Goal: Transaction & Acquisition: Purchase product/service

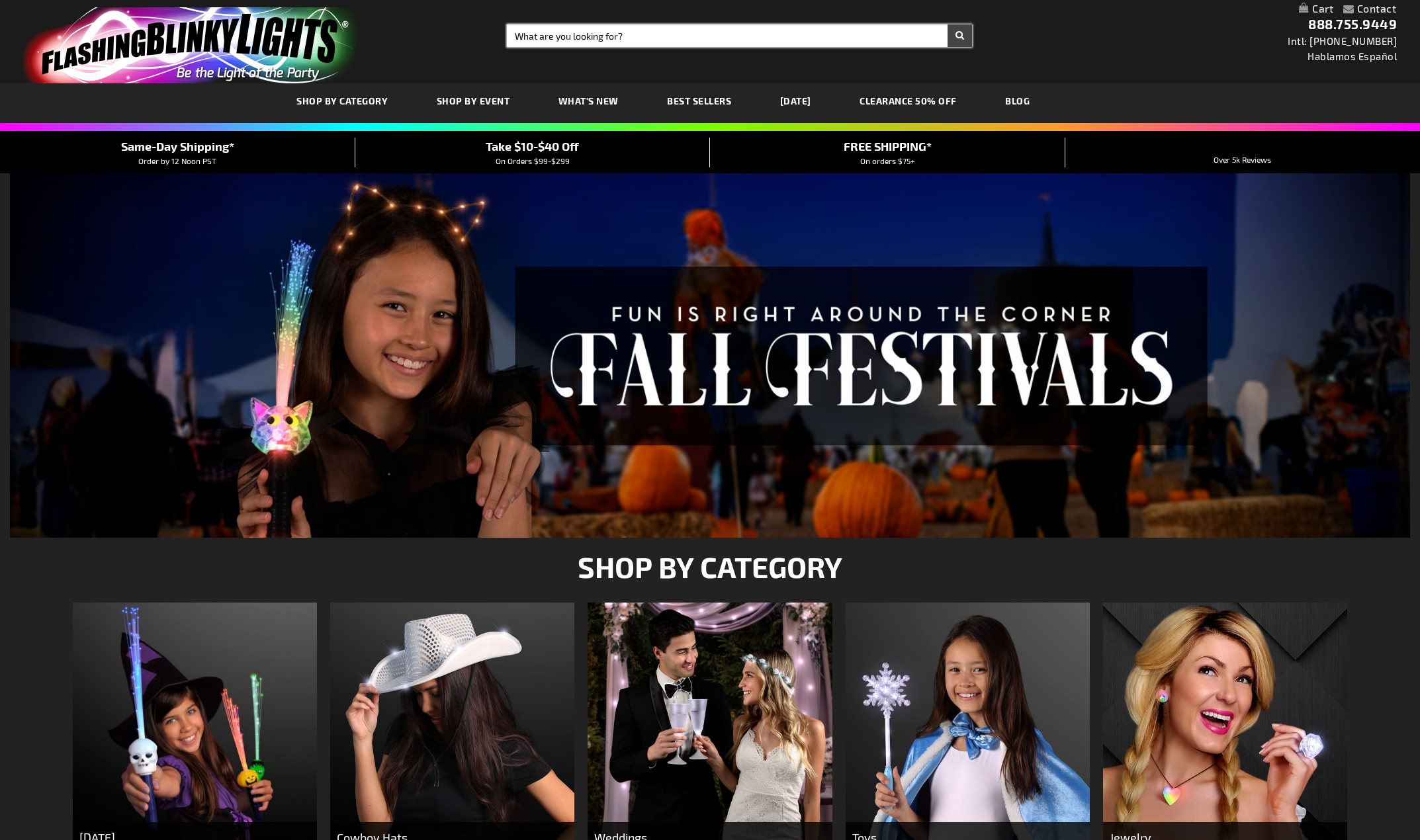
click at [712, 36] on input "Search" at bounding box center [739, 36] width 465 height 23
type input "tambourine"
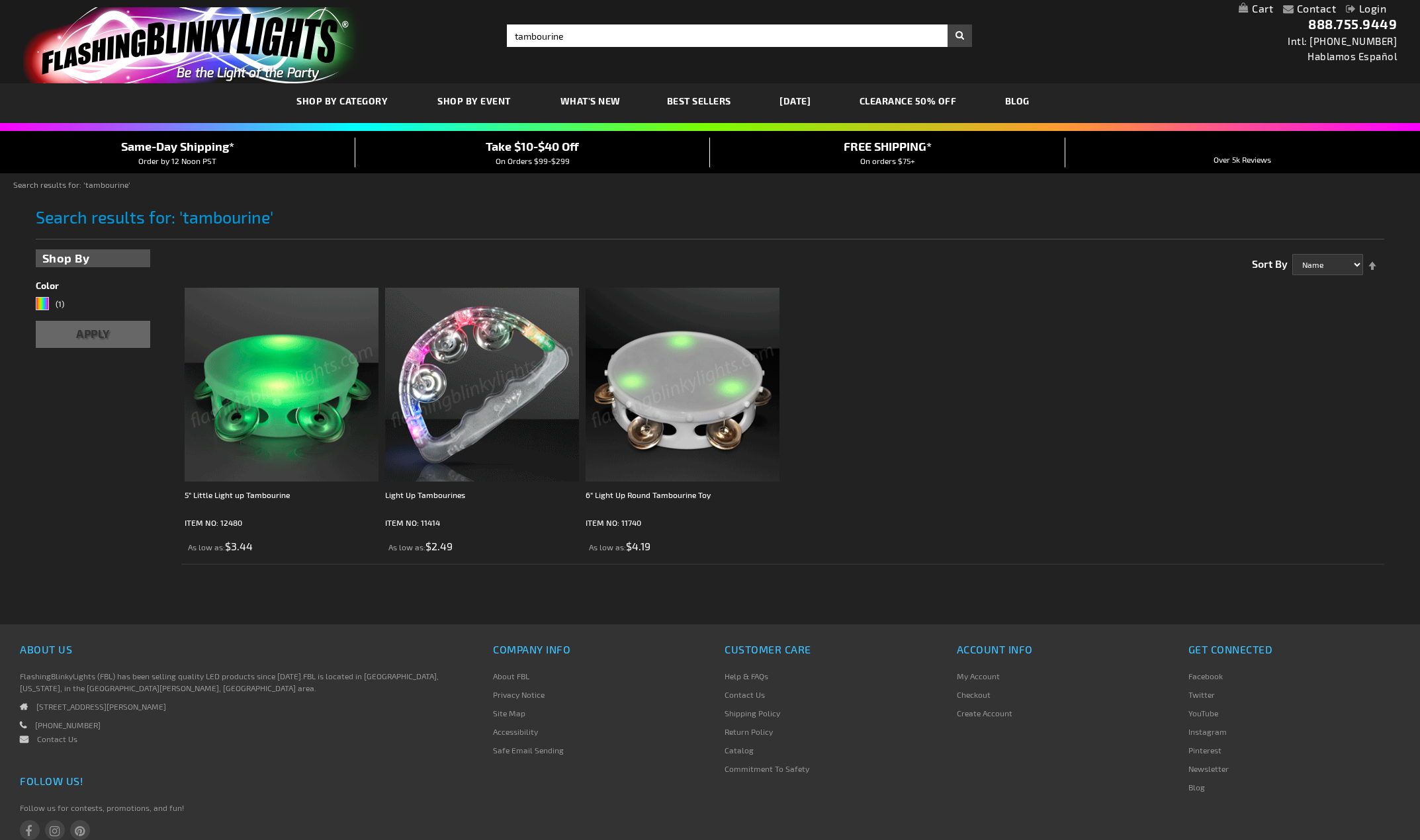
click at [451, 375] on img at bounding box center [482, 385] width 194 height 194
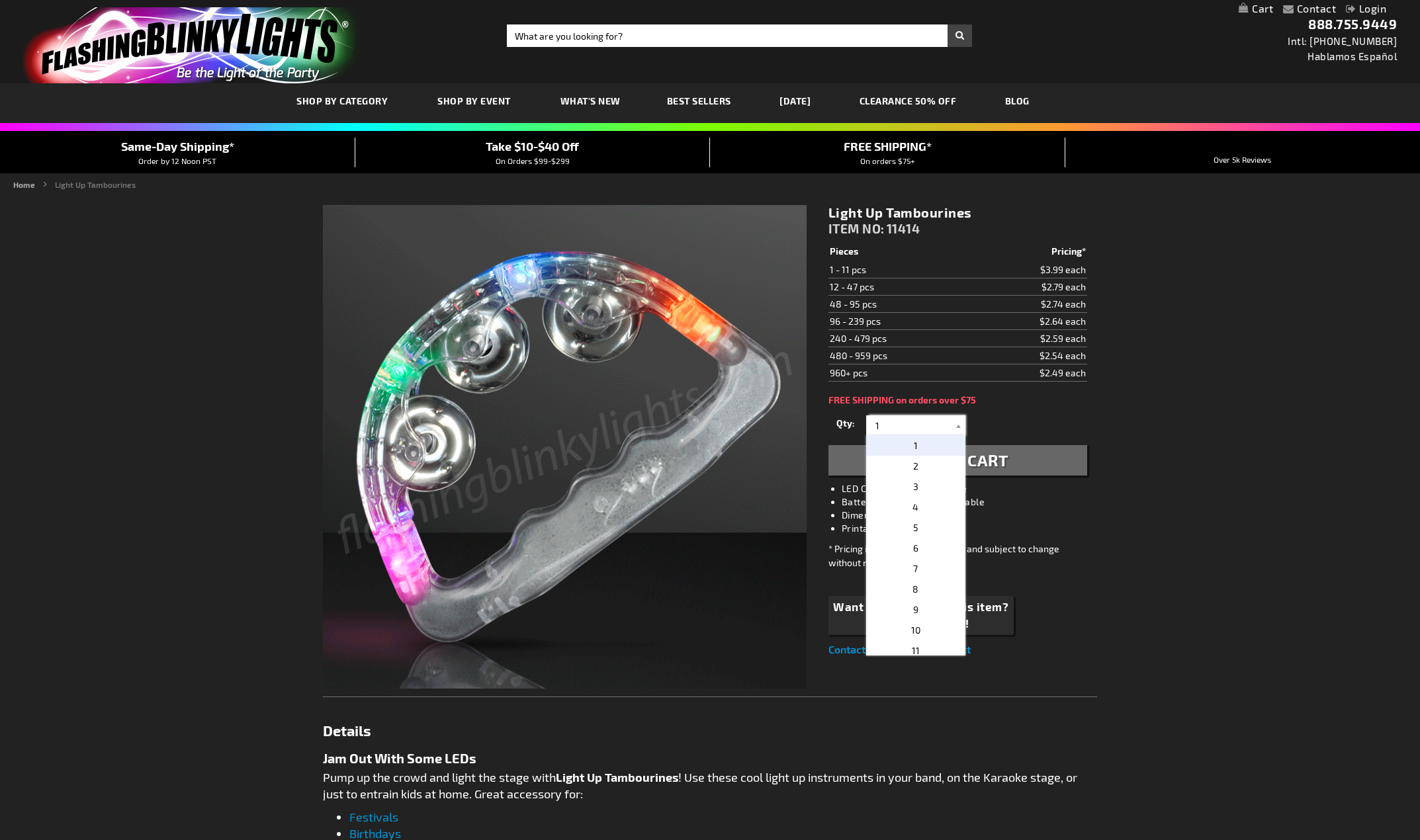
click at [938, 420] on input "1" at bounding box center [917, 426] width 96 height 20
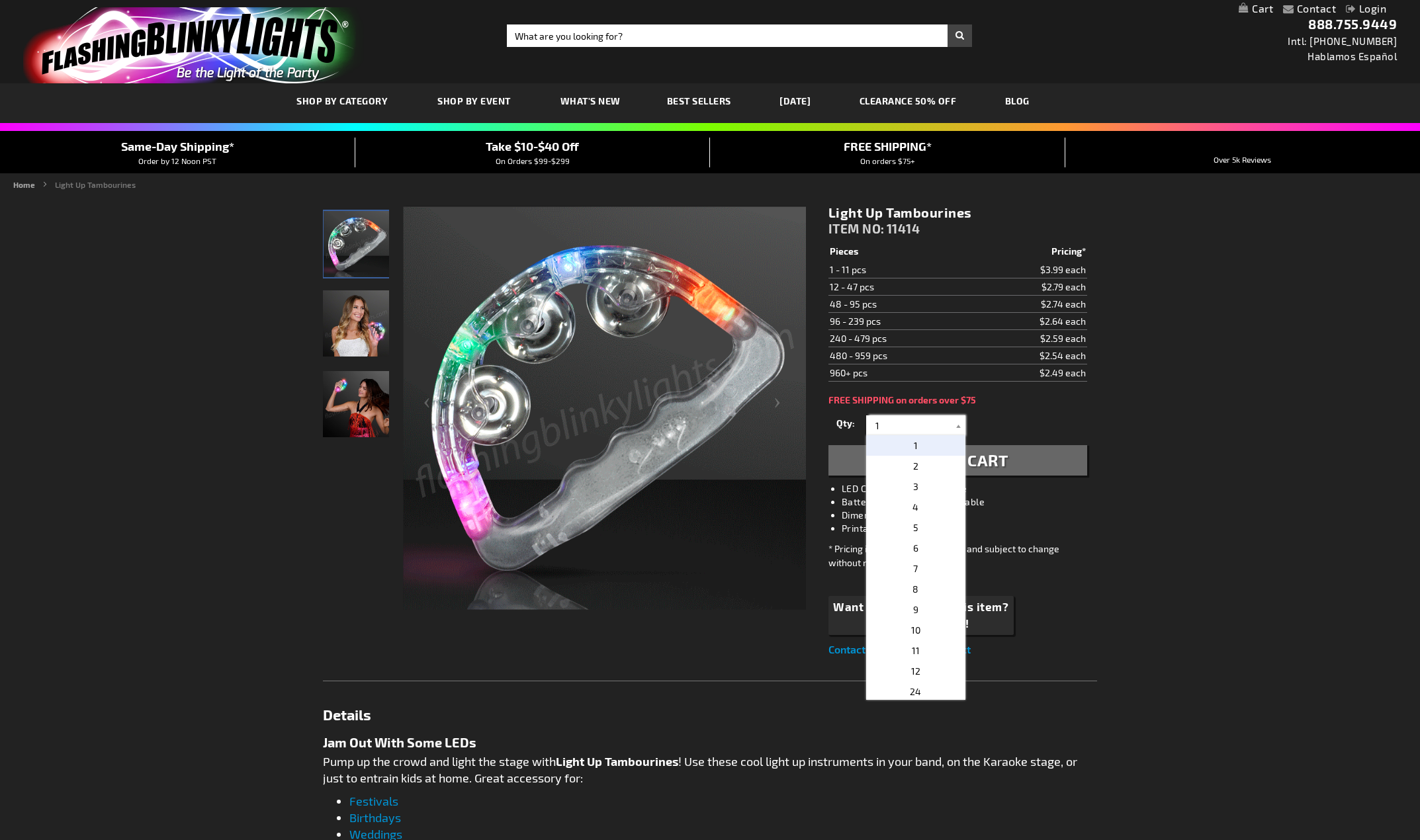
drag, startPoint x: 908, startPoint y: 426, endPoint x: 871, endPoint y: 429, distance: 37.1
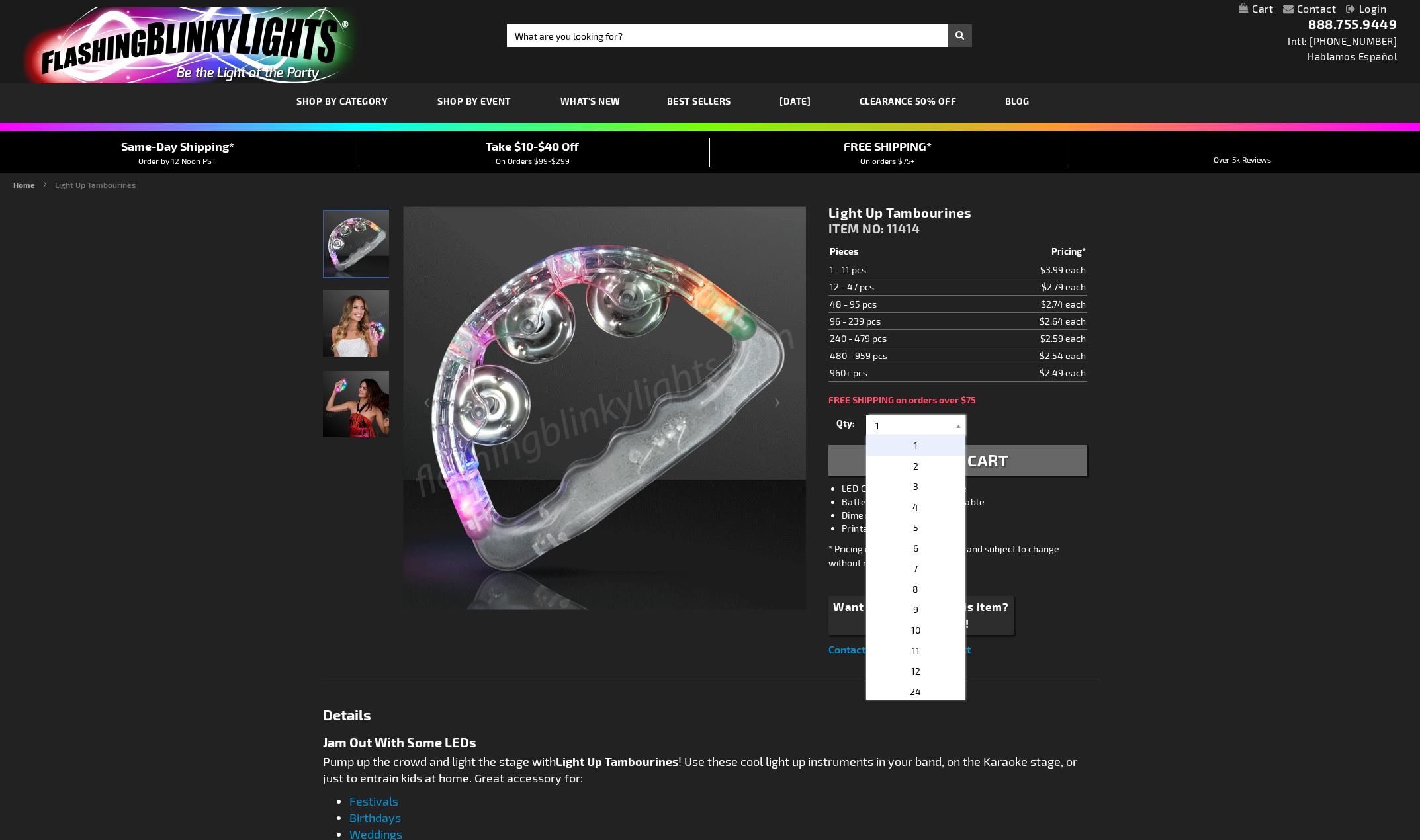
click at [871, 429] on input "1" at bounding box center [917, 426] width 96 height 20
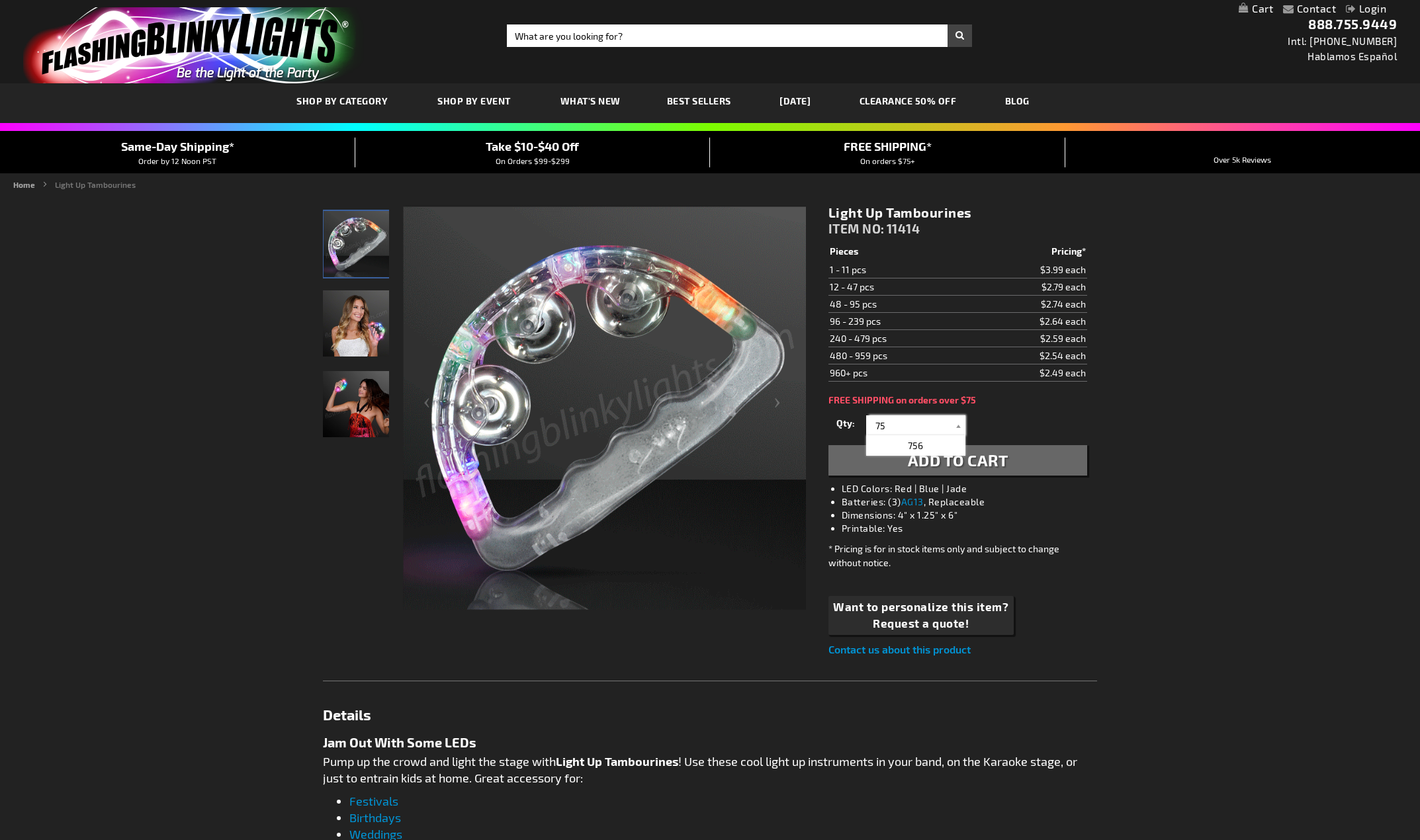
type input "75"
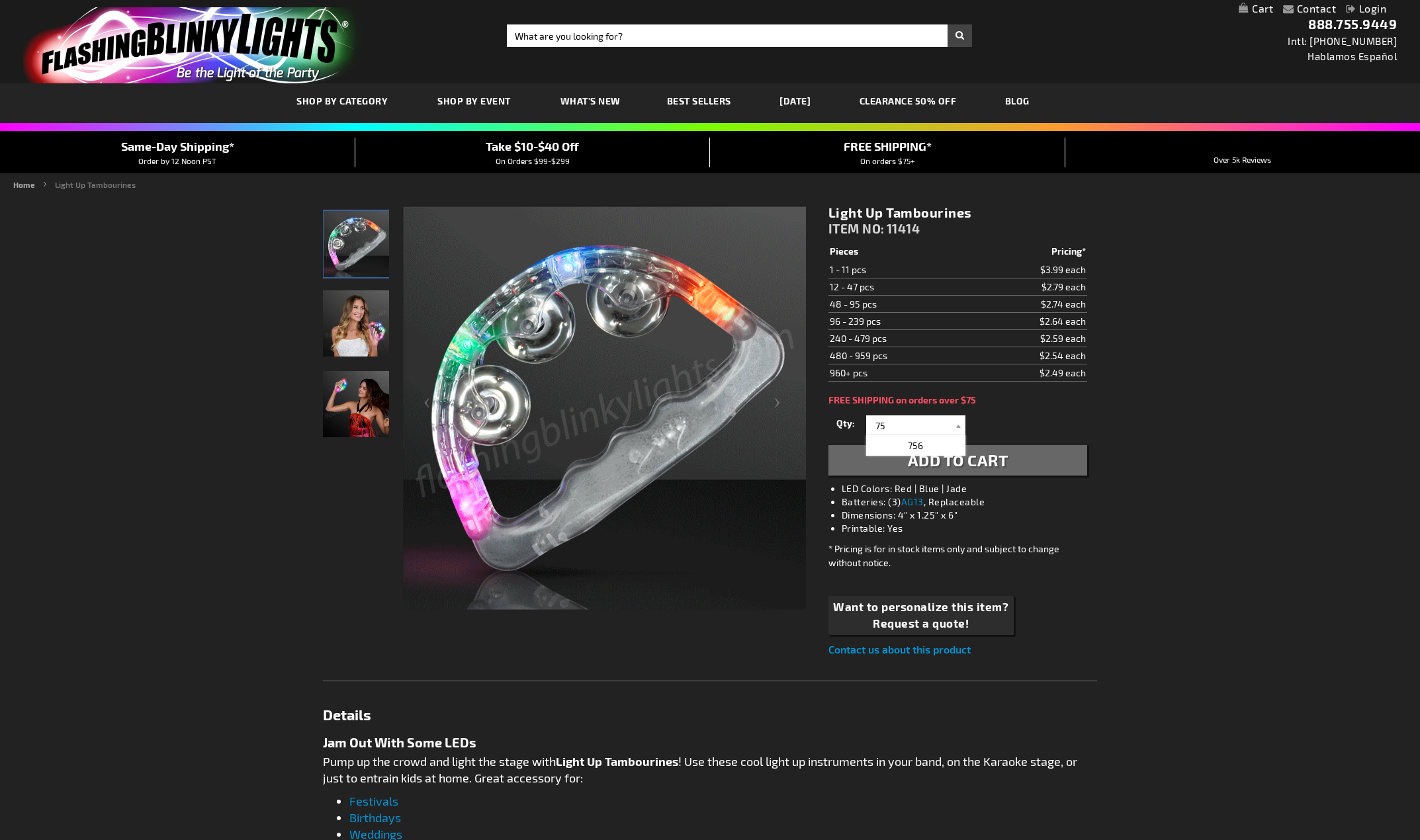
click at [960, 458] on span "Add to Cart" at bounding box center [958, 460] width 101 height 19
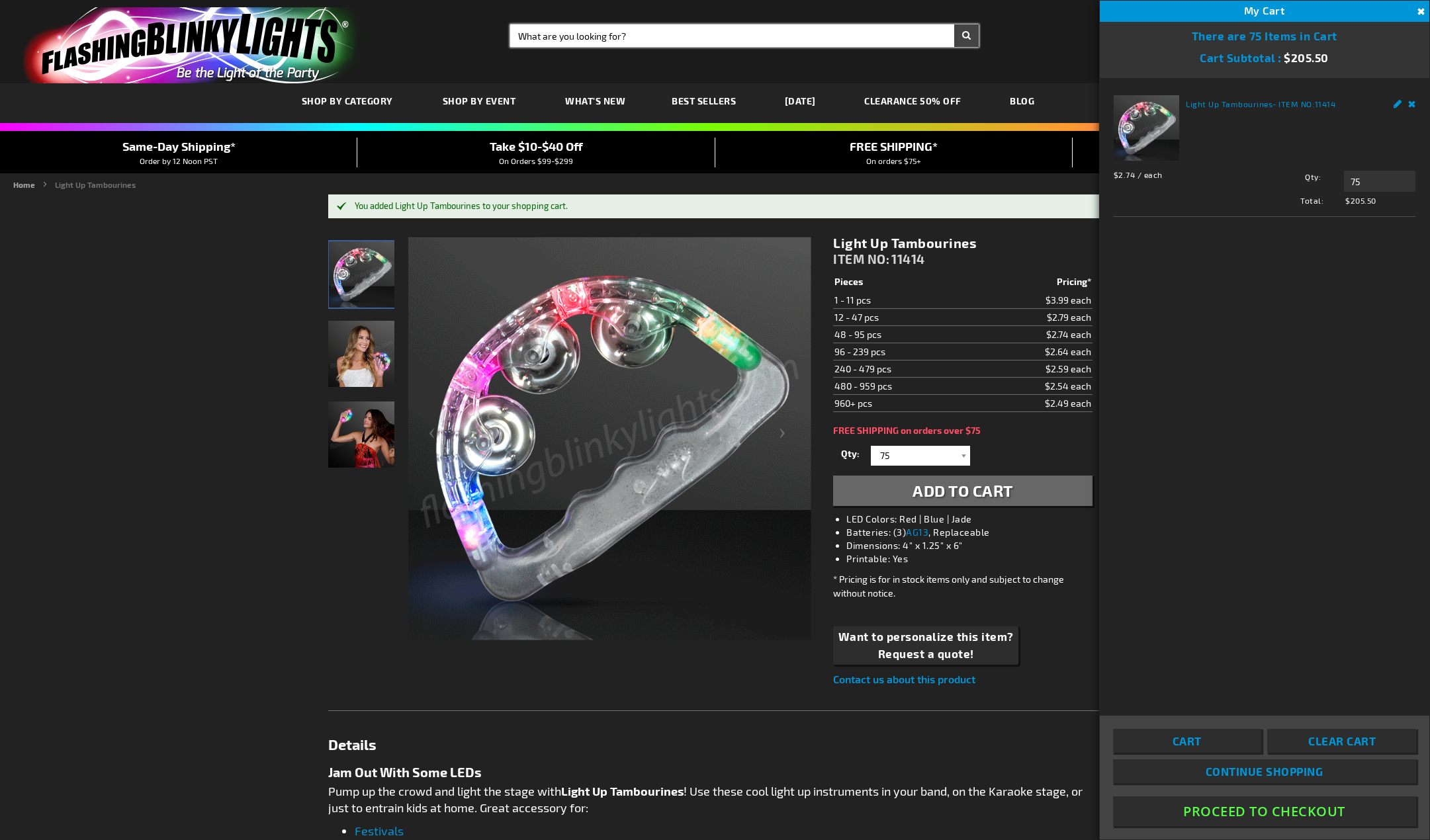
click at [681, 37] on input "Search" at bounding box center [745, 36] width 469 height 23
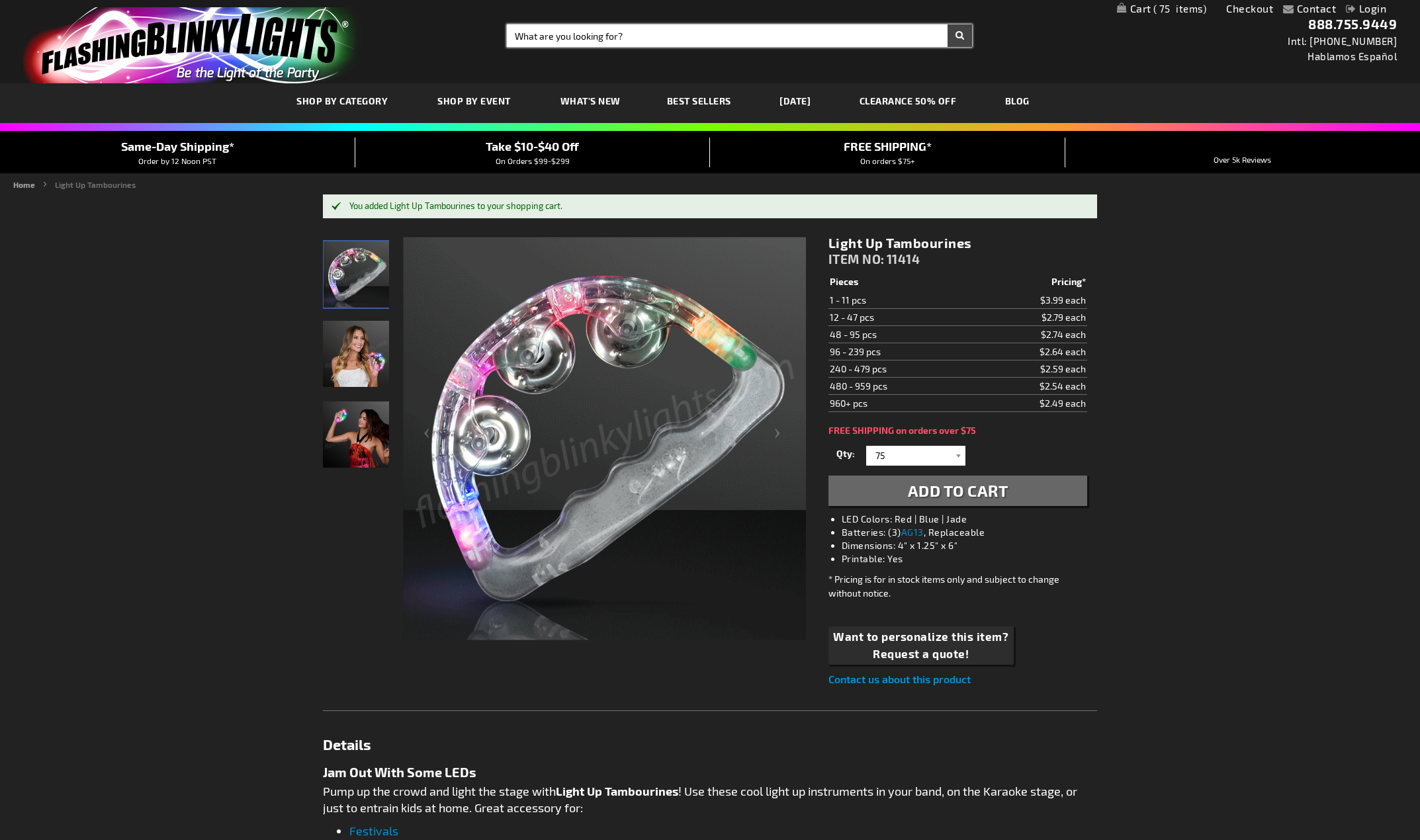
click at [681, 37] on input "Search" at bounding box center [739, 36] width 465 height 23
type input "styrofoam"
click at [947, 24] on button "Search" at bounding box center [960, 36] width 24 height 23
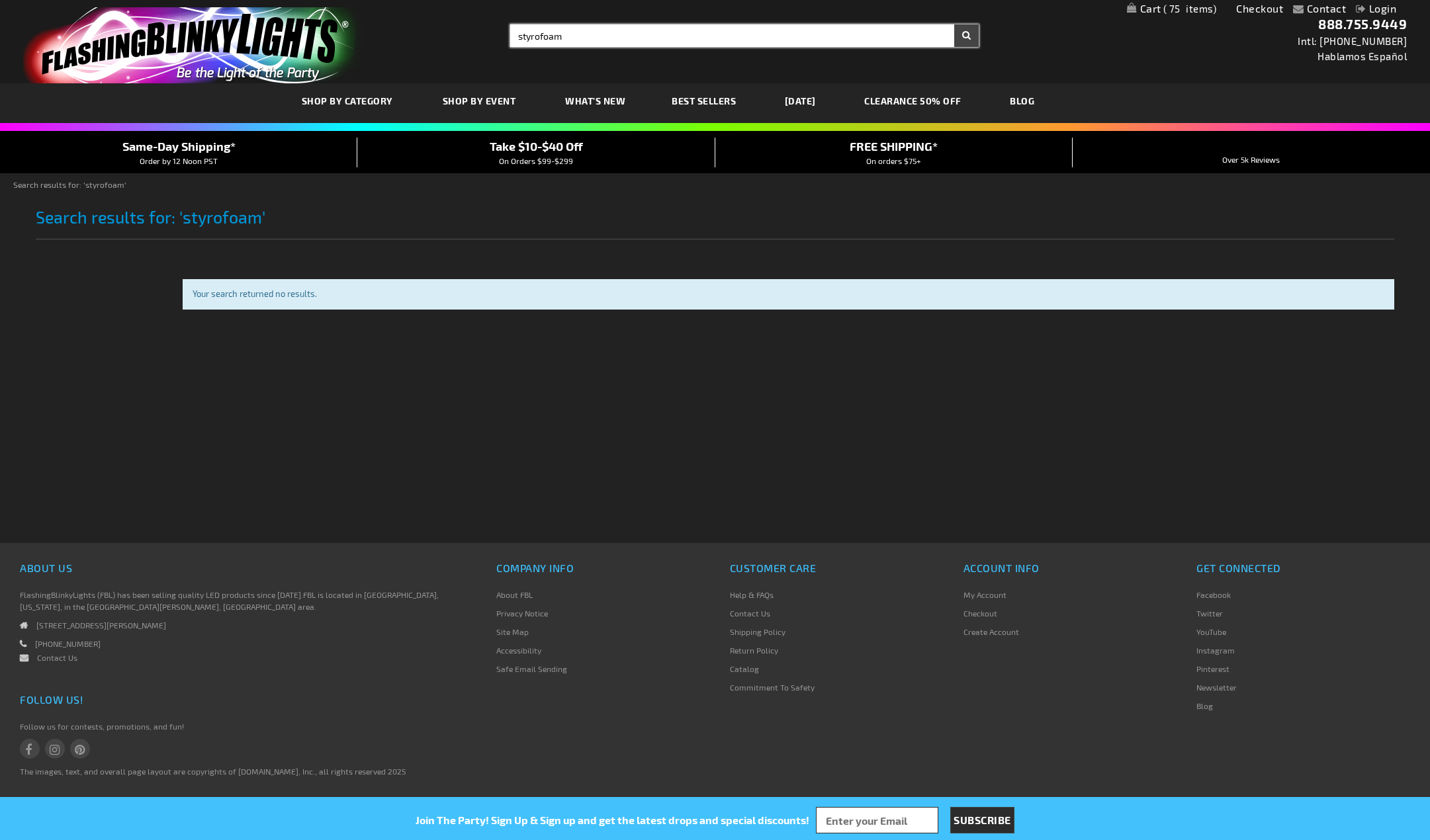
click at [622, 38] on input "styrofoam" at bounding box center [745, 36] width 469 height 23
type input "sticks"
click at [954, 24] on button "Search" at bounding box center [966, 36] width 24 height 23
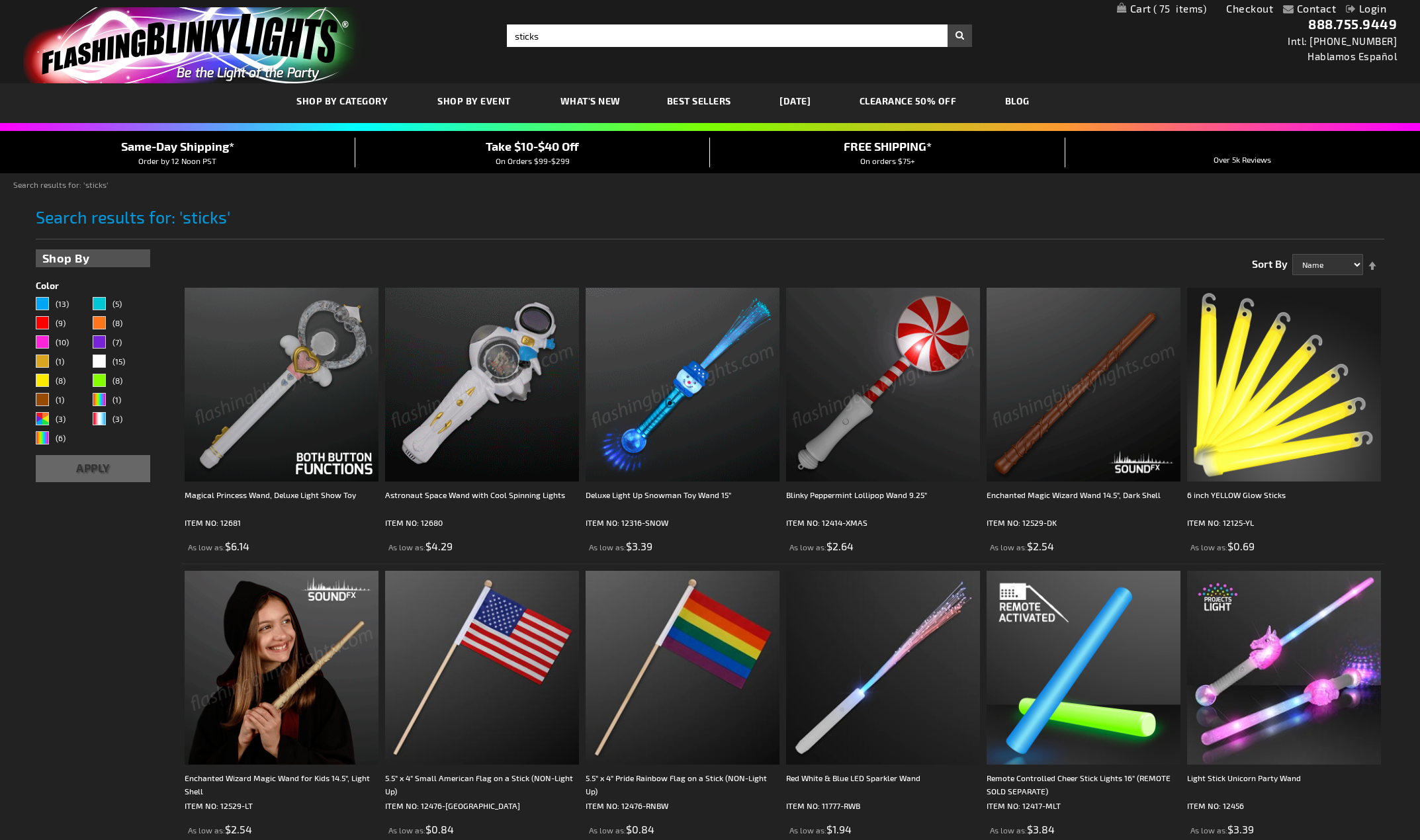
drag, startPoint x: 109, startPoint y: 702, endPoint x: 95, endPoint y: 240, distance: 462.2
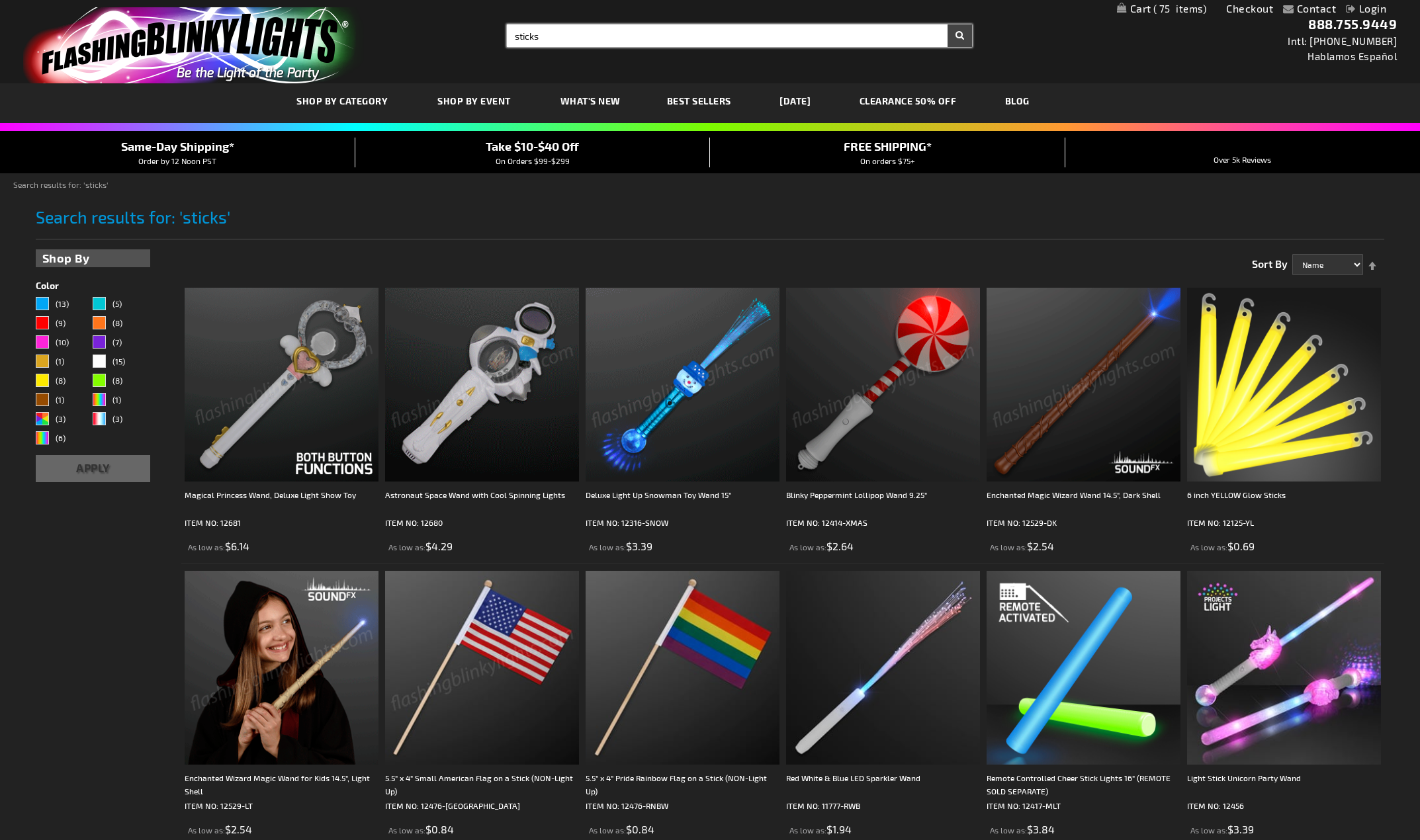
click at [541, 36] on input "sticks" at bounding box center [739, 36] width 465 height 23
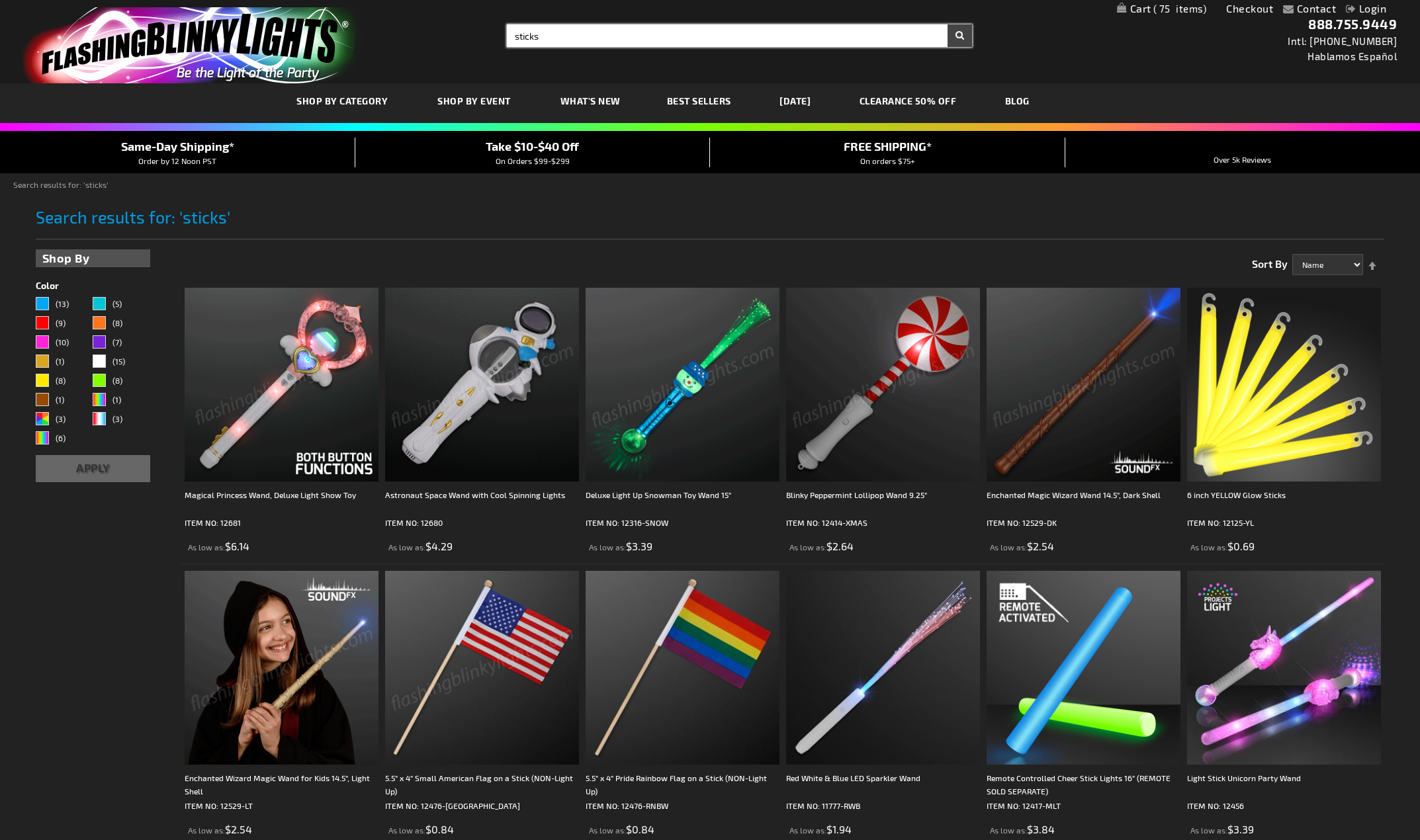
click at [541, 36] on input "sticks" at bounding box center [739, 36] width 465 height 23
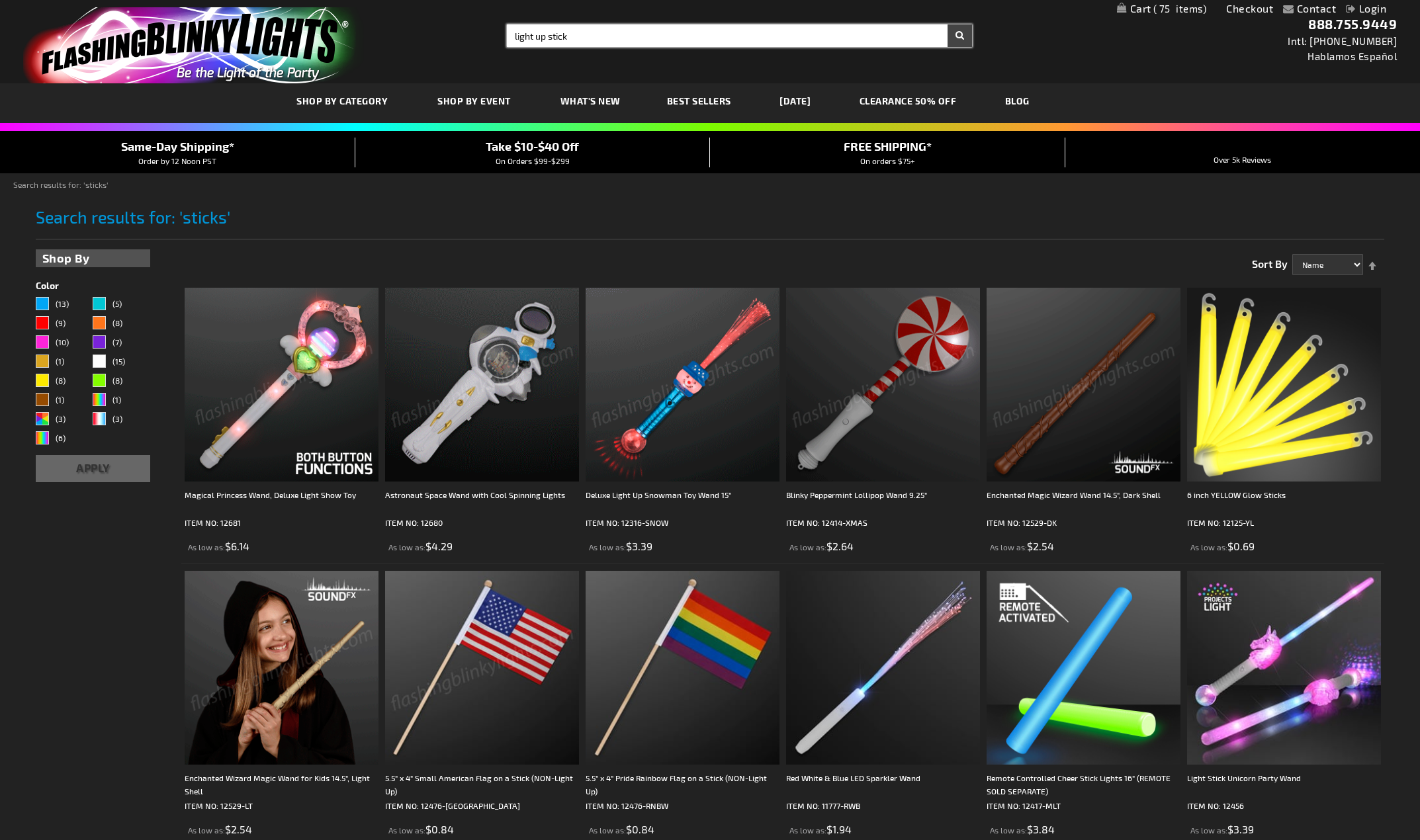
type input "light up stick"
click at [947, 24] on button "Search" at bounding box center [960, 36] width 24 height 23
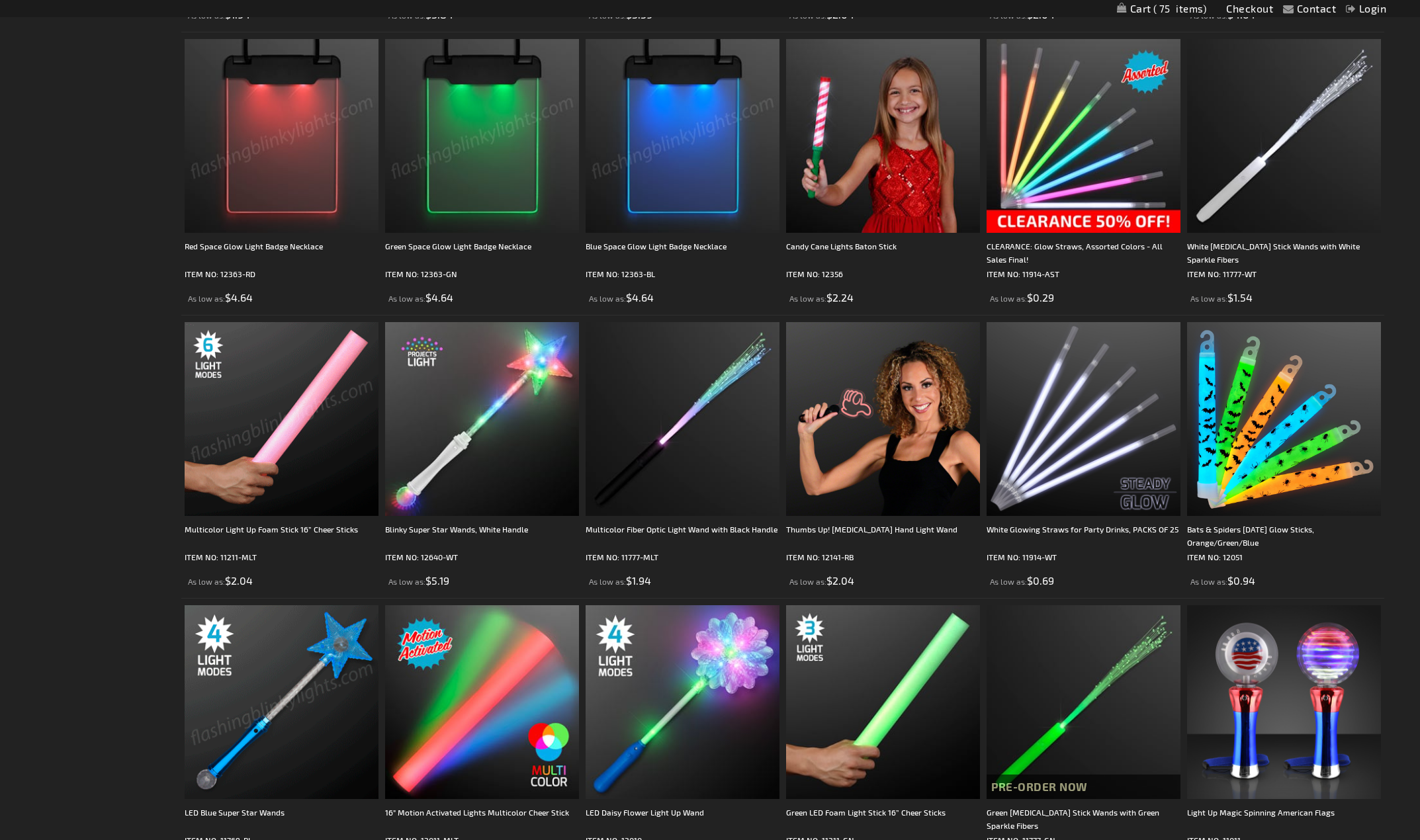
scroll to position [860, 0]
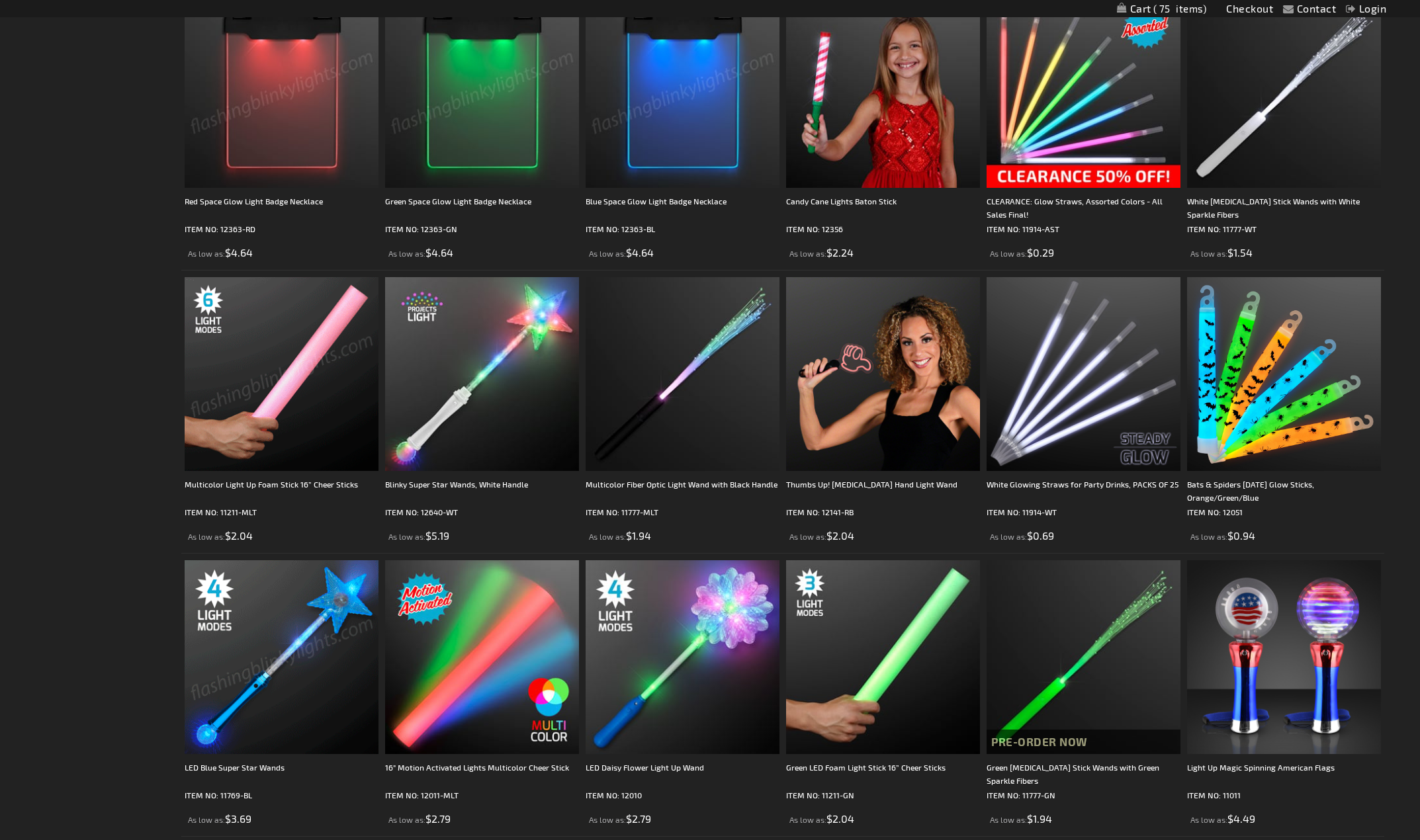
click at [266, 359] on img at bounding box center [281, 374] width 194 height 194
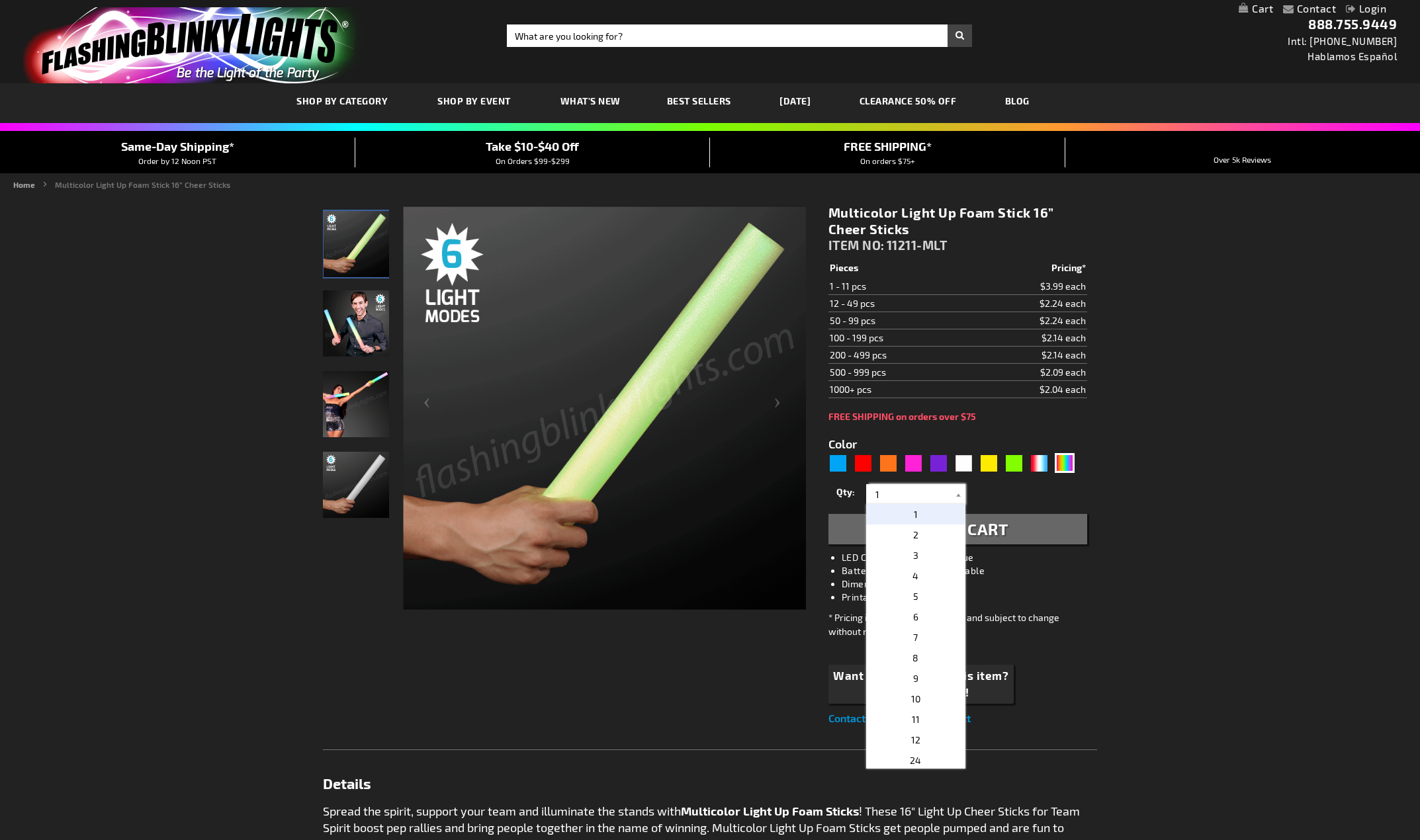
drag, startPoint x: 898, startPoint y: 494, endPoint x: 867, endPoint y: 500, distance: 31.6
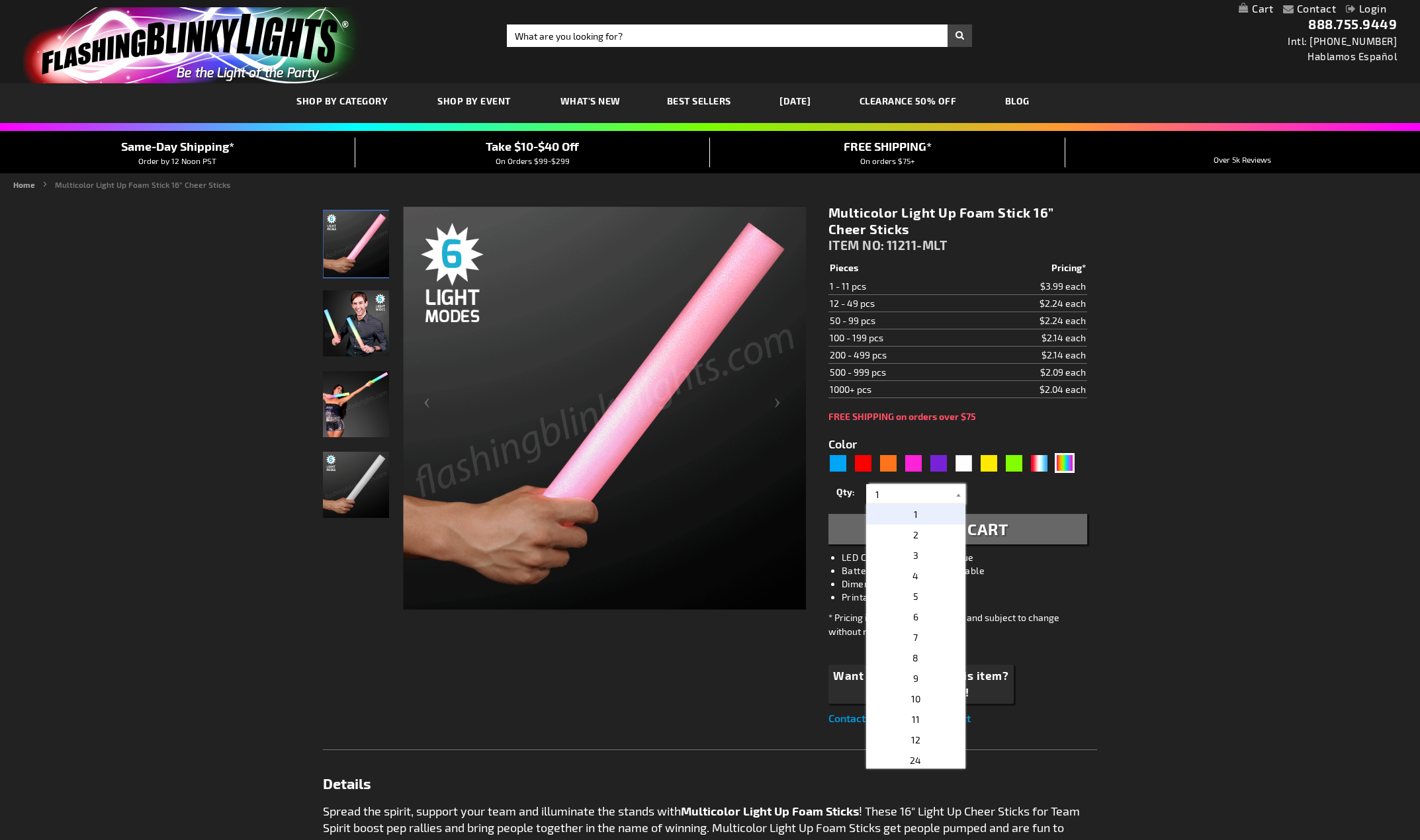
click at [867, 500] on div "1 2 3 4 5 6 7 8 9 10 11 12 24 36 48 60 72 84 96 108 120 1" at bounding box center [915, 494] width 99 height 20
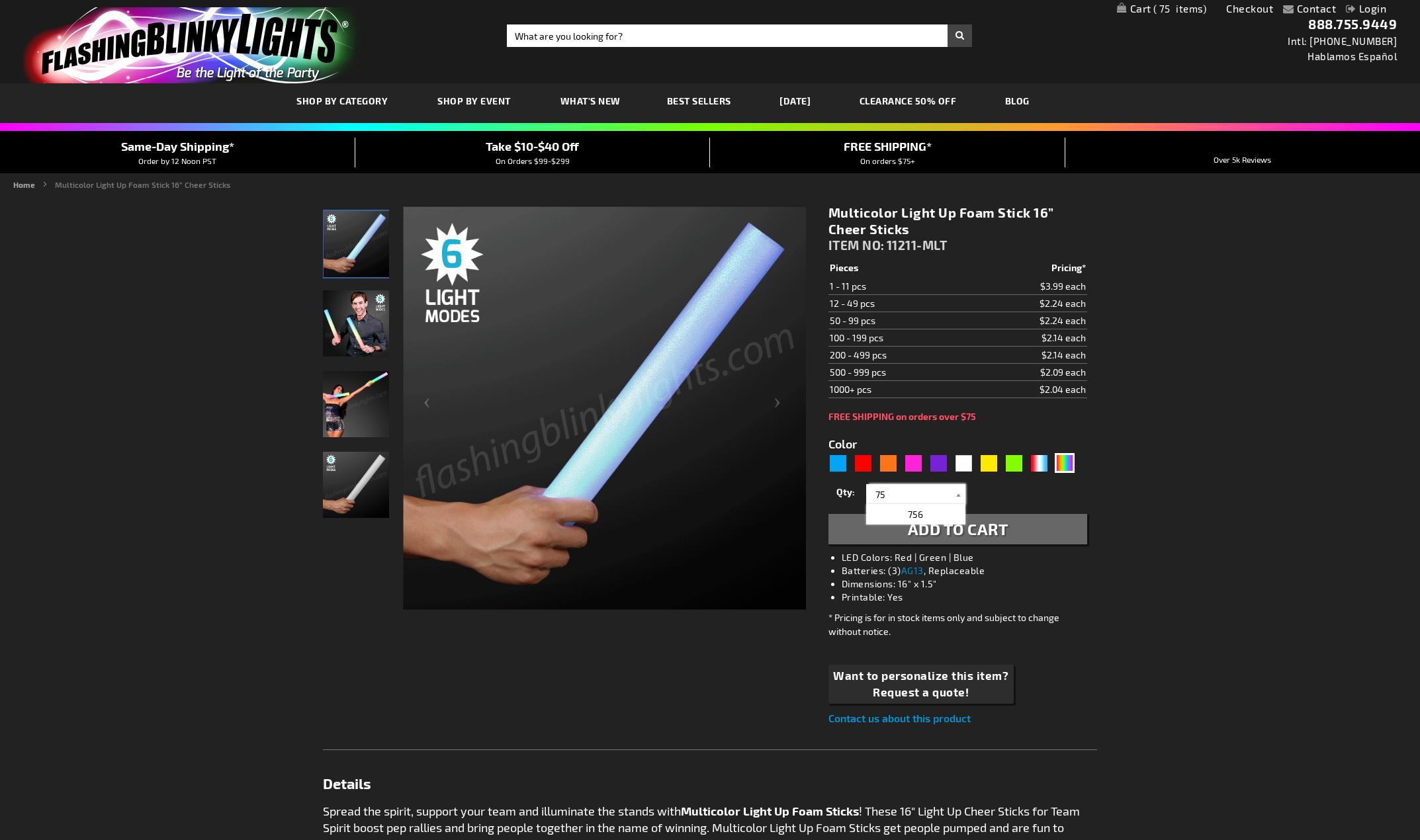
type input "75"
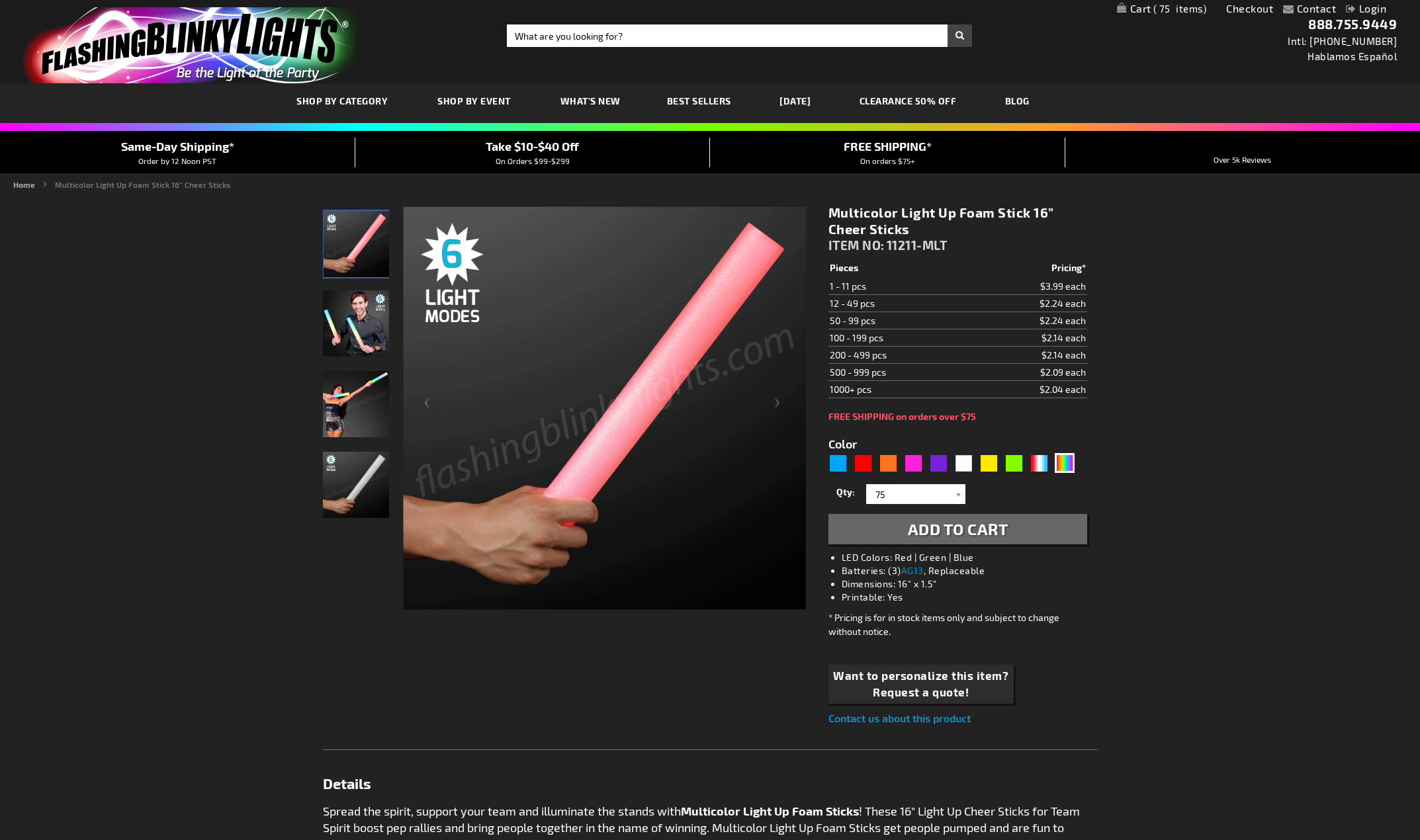
click at [938, 540] on button "Add to Cart" at bounding box center [958, 529] width 259 height 30
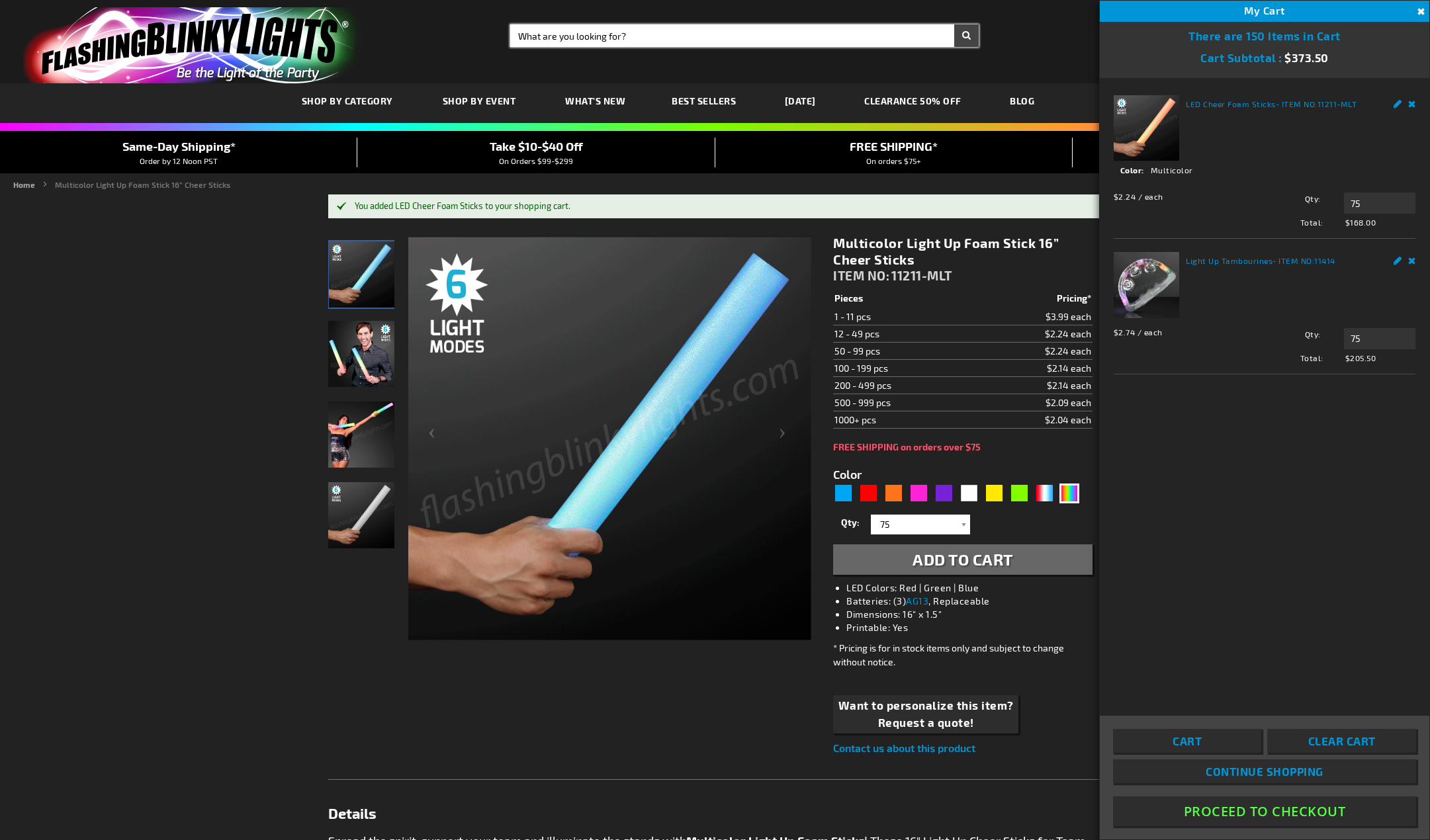
click at [737, 45] on input "Search" at bounding box center [745, 36] width 469 height 23
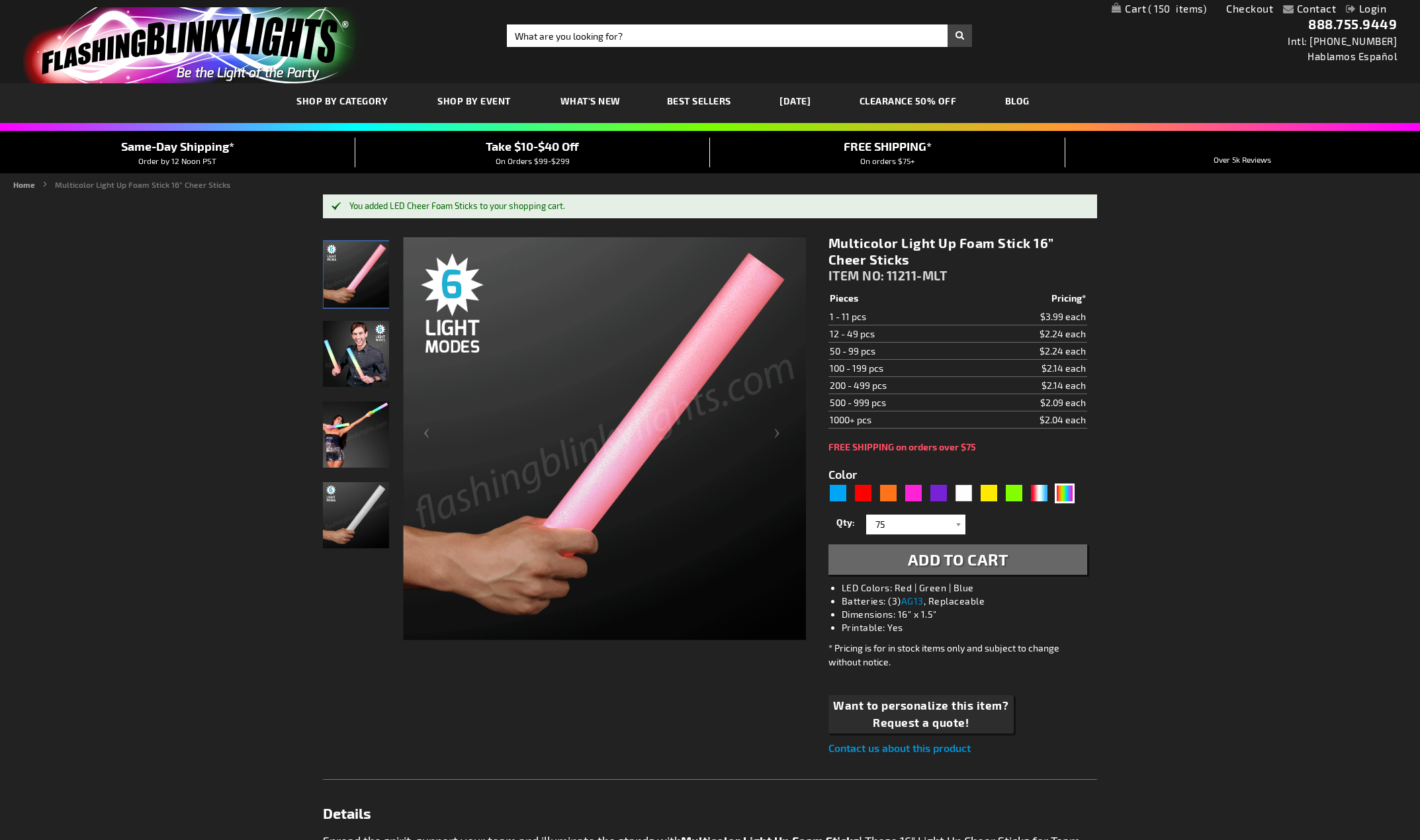
click at [829, 544] on button "Add to Cart" at bounding box center [958, 559] width 259 height 30
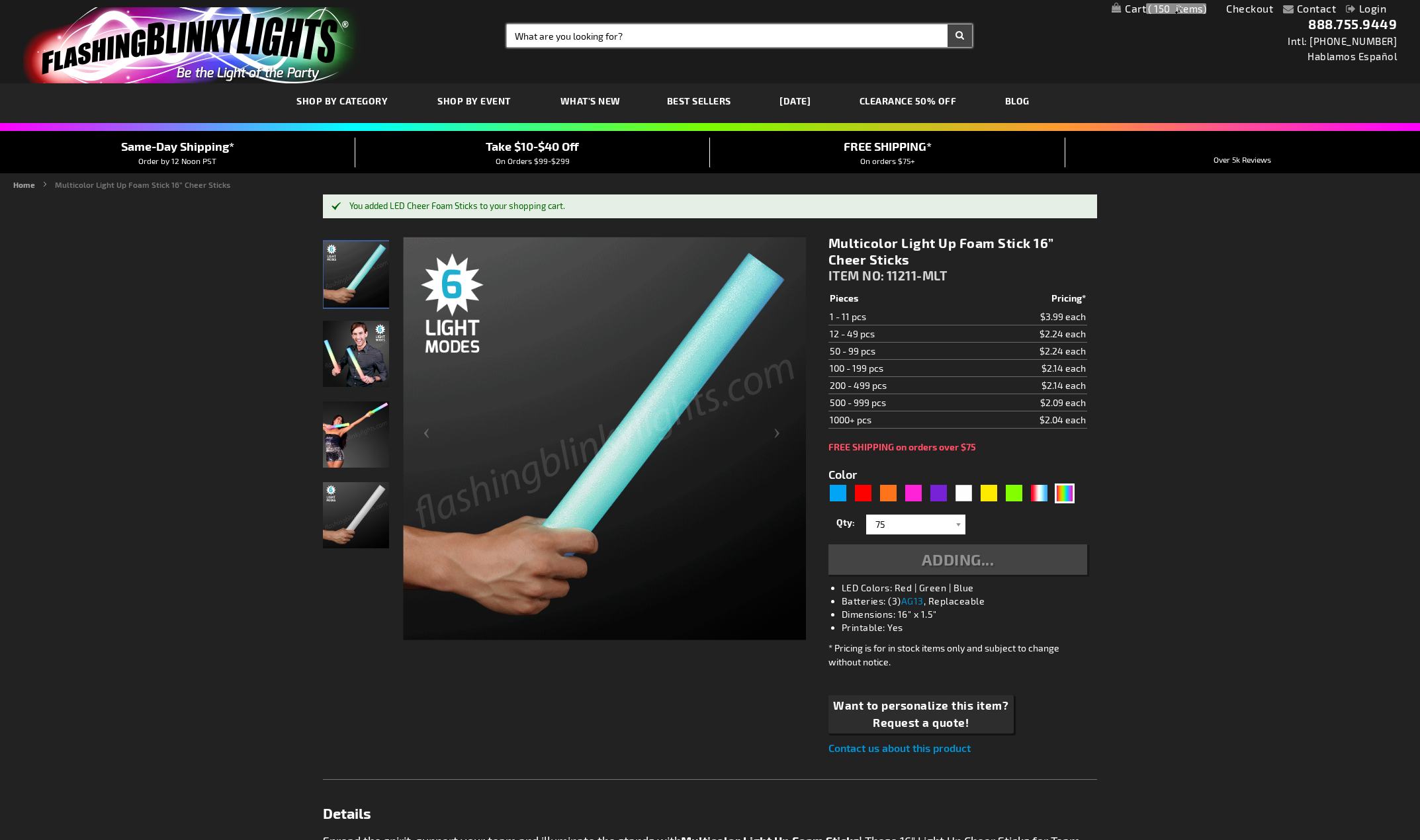
click at [728, 34] on input "Search" at bounding box center [739, 36] width 465 height 23
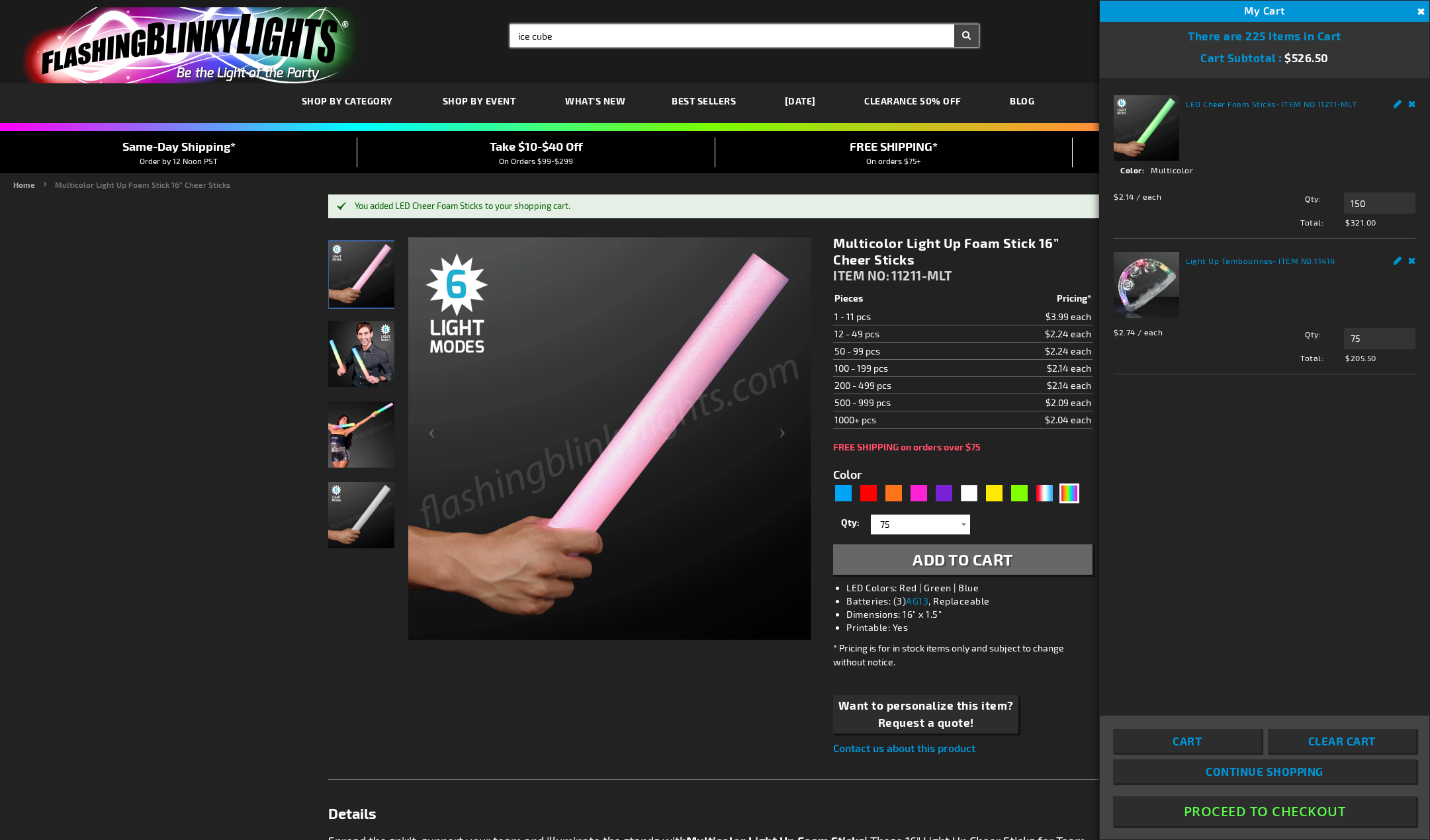
click at [954, 24] on button "Search" at bounding box center [966, 36] width 24 height 23
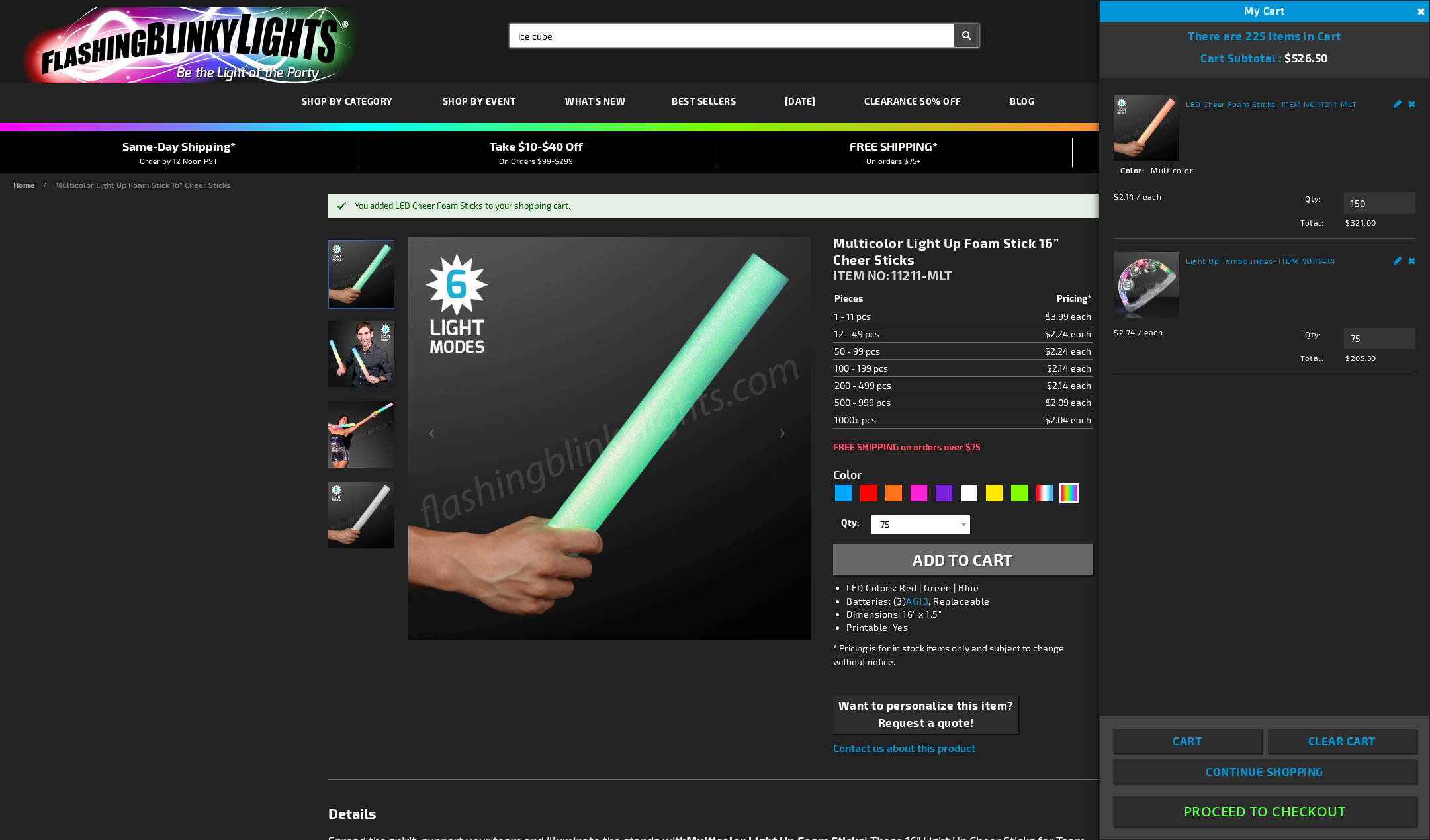
type input "ice cube"
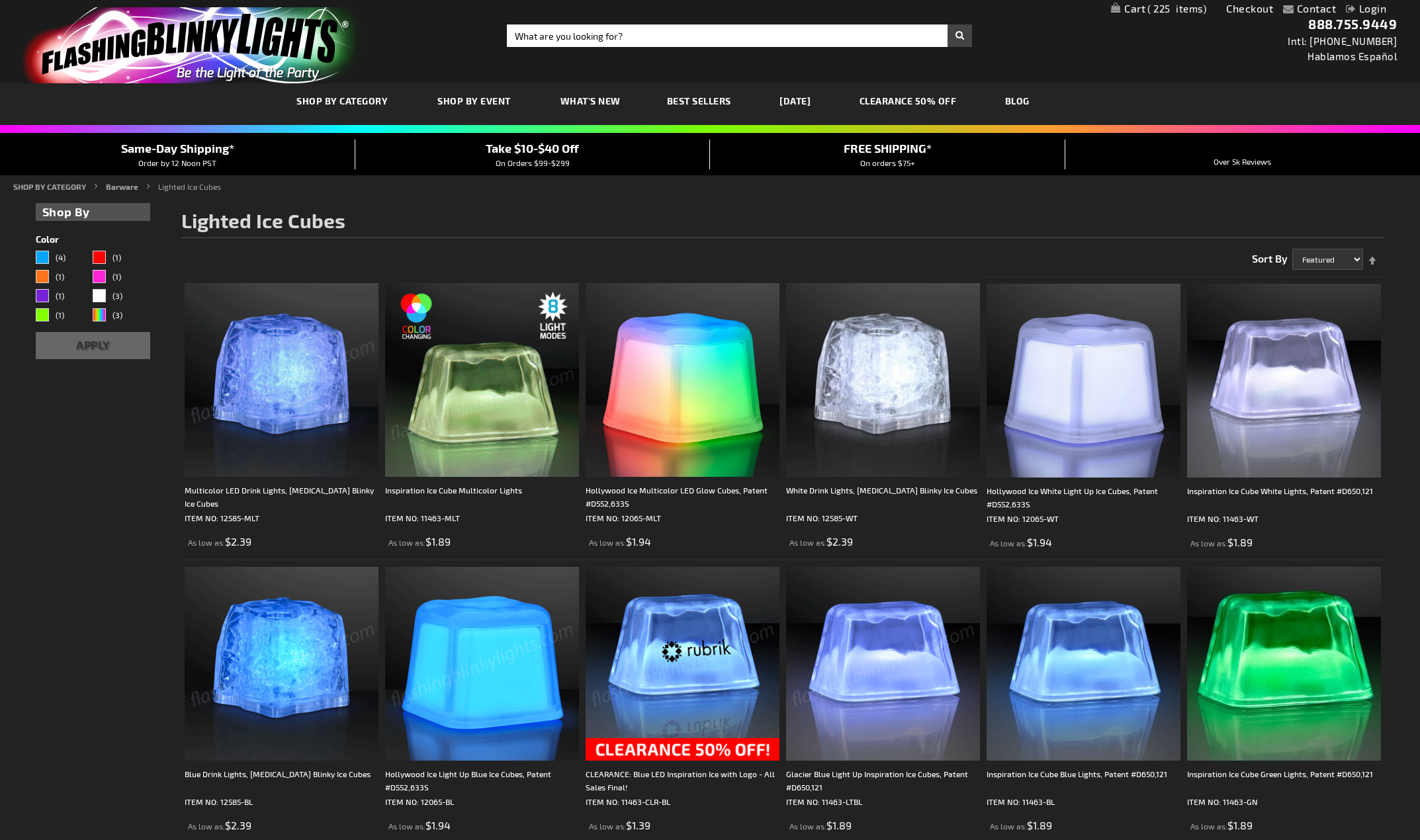
click at [242, 388] on img at bounding box center [281, 380] width 194 height 194
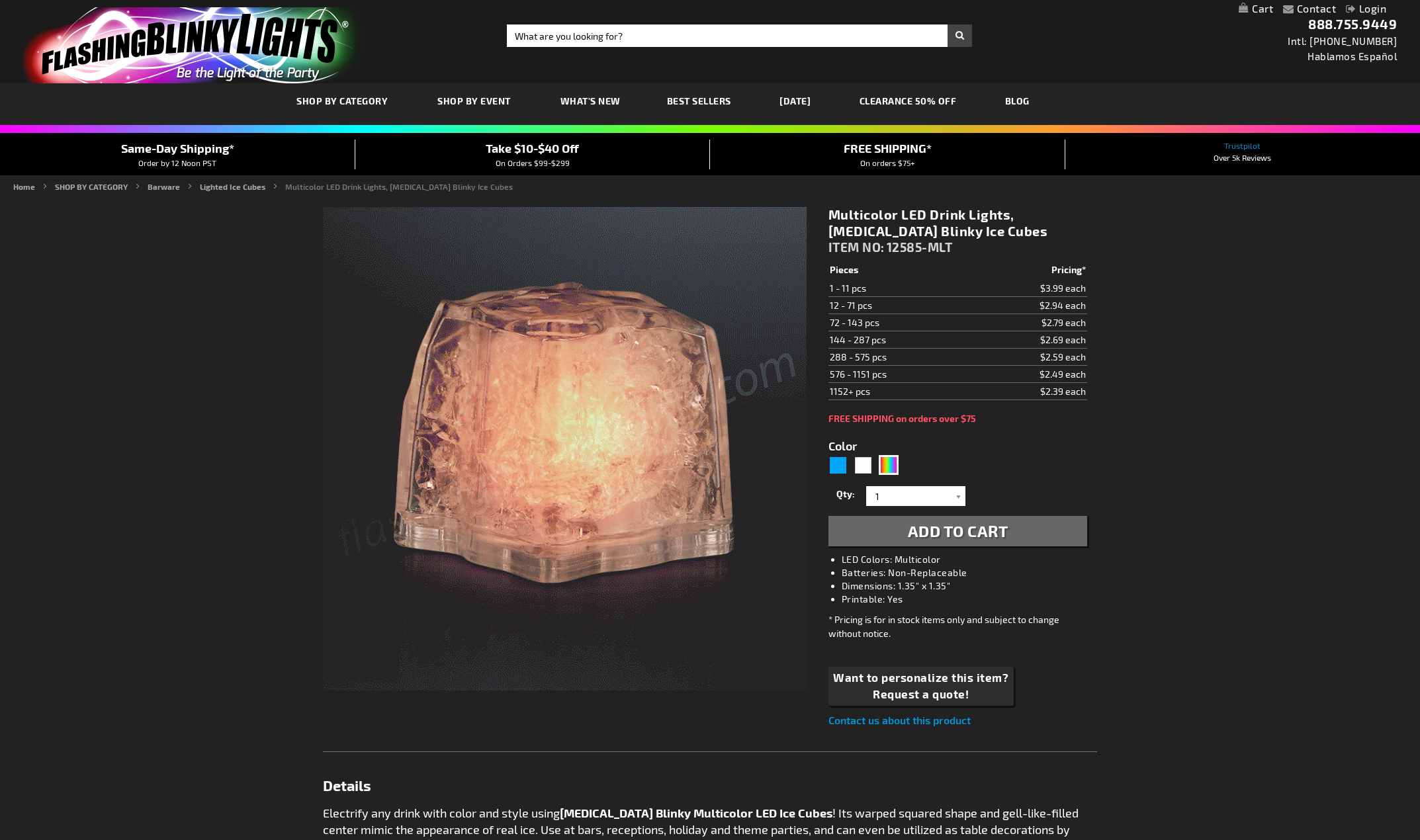
drag, startPoint x: 922, startPoint y: 509, endPoint x: 913, endPoint y: 495, distance: 16.6
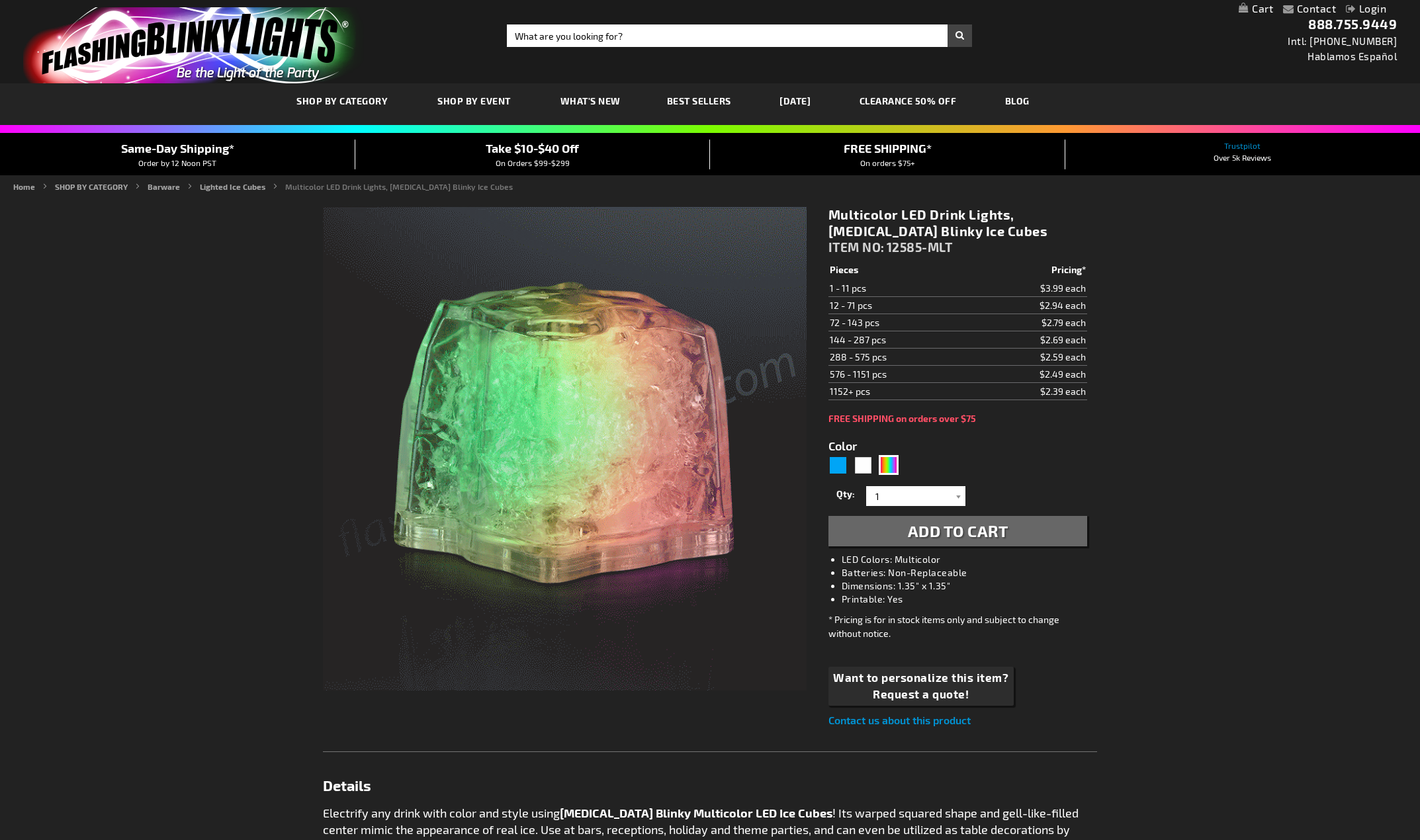
click at [919, 505] on div "Qty 1 2 3 4 5 6 7 8 9 10 11 12 24 36 48 60 72 84 96 108 120 132 144 156 168" at bounding box center [958, 496] width 259 height 26
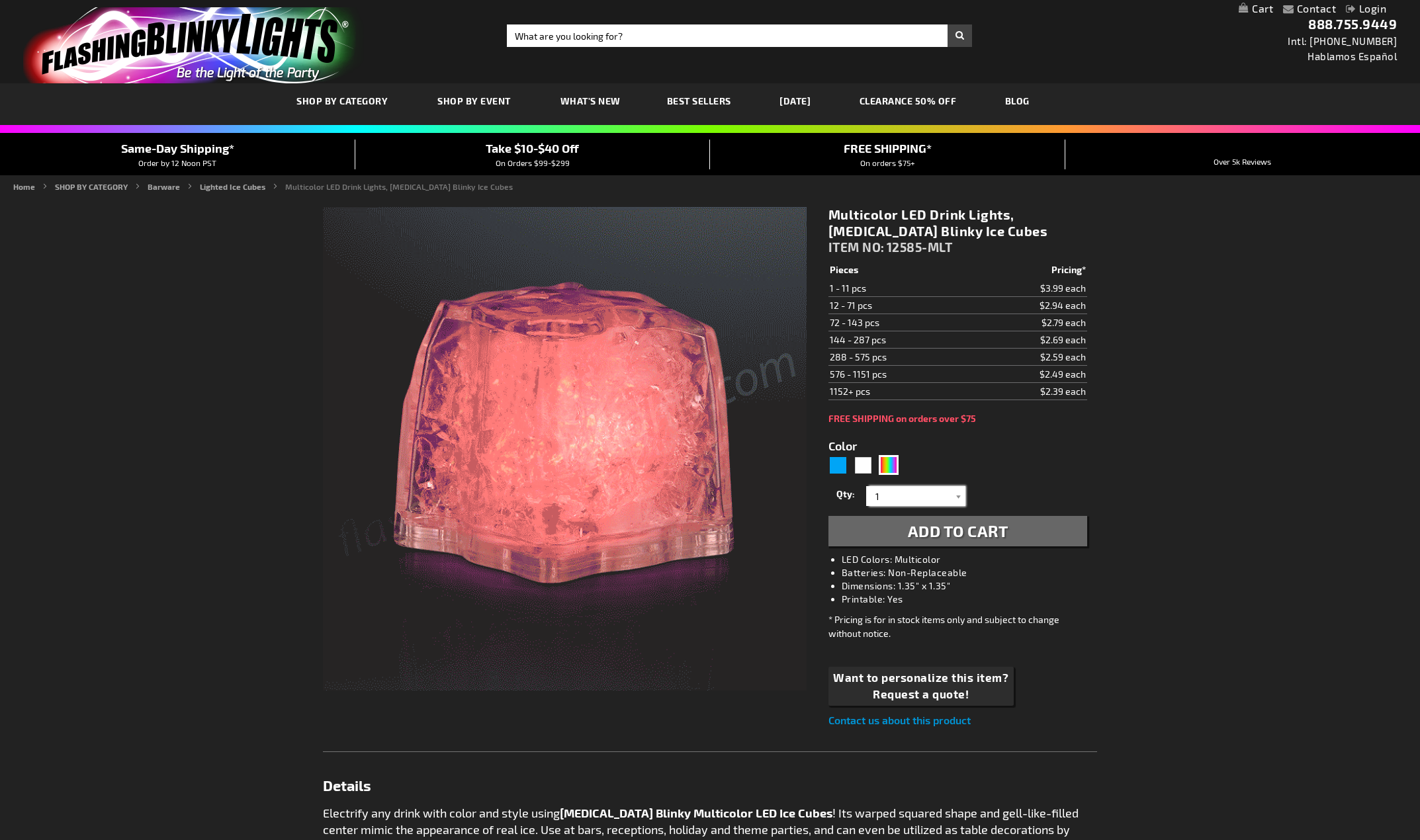
click at [913, 495] on input "1" at bounding box center [917, 496] width 96 height 20
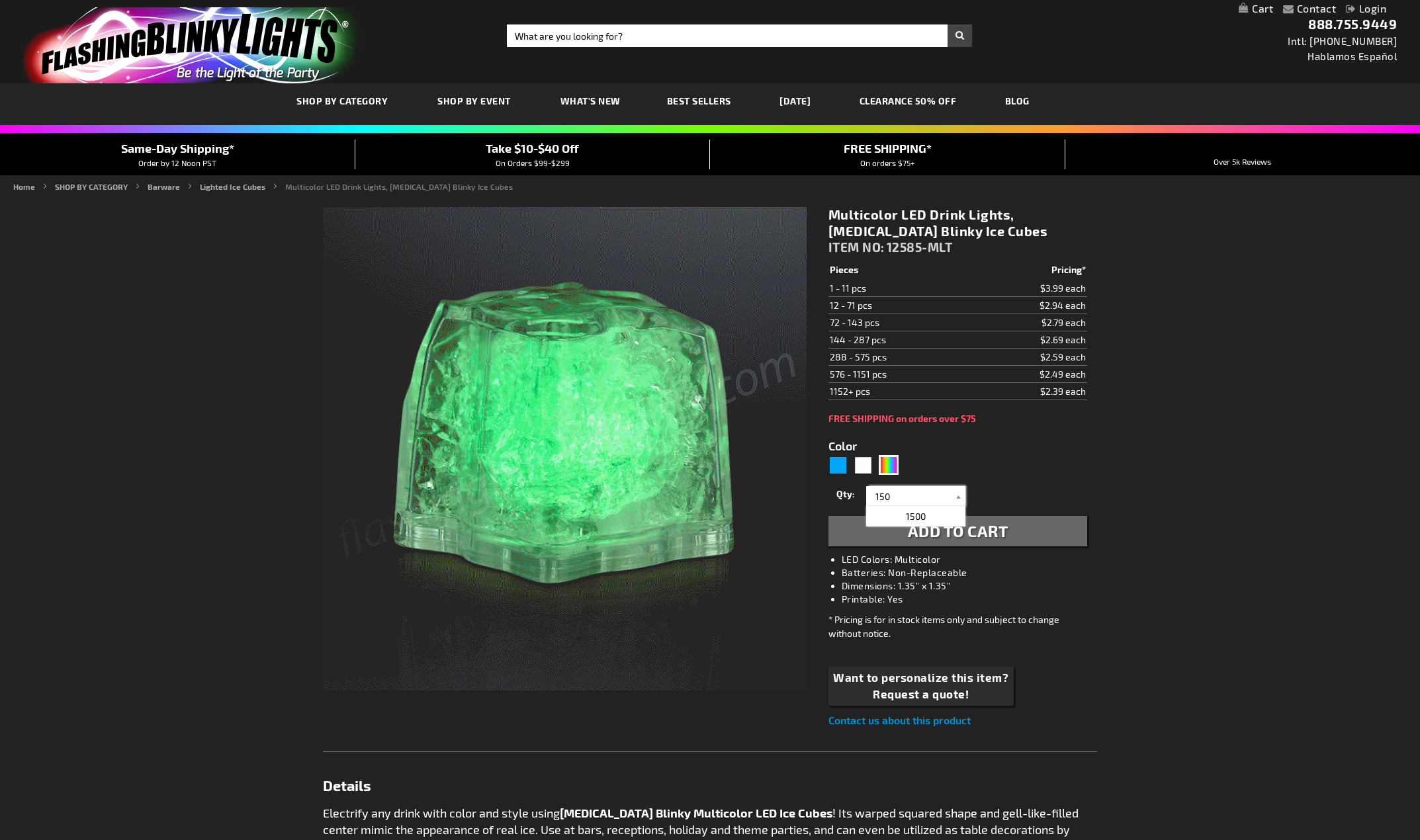
type input "150"
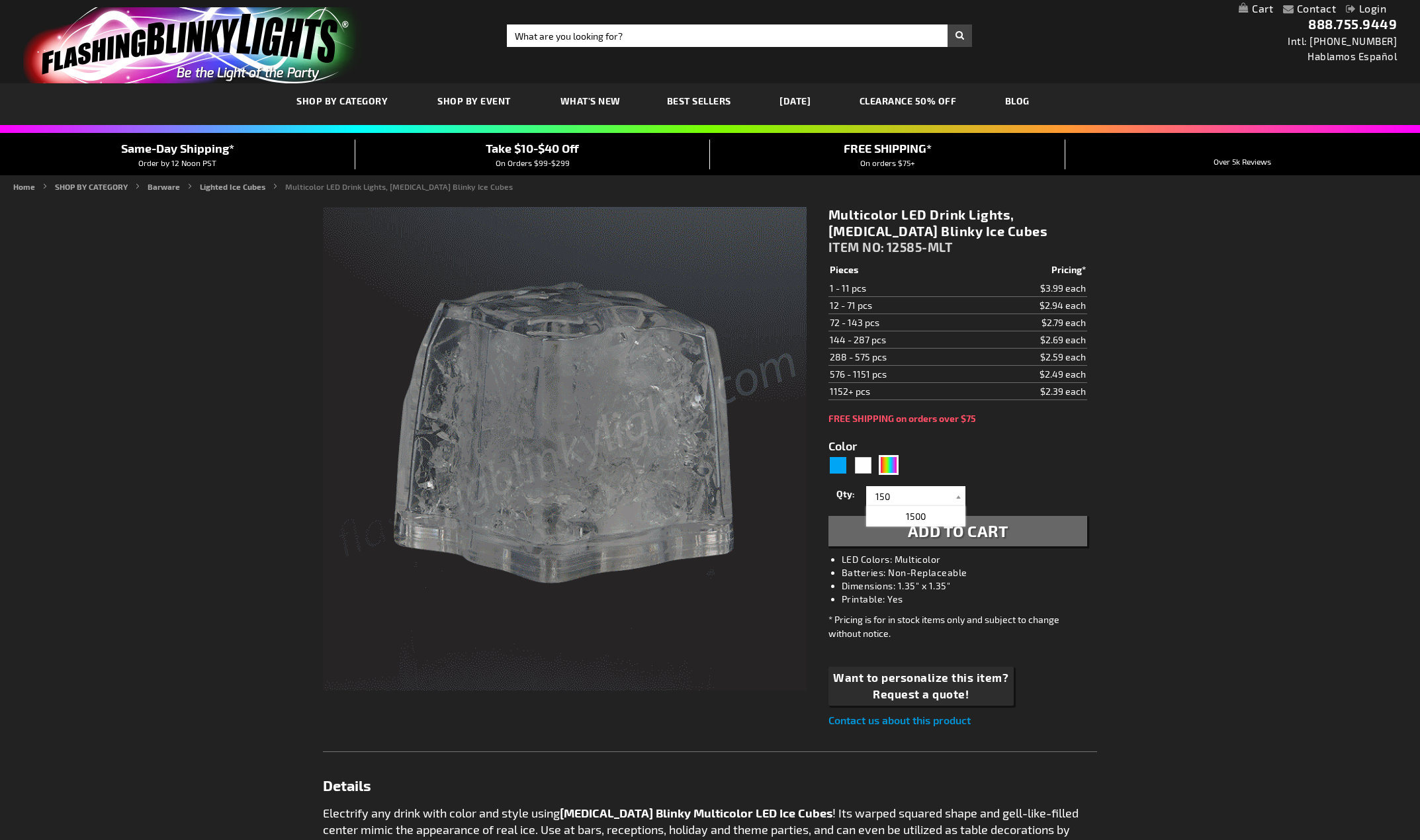
click at [1081, 476] on form "Color 5659 Qty 1 2 3 4 5 6 7 8 9 10 11 12 24 36 48 60" at bounding box center [958, 485] width 259 height 122
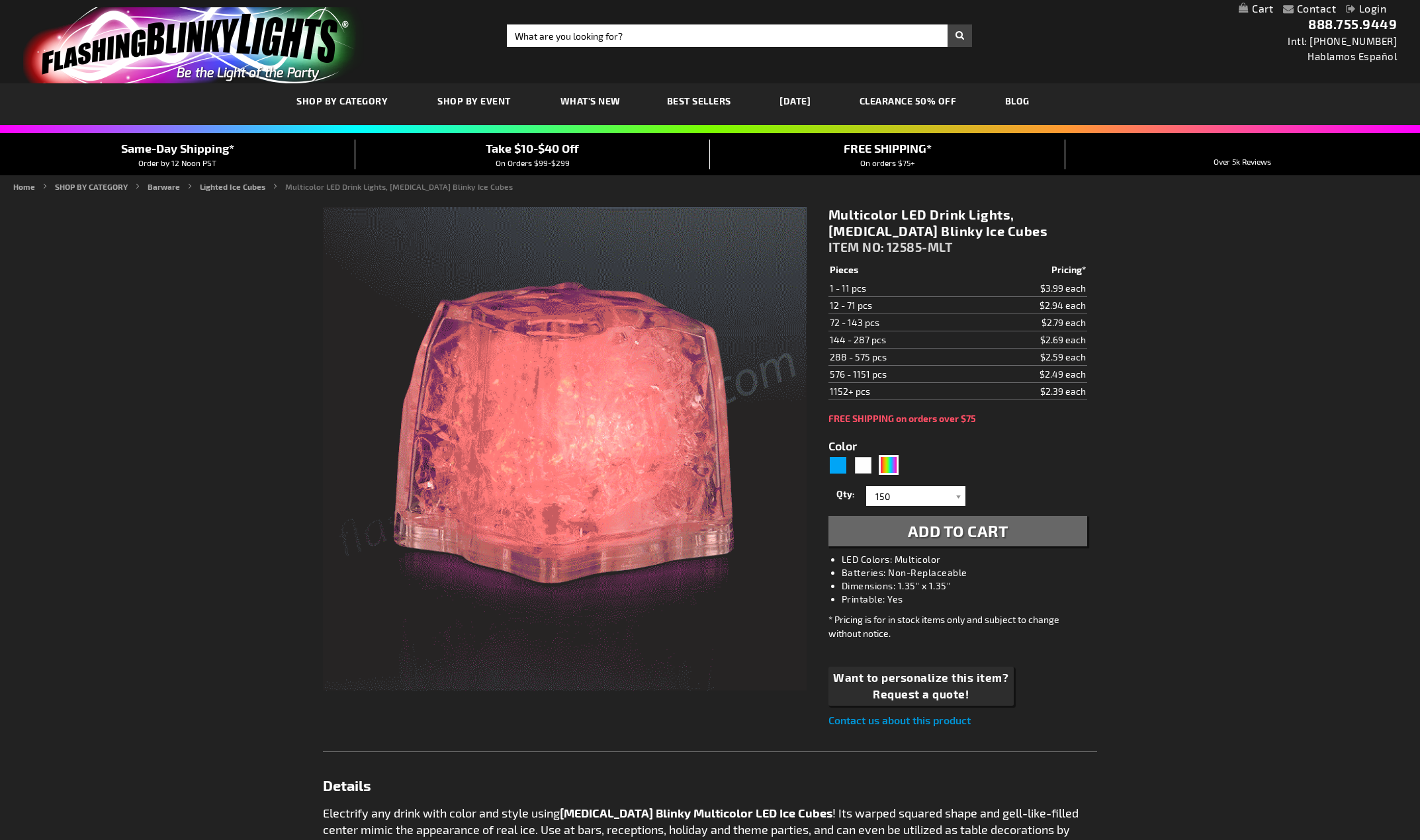
click at [959, 527] on span "Add to Cart" at bounding box center [958, 531] width 101 height 19
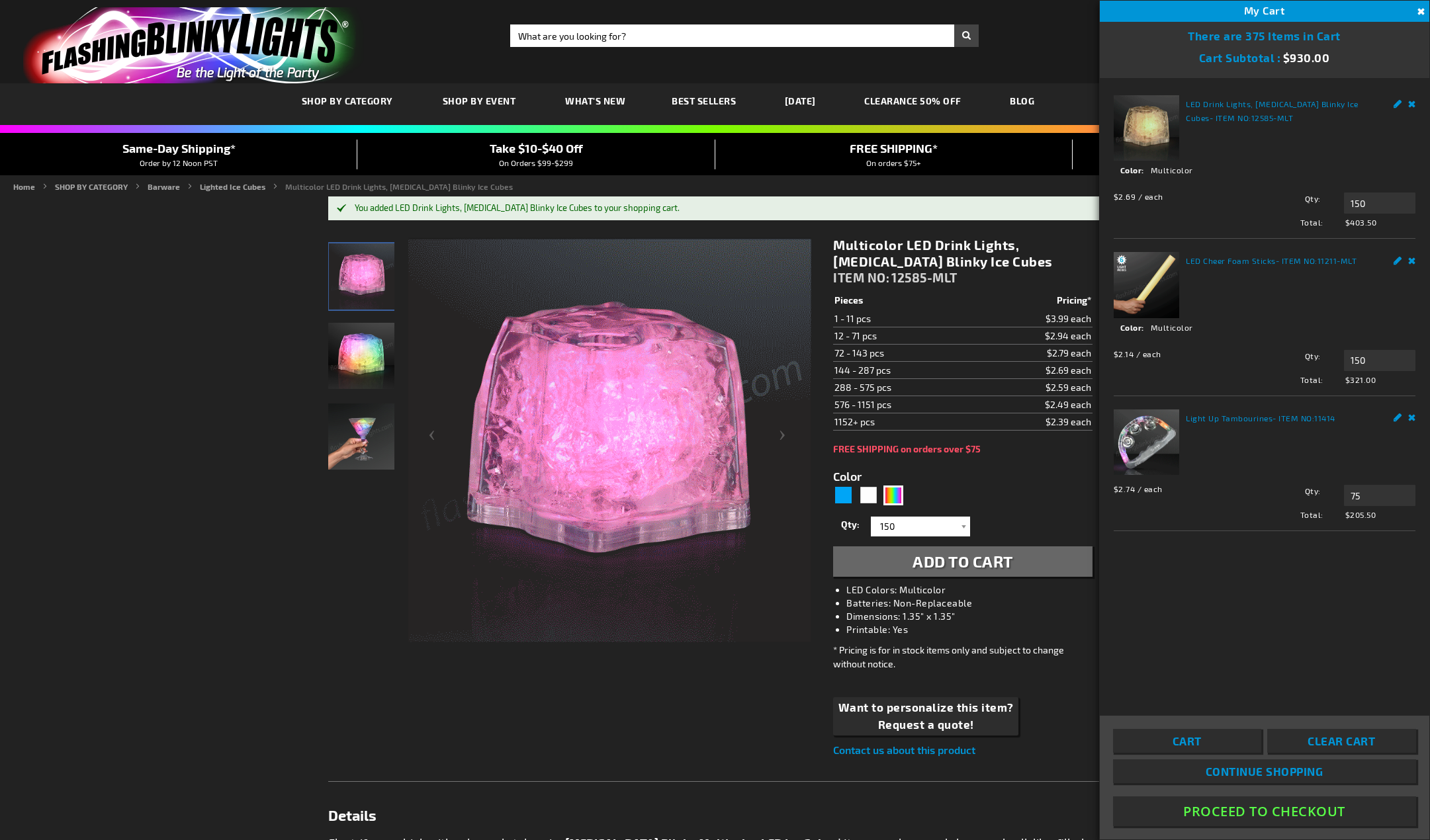
click at [1246, 813] on button "Proceed To Checkout" at bounding box center [1264, 811] width 303 height 29
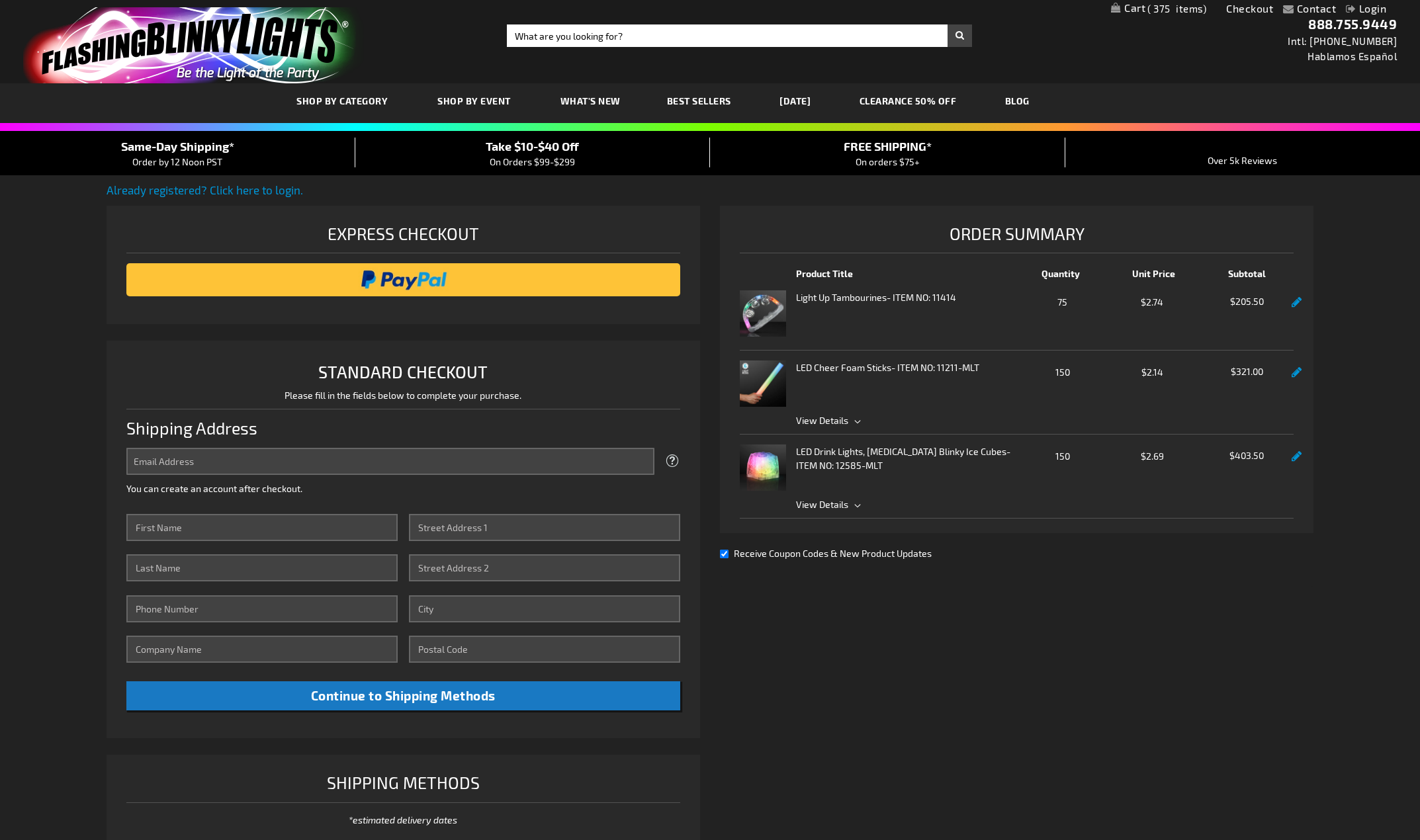
select select "US"
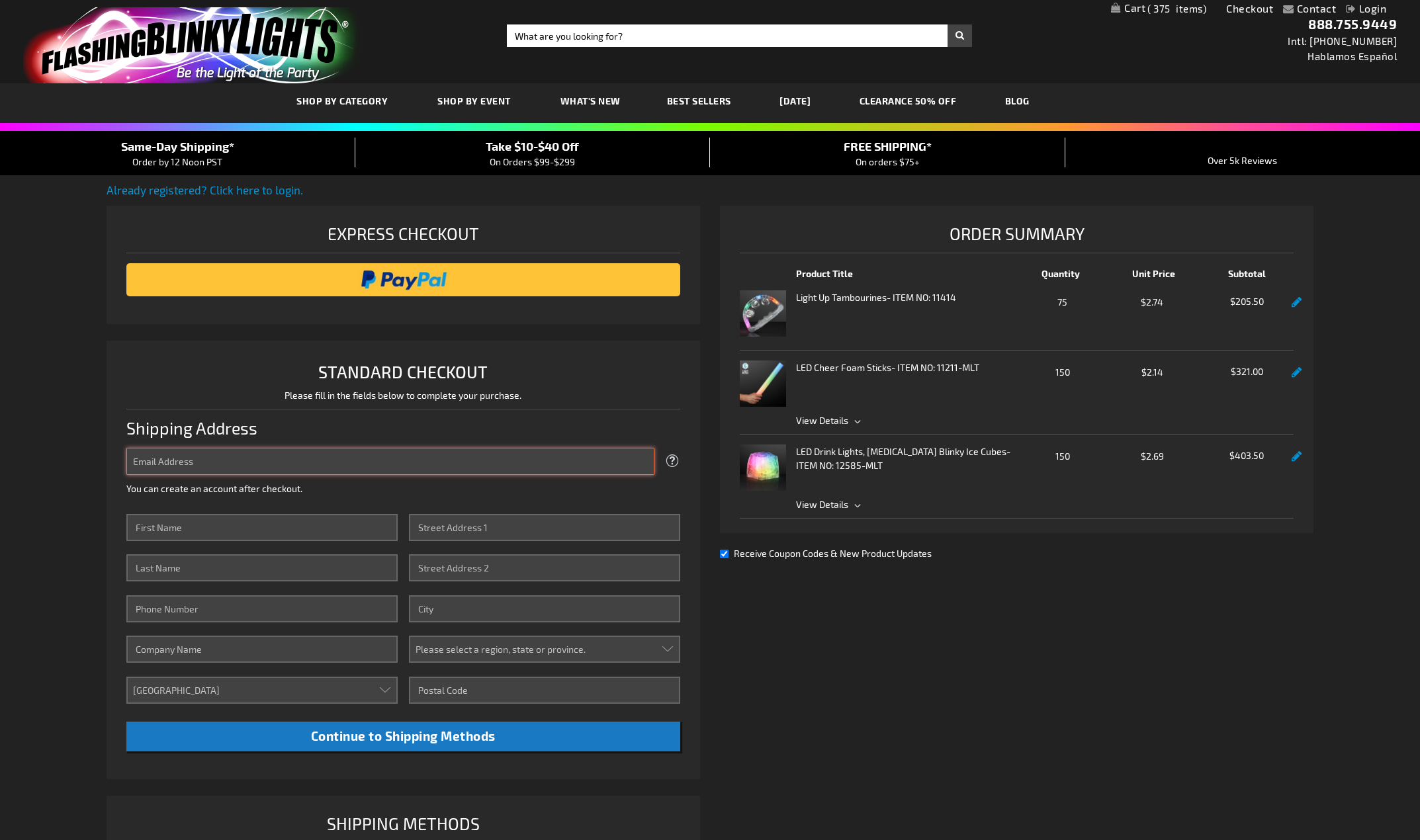
click at [415, 462] on input "Email Address" at bounding box center [390, 461] width 528 height 27
type input "rebecca.johnson@mmrgrp.com"
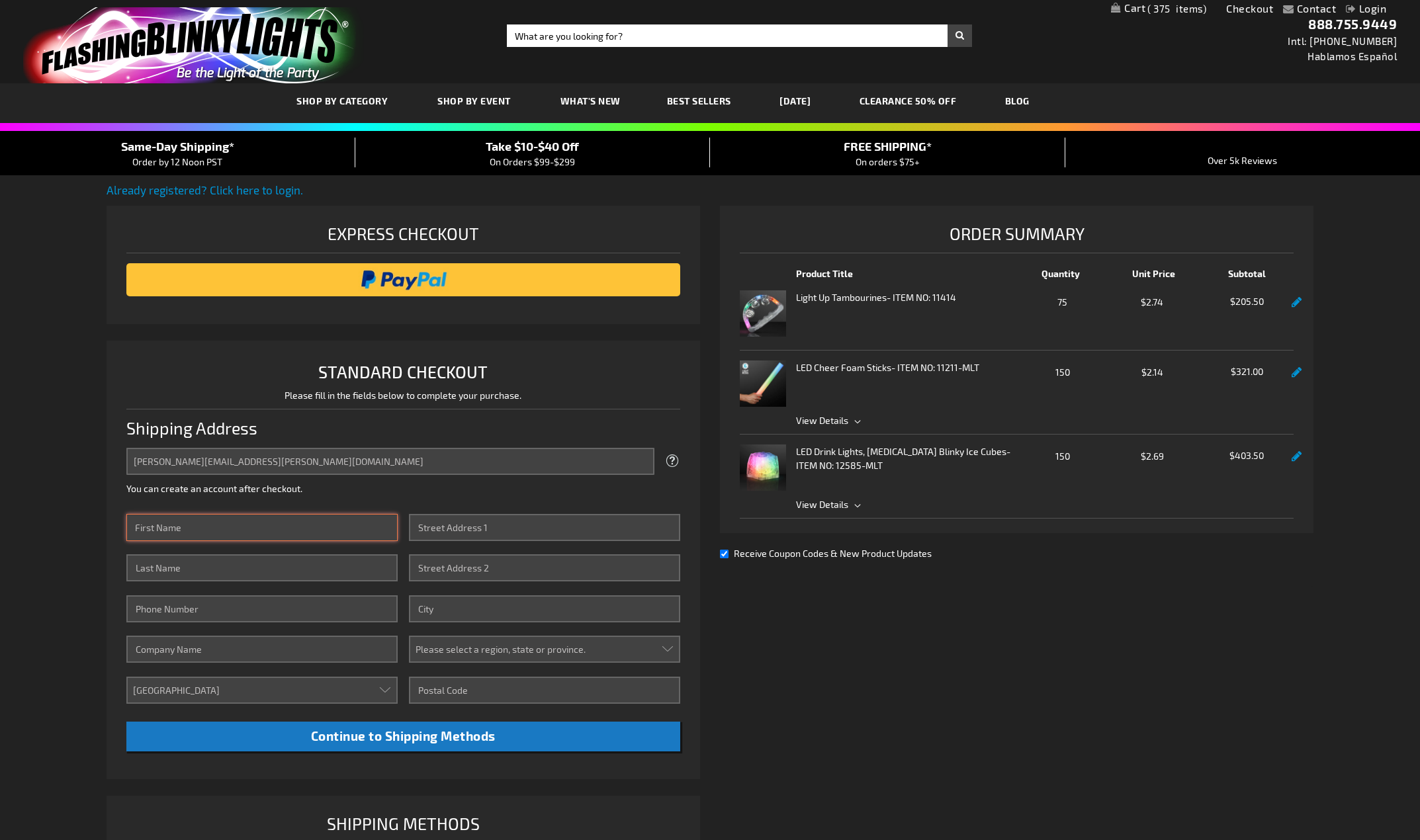
click at [299, 525] on input "First Name" at bounding box center [262, 528] width 271 height 27
click at [897, 606] on div "Already registered? Click here to login. Shipping Review & Payments Estimated T…" at bounding box center [710, 559] width 1207 height 754
click at [268, 533] on input "First Name" at bounding box center [262, 528] width 271 height 27
type input "Wendy"
type input "Do"
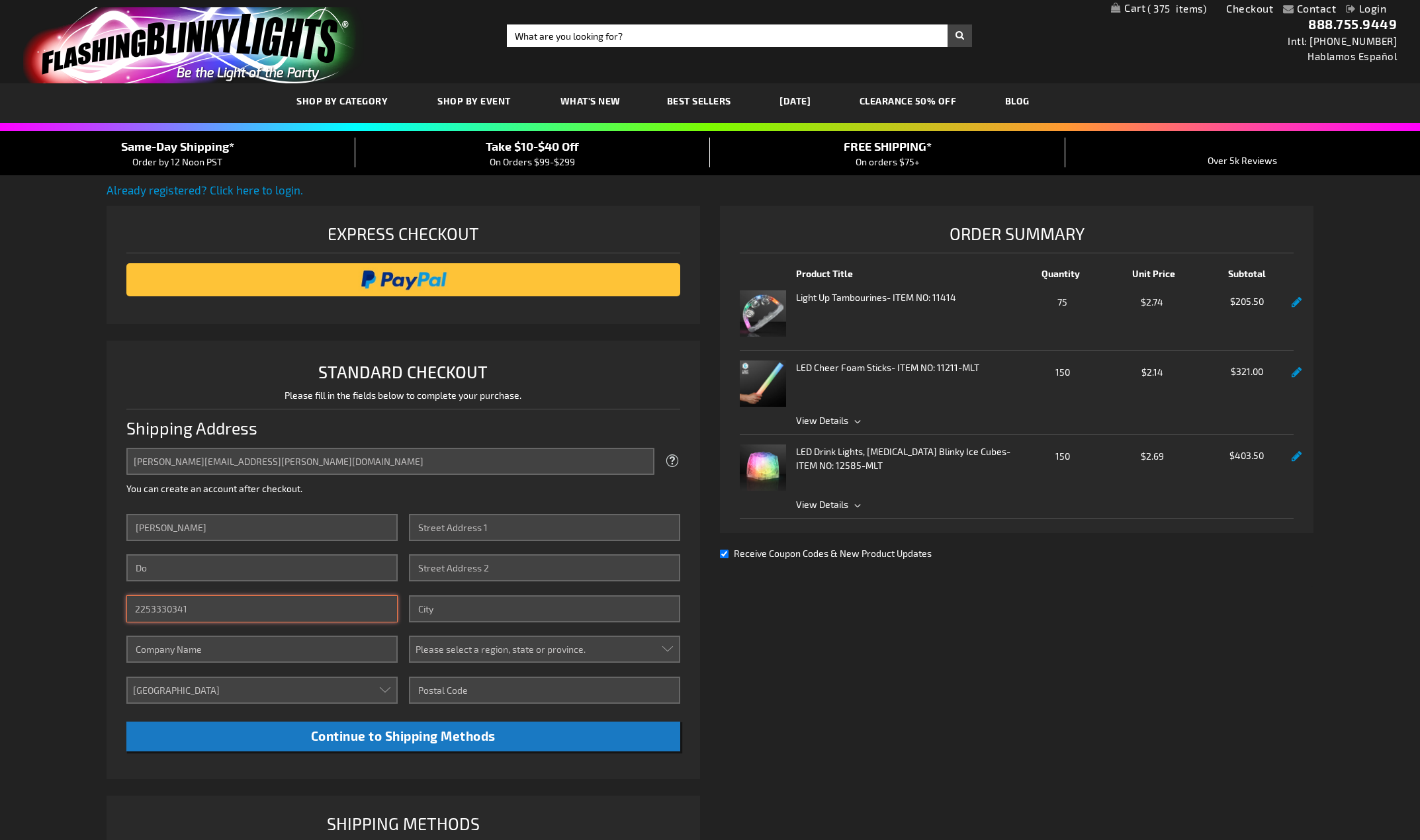
type input "2253330341"
type input "MMR"
click at [550, 538] on input "Street Address: Line 1" at bounding box center [544, 528] width 271 height 27
type input "7012 Sevenoaks Ave"
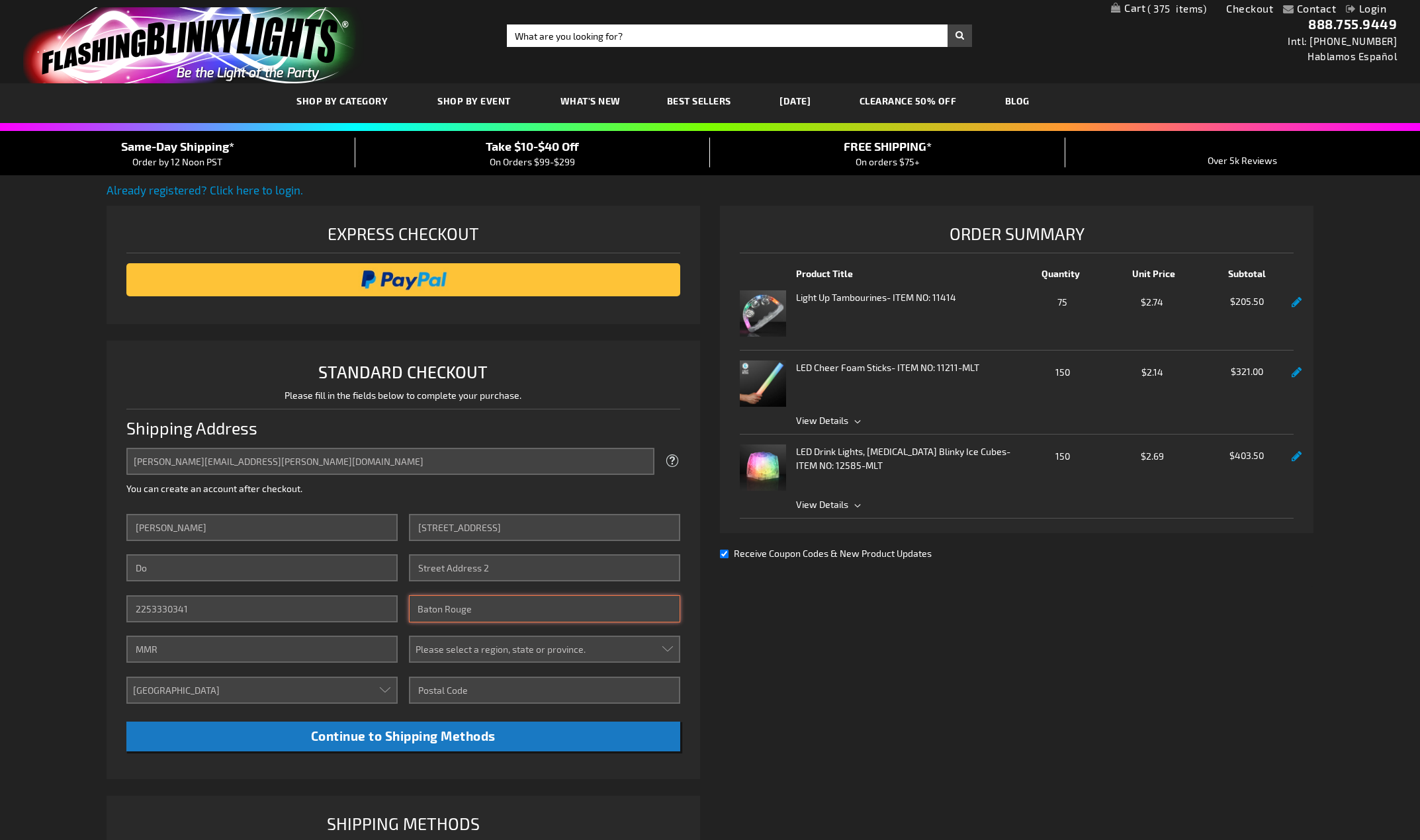
type input "Baton Rouge"
select select "28"
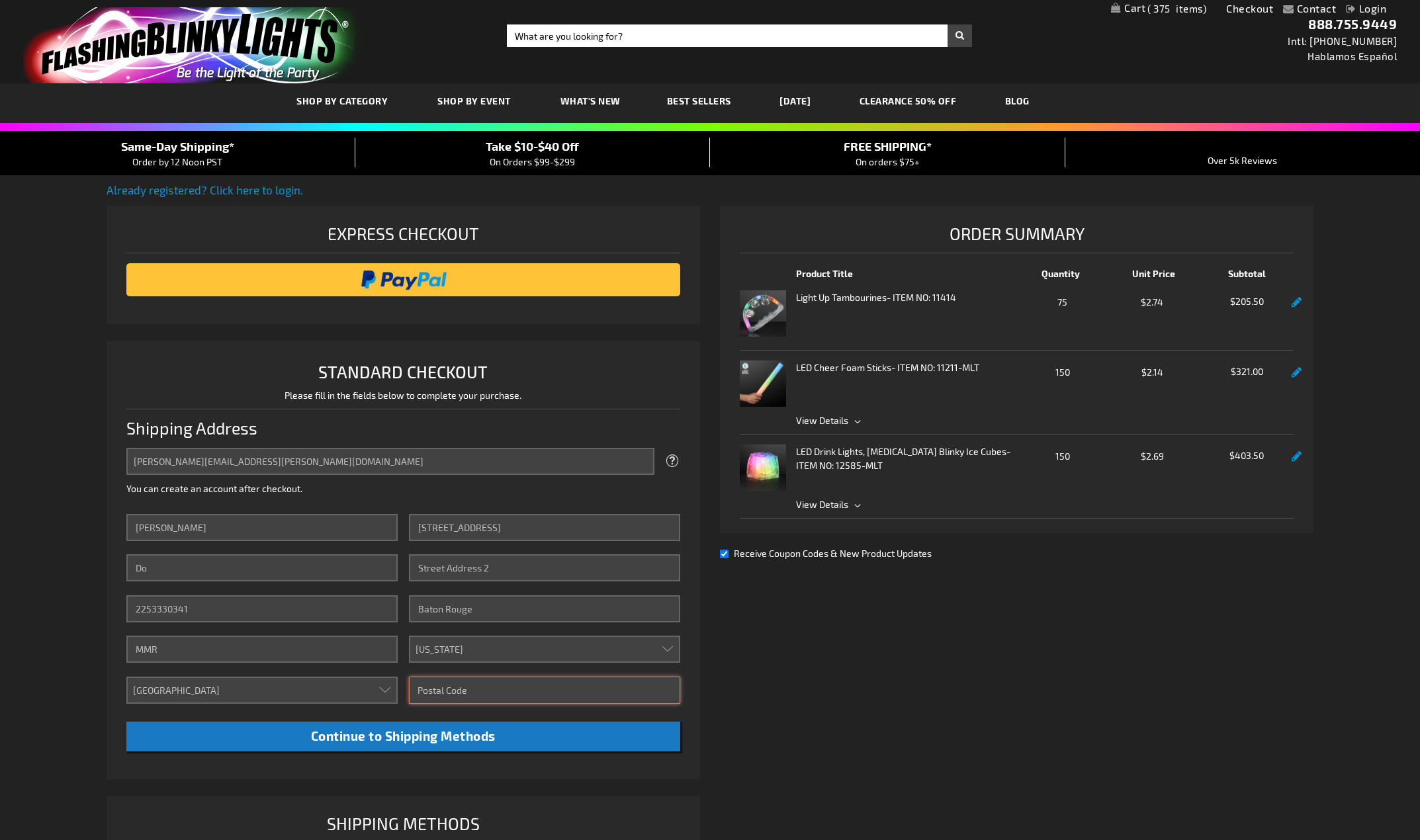
click at [445, 688] on input "Zip/Postal Code" at bounding box center [544, 690] width 271 height 27
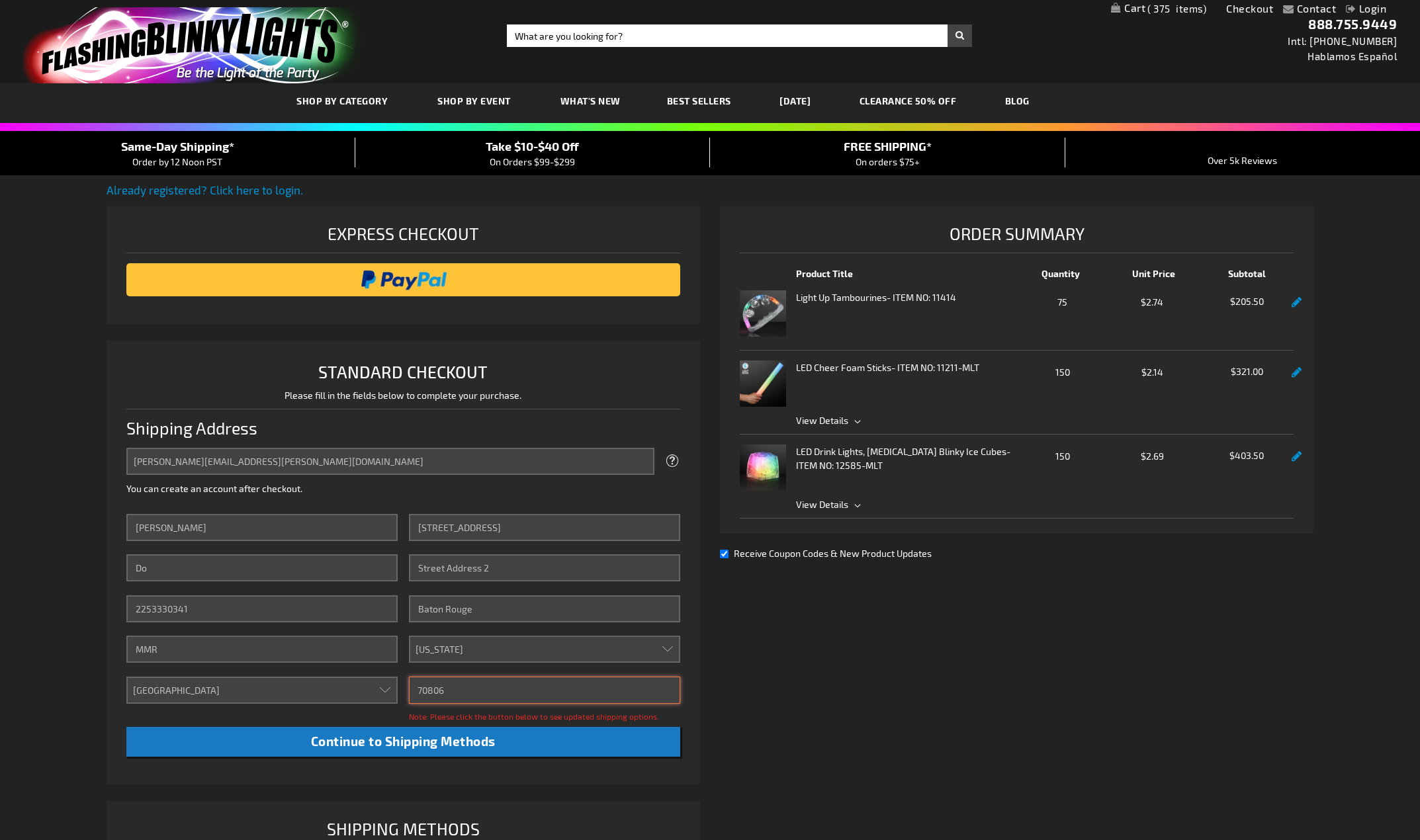
type input "70806"
click at [873, 650] on div "Already registered? Click here to login. Shipping Review & Payments Estimated T…" at bounding box center [710, 562] width 1207 height 759
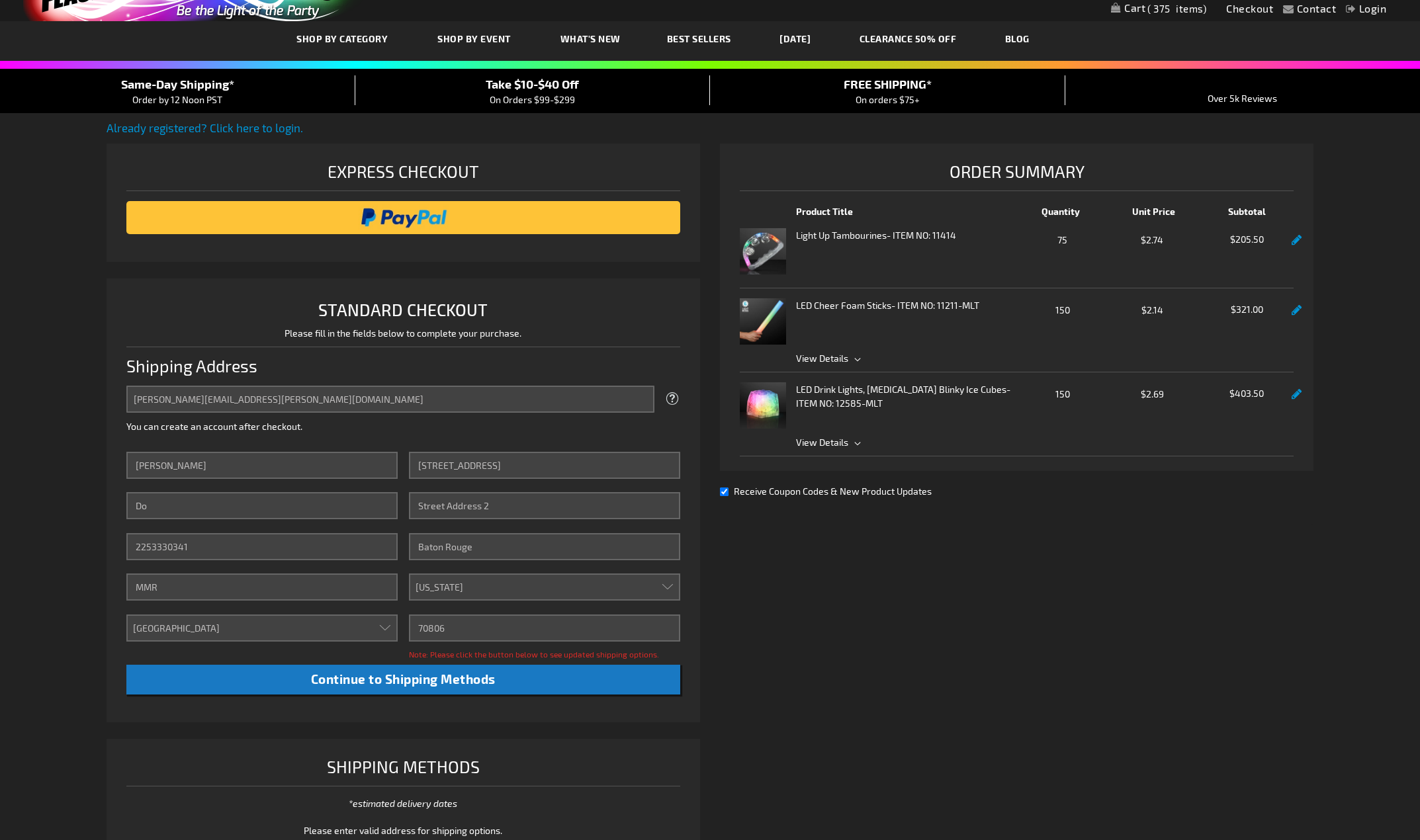
scroll to position [67, 0]
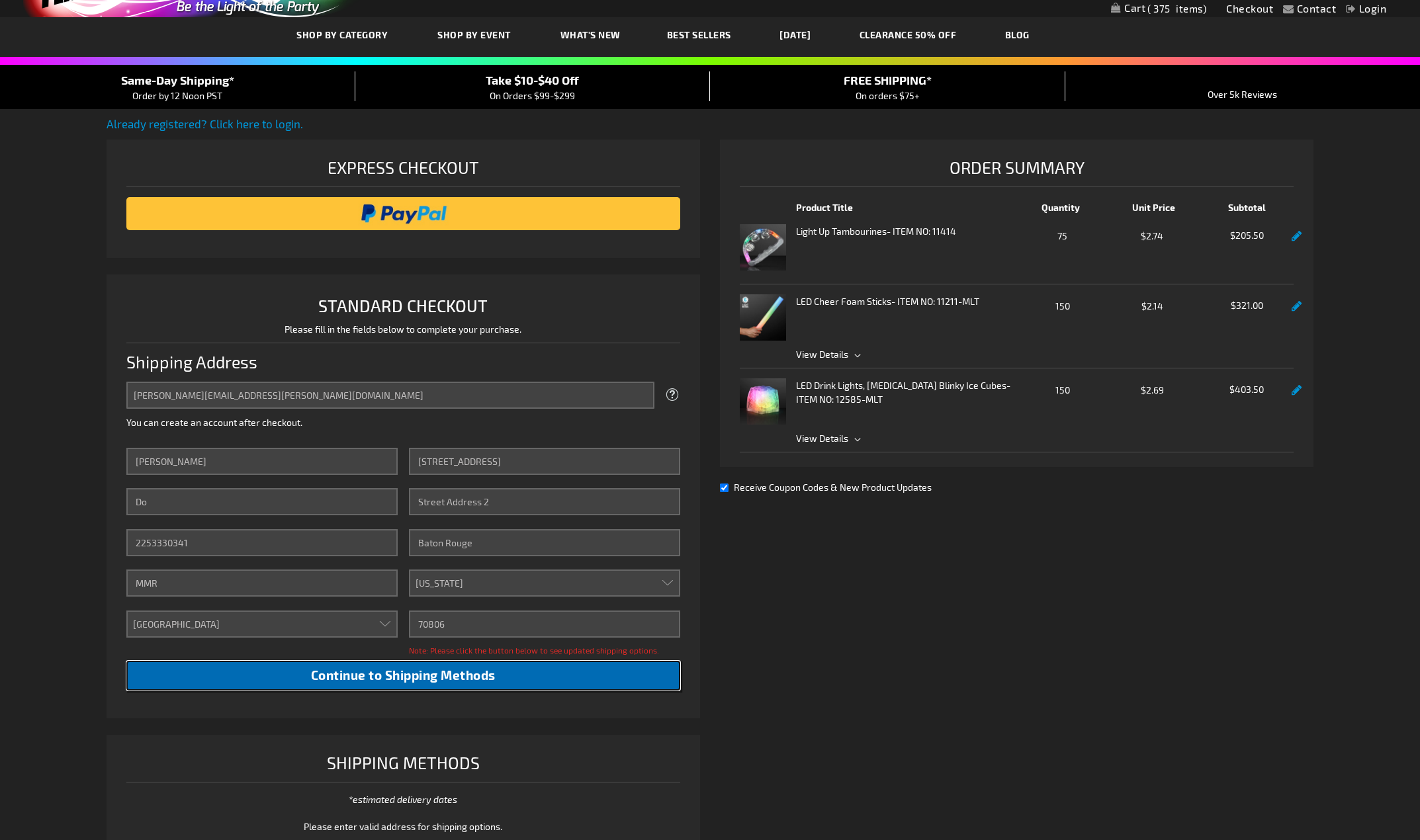
click at [423, 687] on button "Continue to Shipping Methods" at bounding box center [403, 675] width 553 height 29
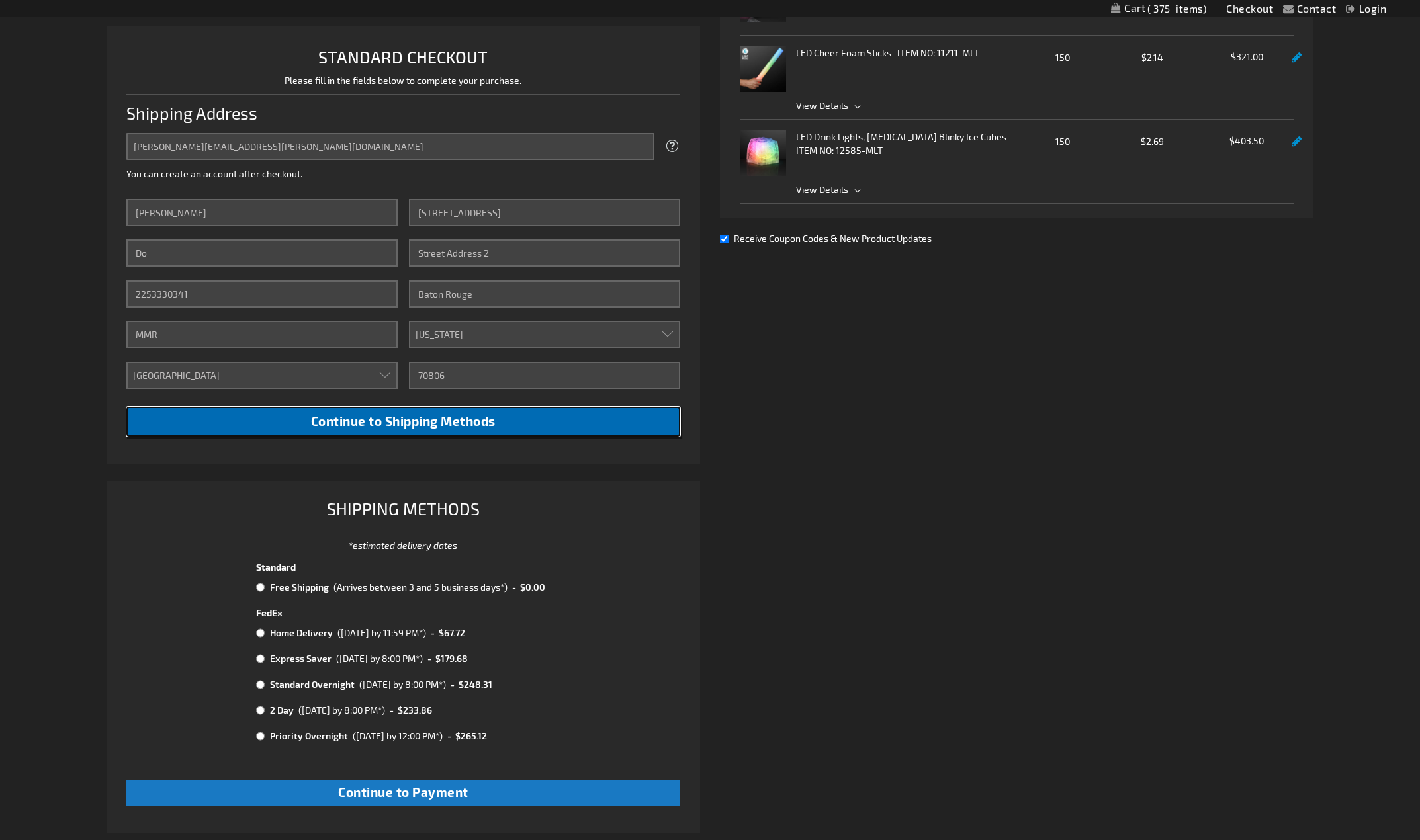
scroll to position [463, 0]
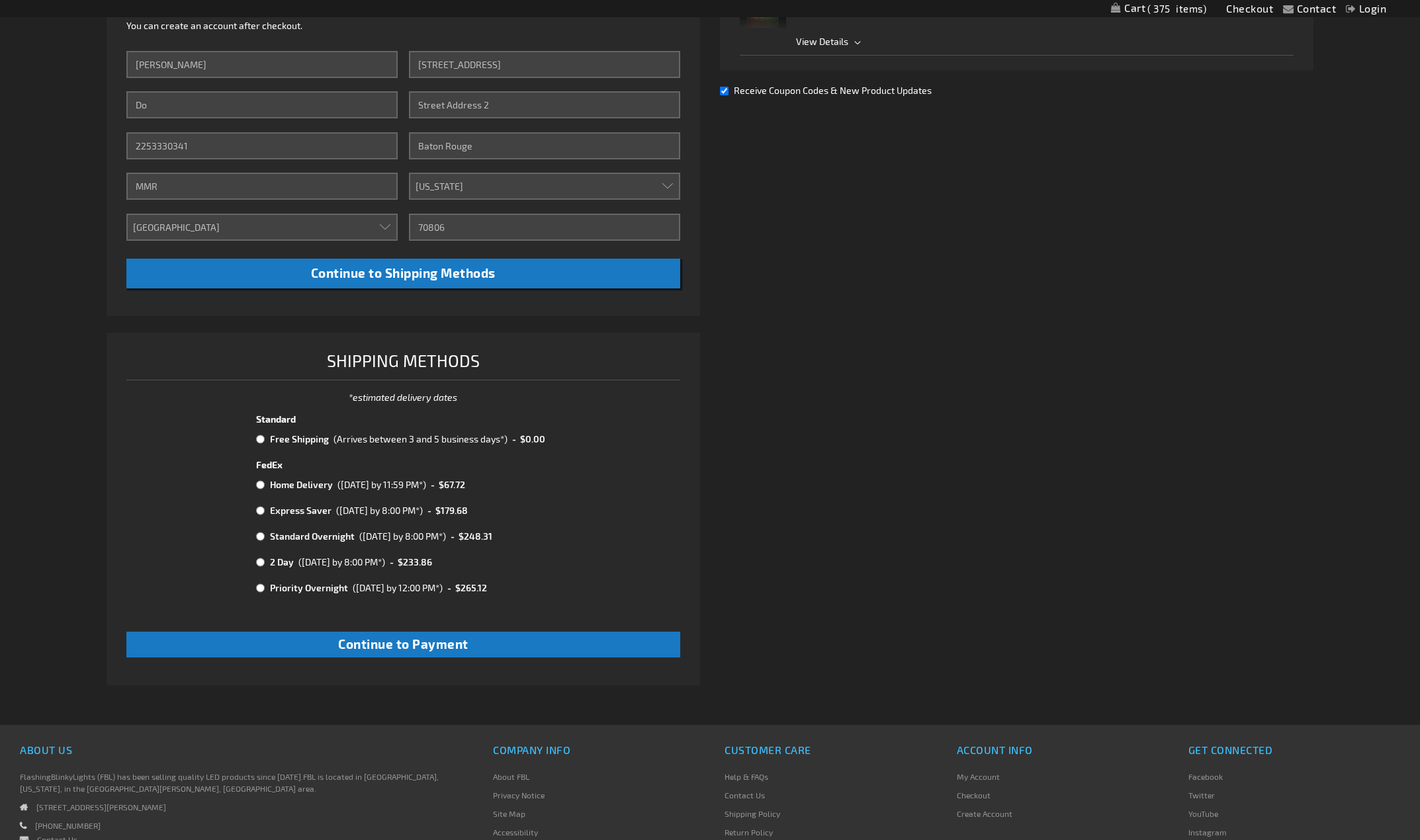
click at [257, 436] on input "radio" at bounding box center [260, 439] width 8 height 11
radio input "true"
click at [470, 650] on button "Continue to Payment" at bounding box center [403, 645] width 553 height 26
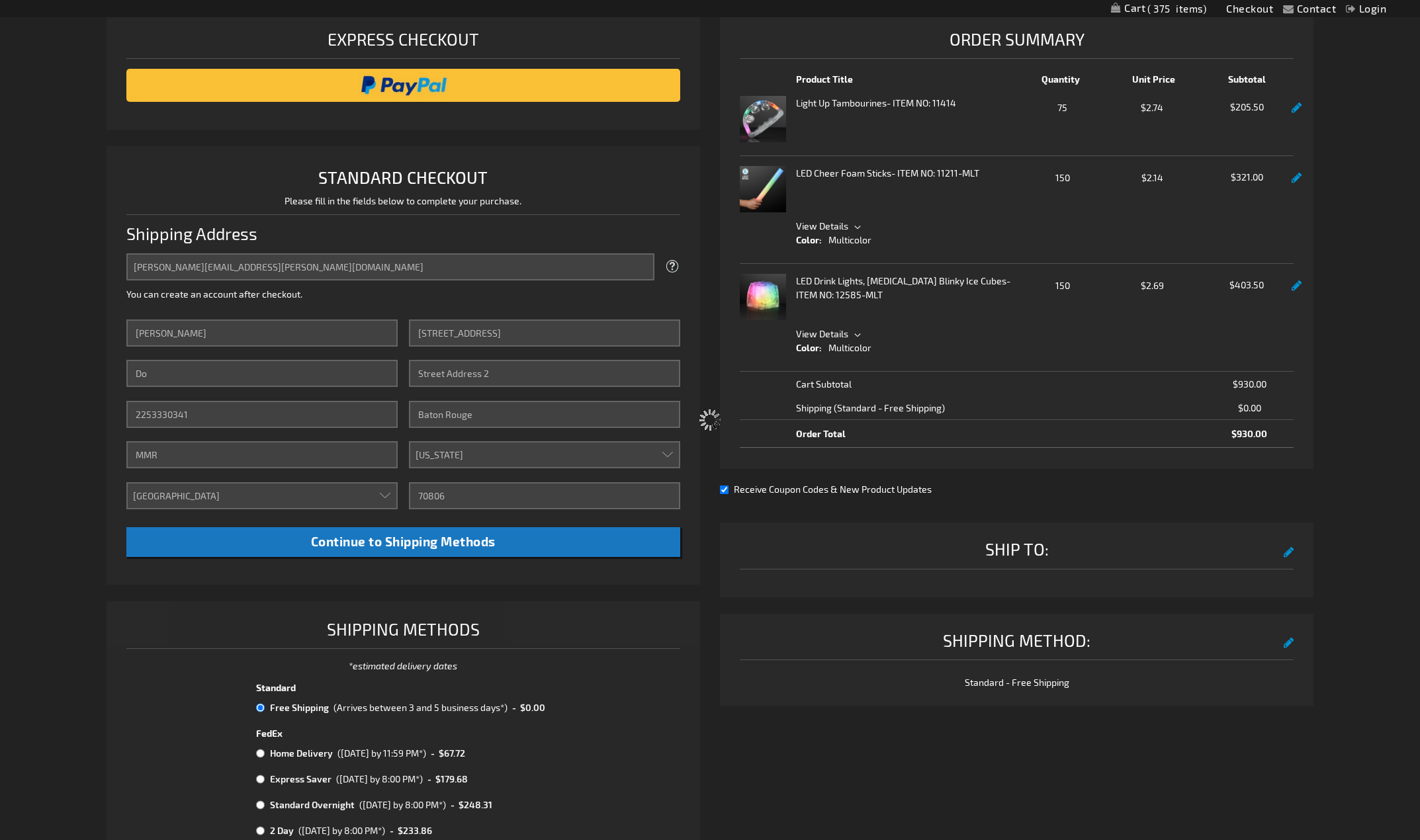
scroll to position [14, 0]
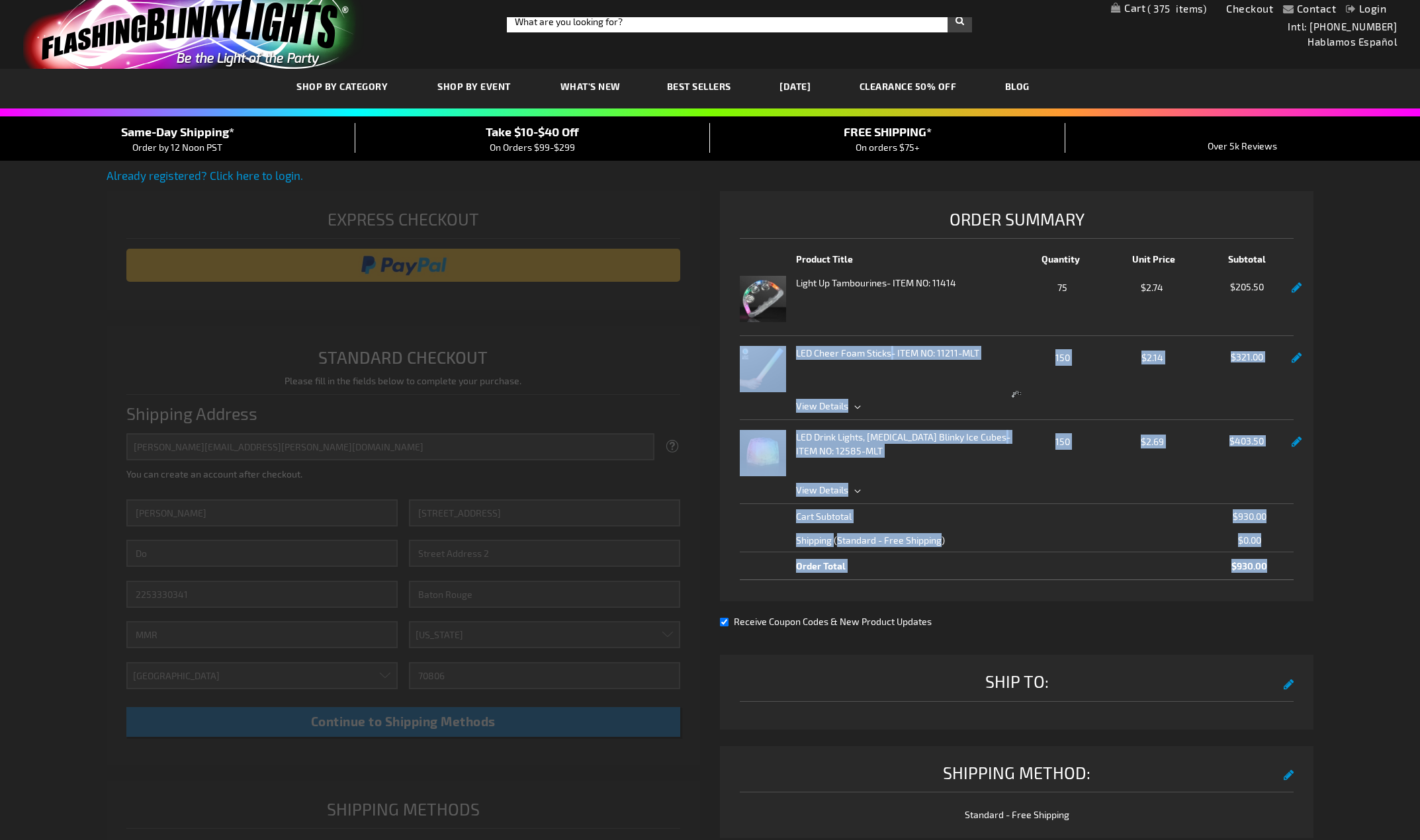
click at [727, 357] on div "Order Summary Product Title Quantity Unit Price Subtotal Light Up Tambourines -…" at bounding box center [1016, 396] width 594 height 411
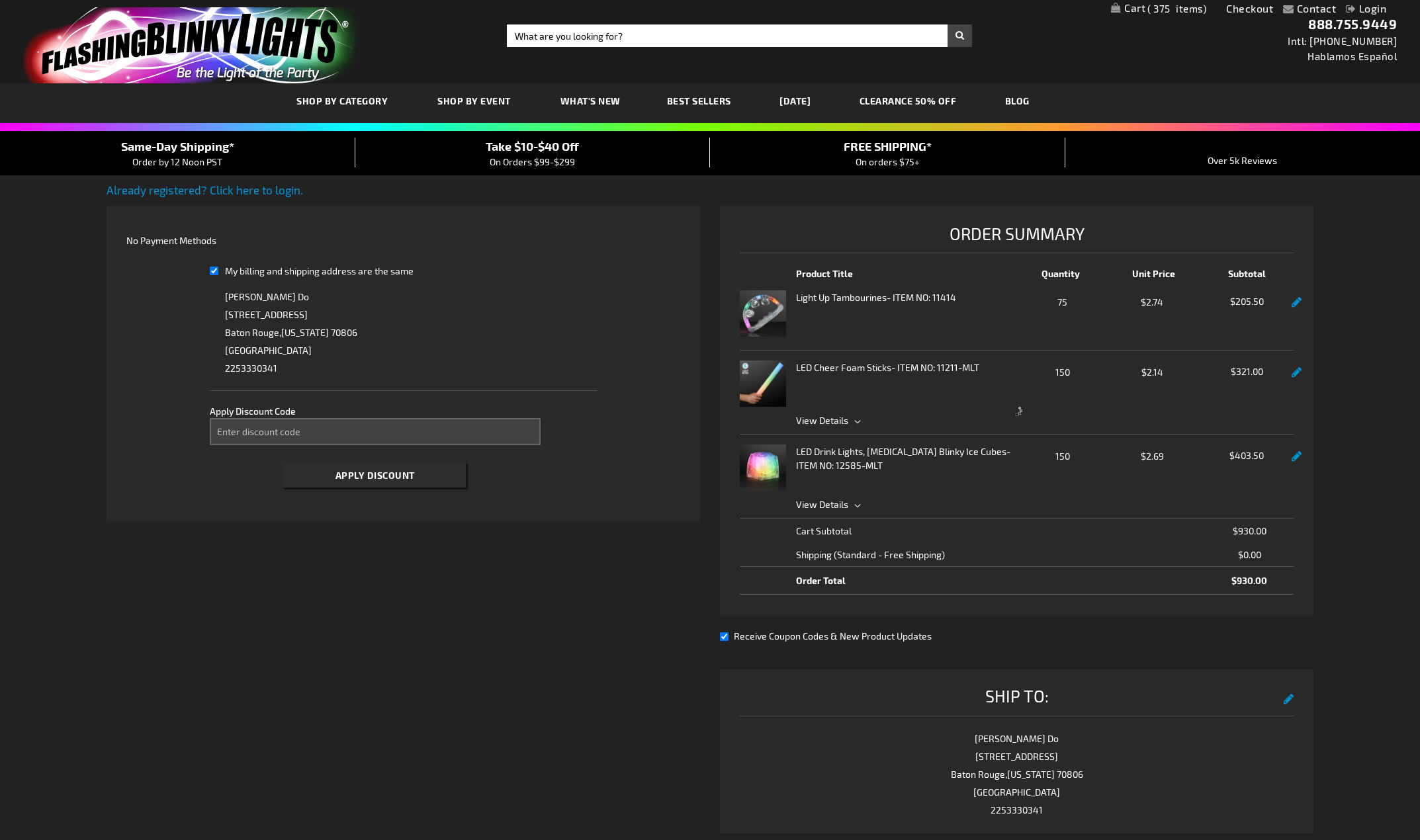
click at [662, 618] on div "Already registered? Click here to login. Shipping Review & Payments Estimated T…" at bounding box center [710, 577] width 1207 height 790
click at [727, 633] on div "Receive Coupon Codes & New Product Updates" at bounding box center [1016, 636] width 594 height 14
click at [725, 636] on input "Receive Coupon Codes & New Product Updates" at bounding box center [724, 637] width 8 height 8
checkbox input "false"
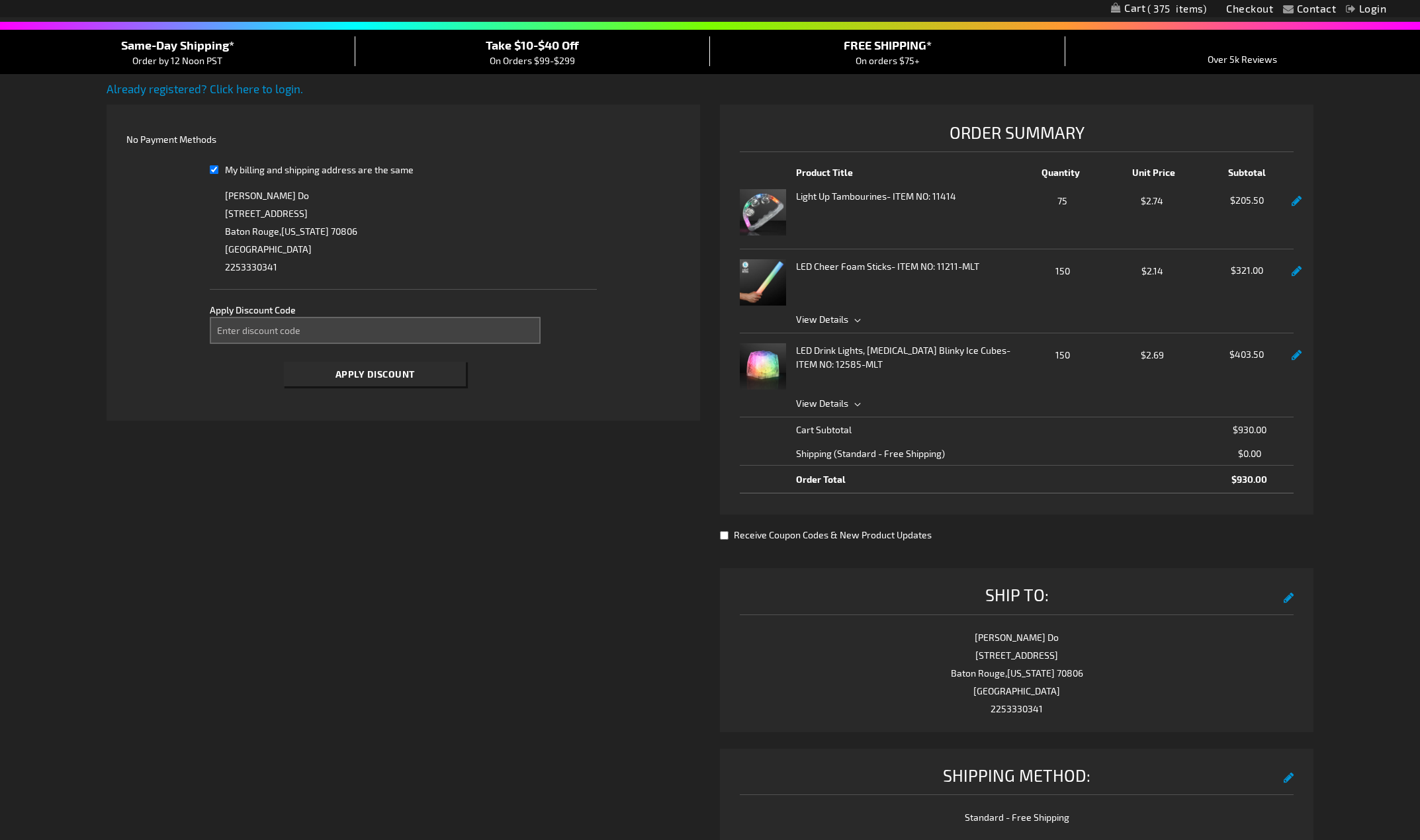
scroll to position [132, 0]
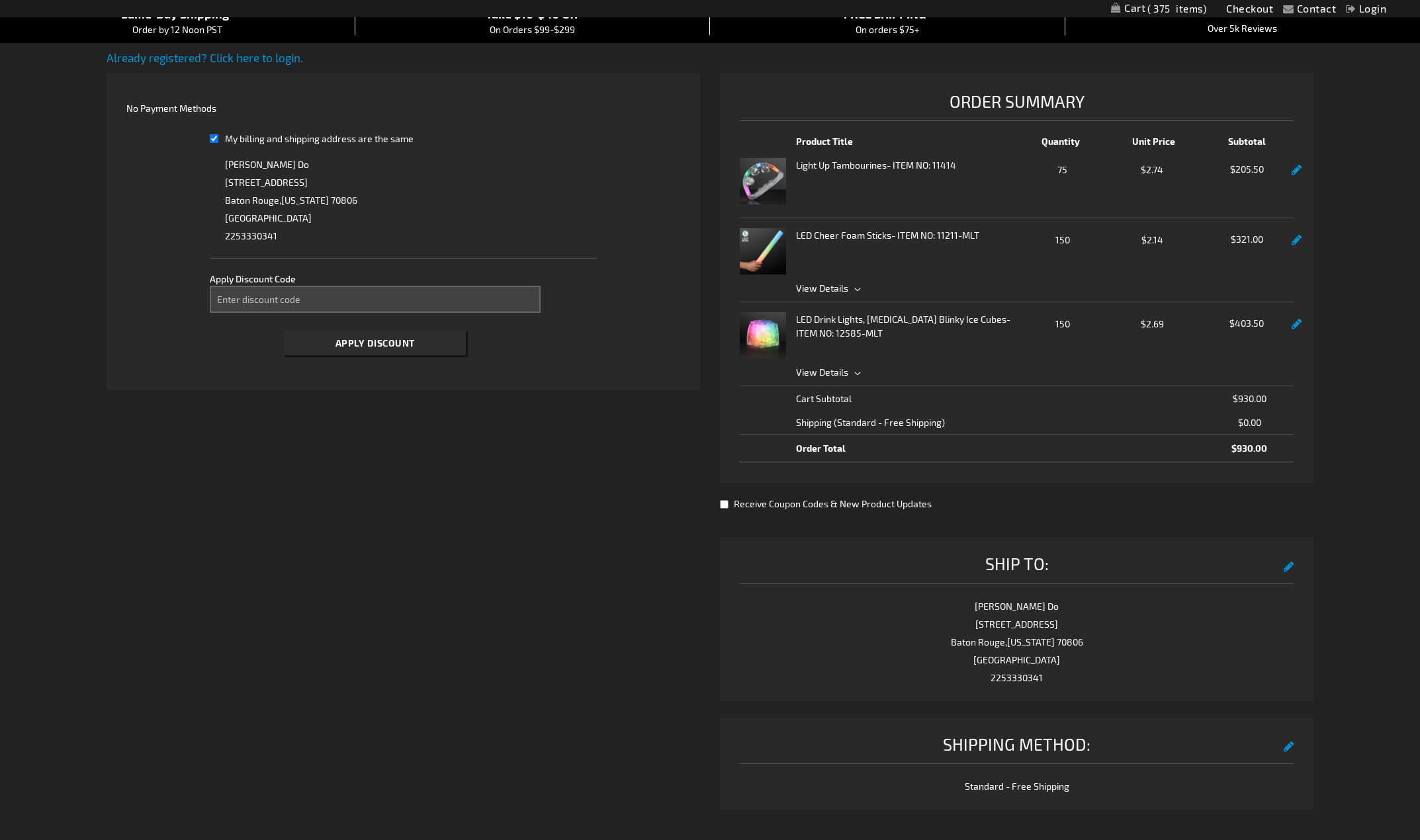
click at [408, 525] on div "Already registered? Click here to login. Shipping Review & Payments Estimated T…" at bounding box center [710, 445] width 1207 height 790
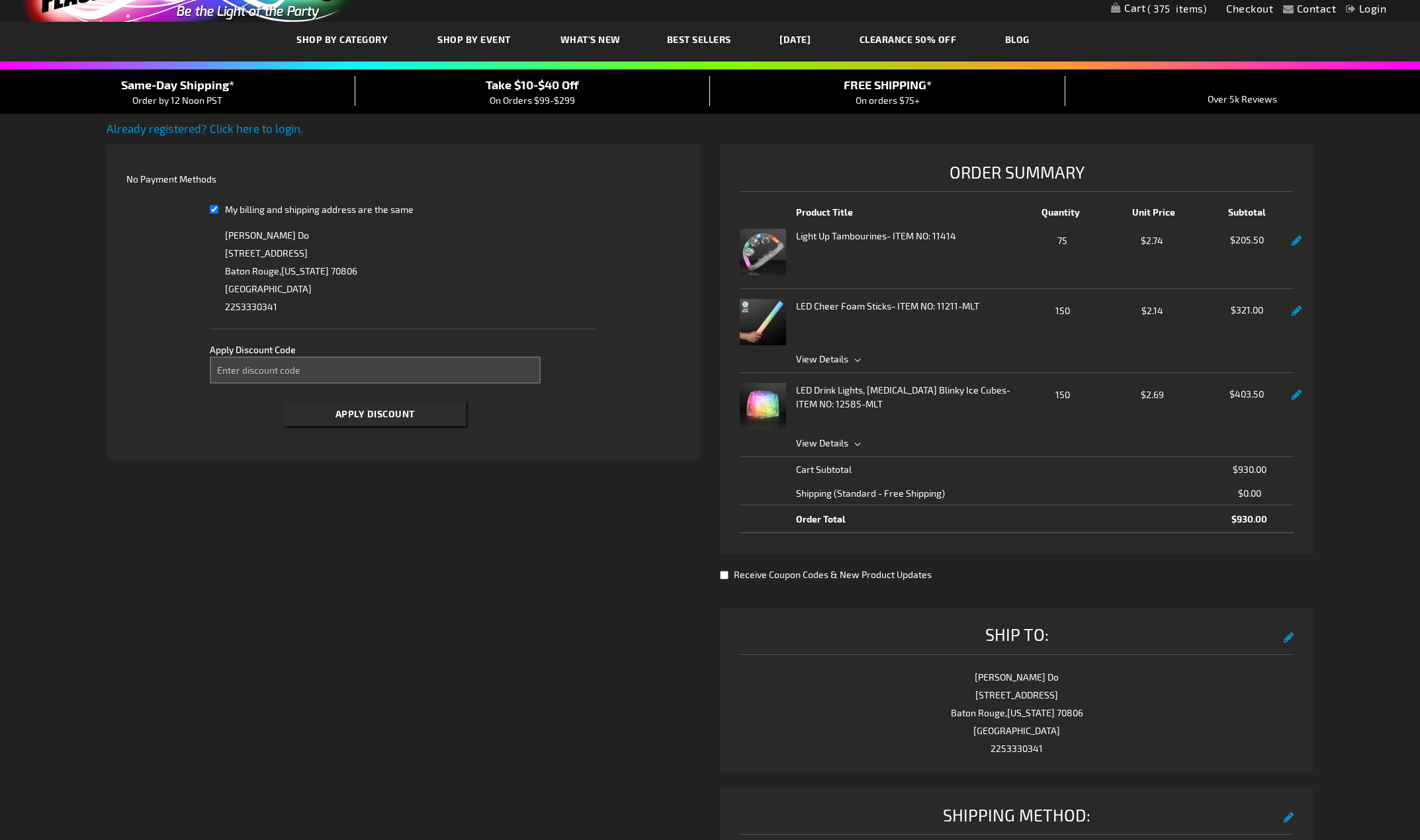
scroll to position [0, 0]
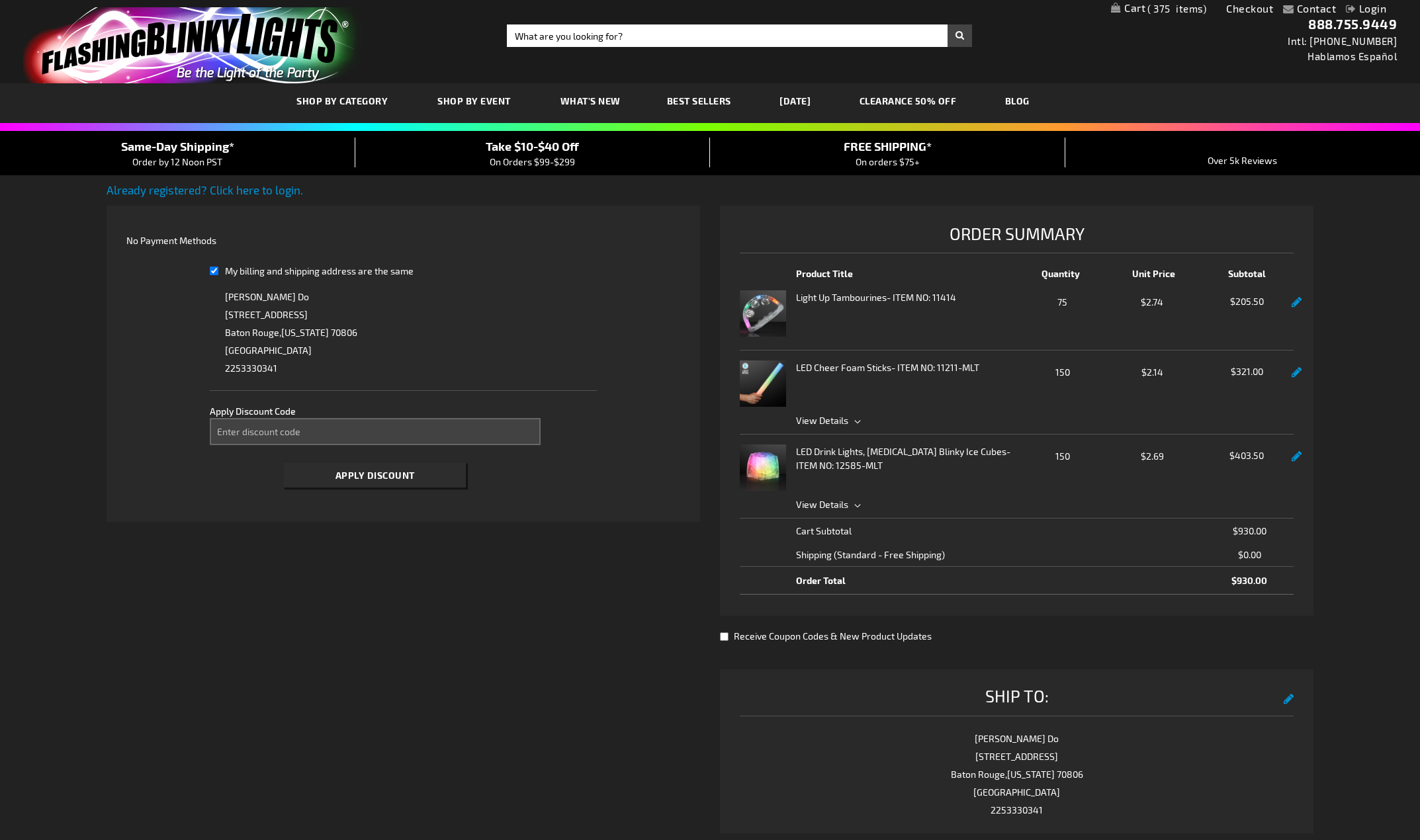
click at [361, 272] on span "My billing and shipping address are the same" at bounding box center [319, 271] width 188 height 11
click at [219, 272] on input "My billing and shipping address are the same" at bounding box center [213, 271] width 8 height 27
checkbox input "false"
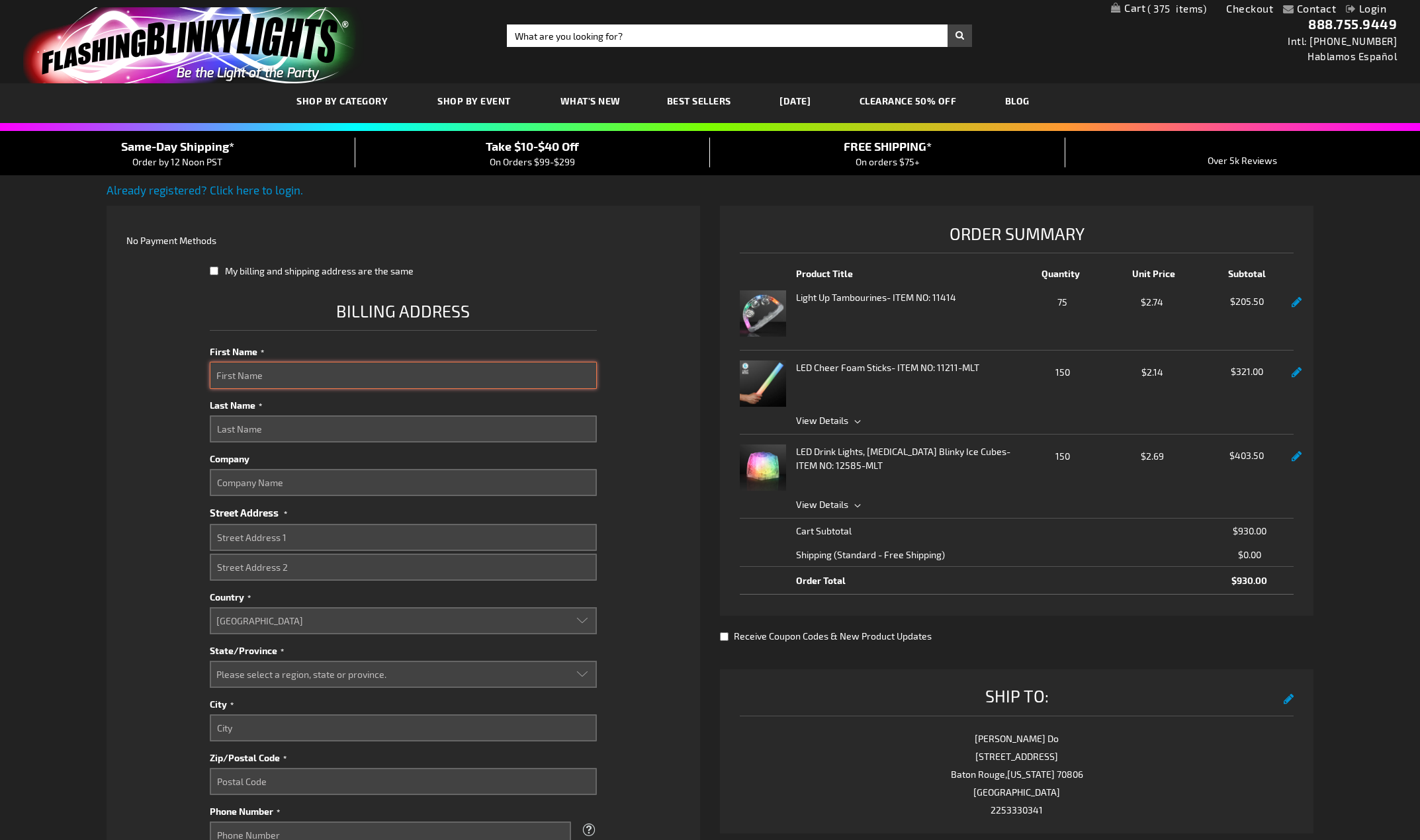
click at [330, 370] on input "First Name" at bounding box center [403, 376] width 388 height 27
type input "Rebecca"
type input "Johnson"
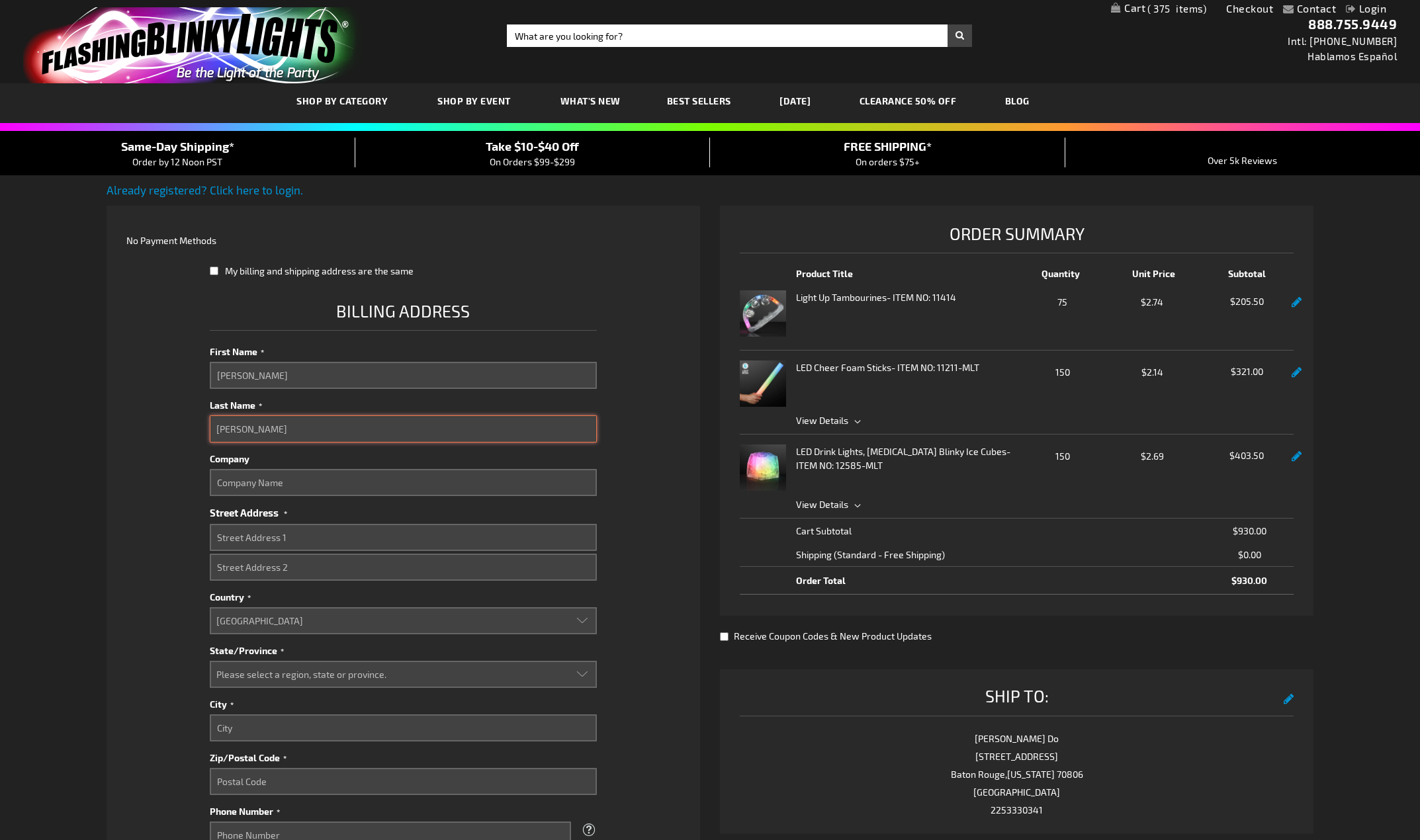
type input "15961 Airline Hwy"
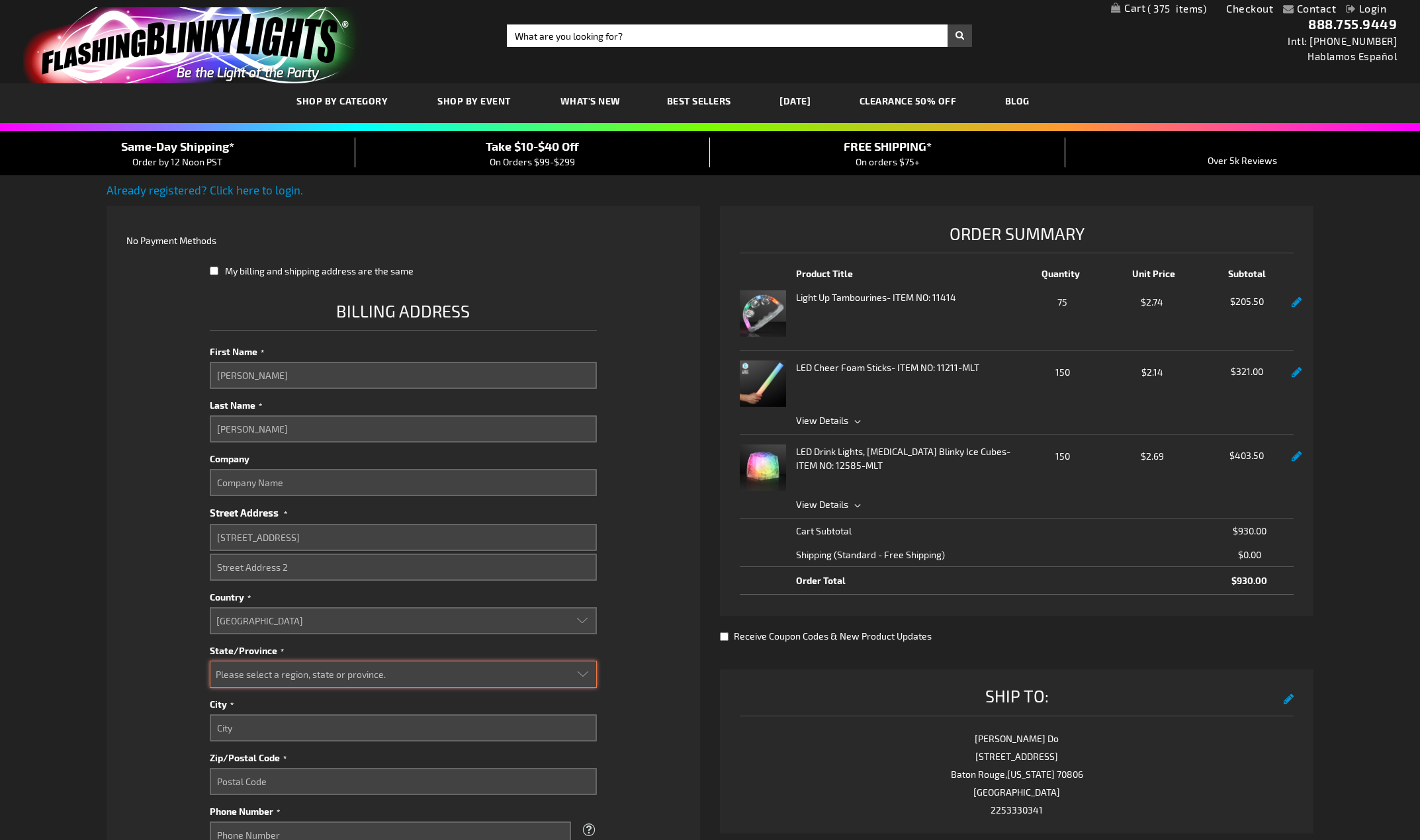
select select "28"
type input "Baton Rouge"
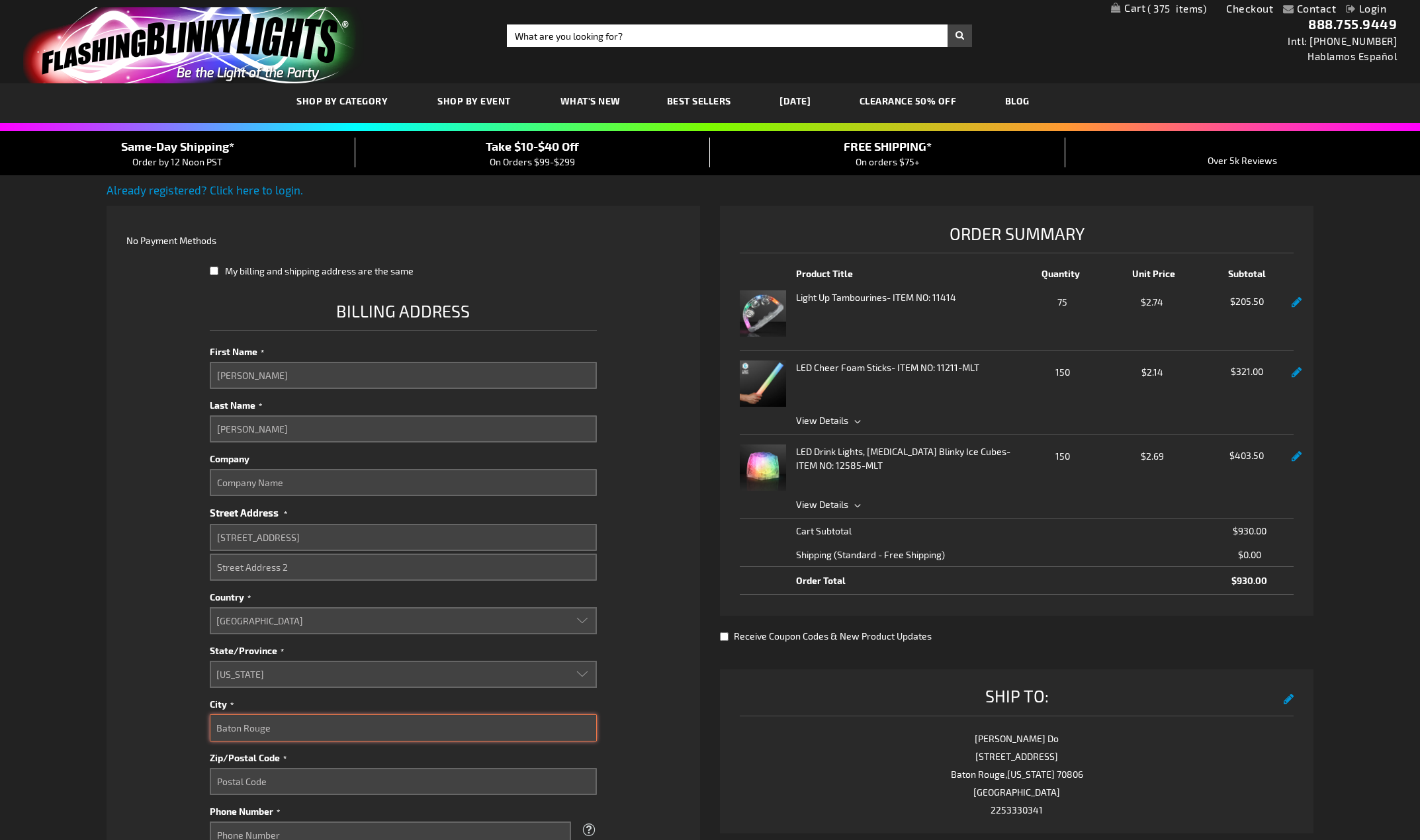
type input "70817"
type input "2253330341"
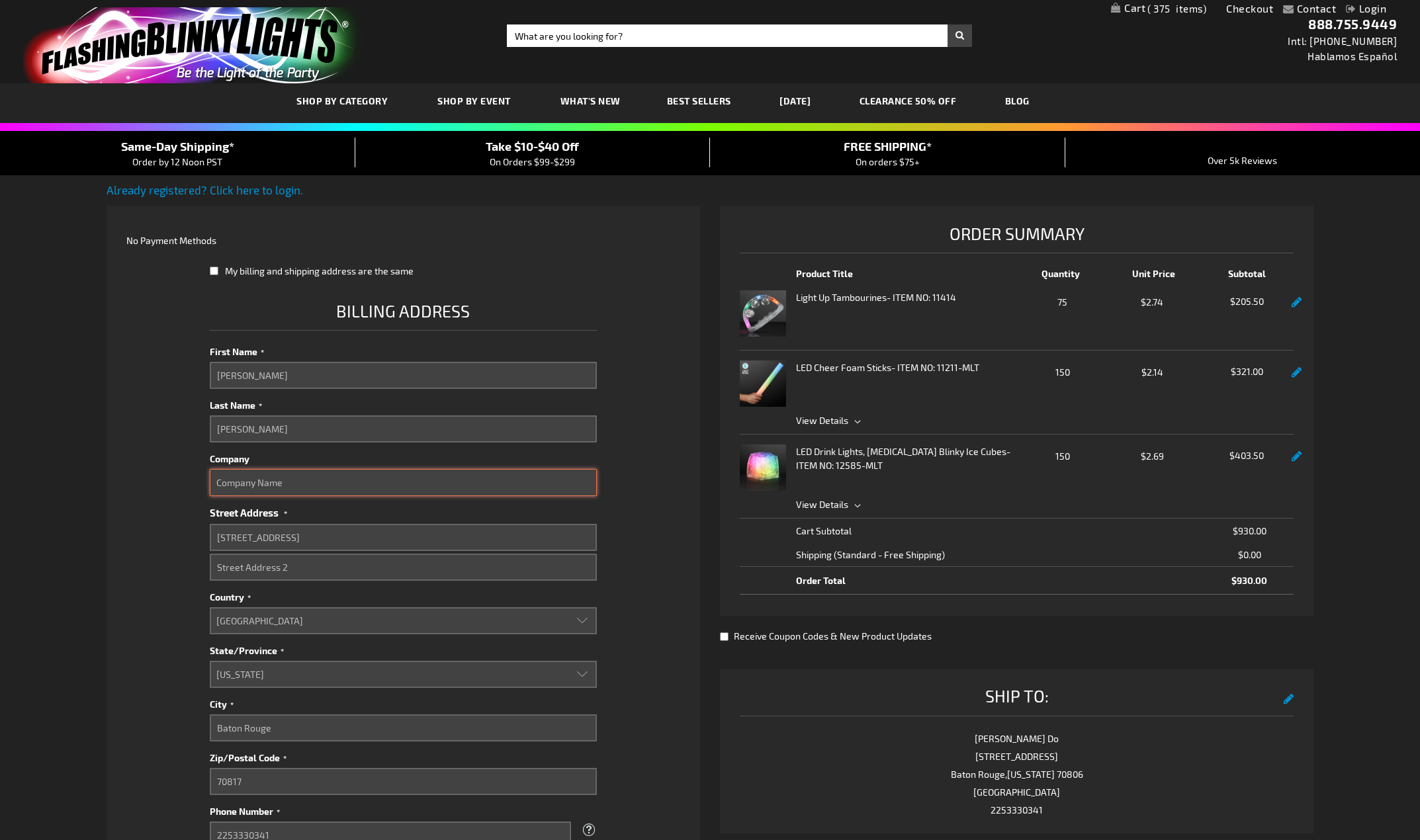
click at [395, 490] on input "Company" at bounding box center [403, 482] width 388 height 27
type input "MMR"
click at [148, 572] on fieldset "Payment Information No Payment Methods No Payment method available. My billing …" at bounding box center [403, 618] width 553 height 797
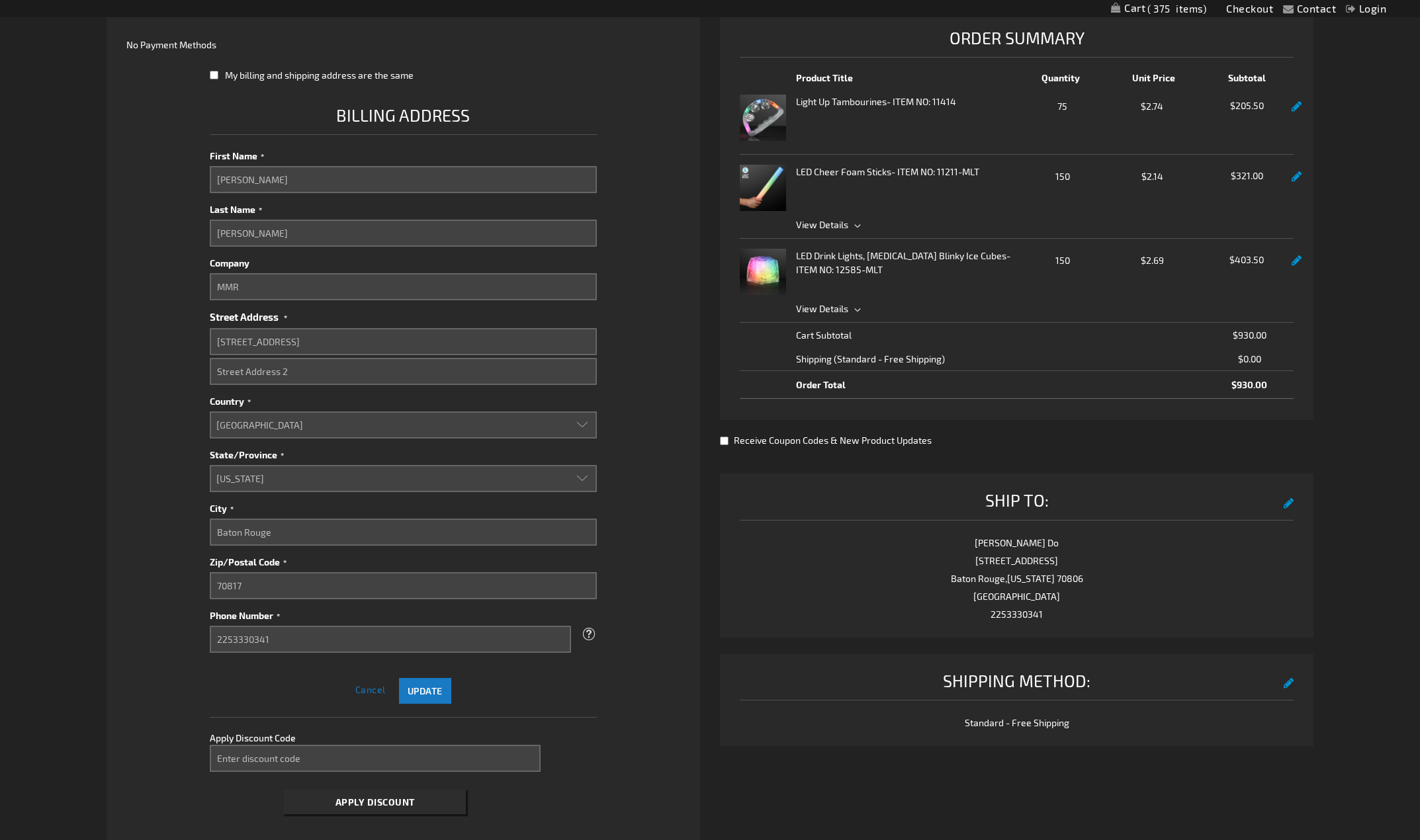
scroll to position [265, 0]
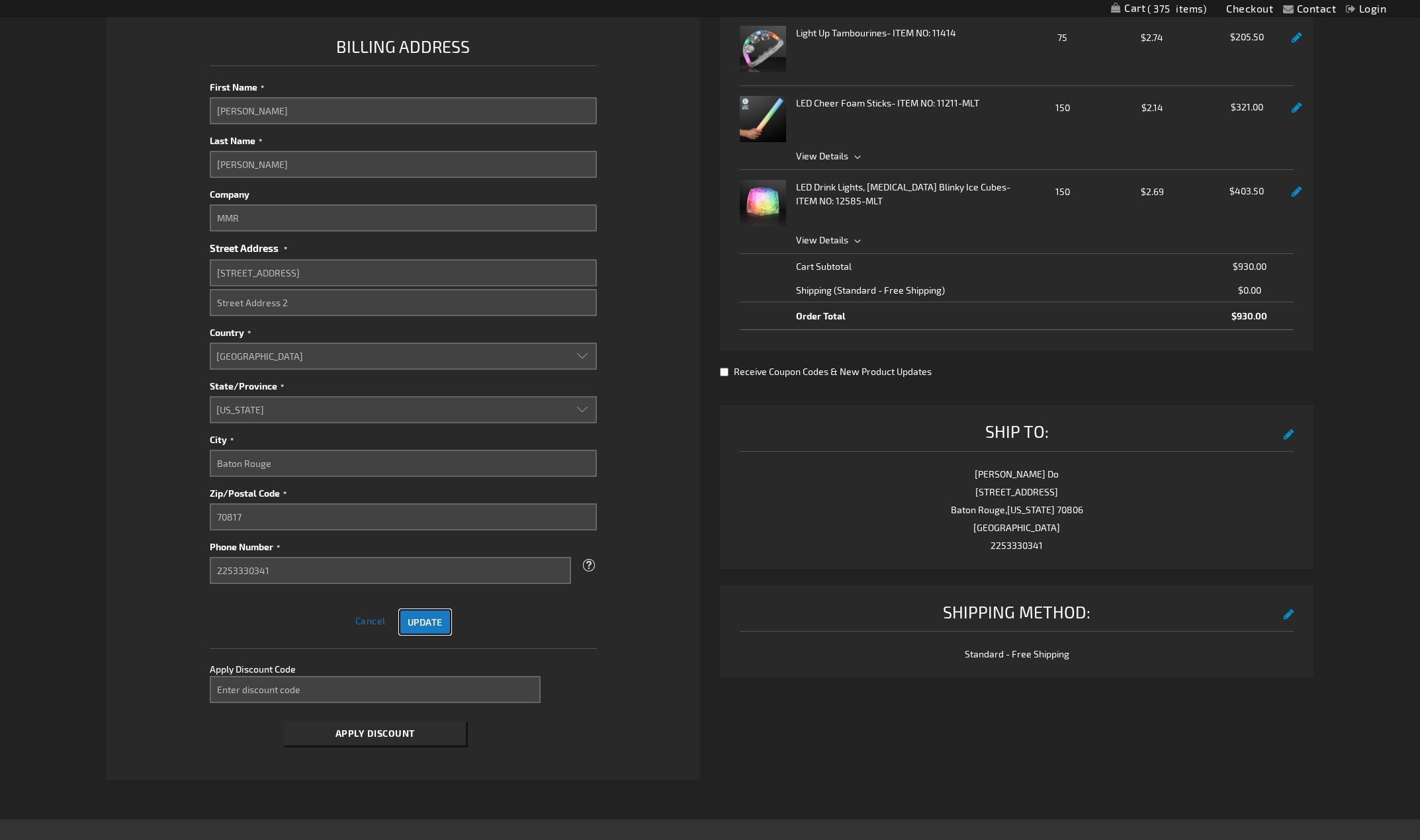
click at [433, 628] on span "Update" at bounding box center [425, 622] width 35 height 11
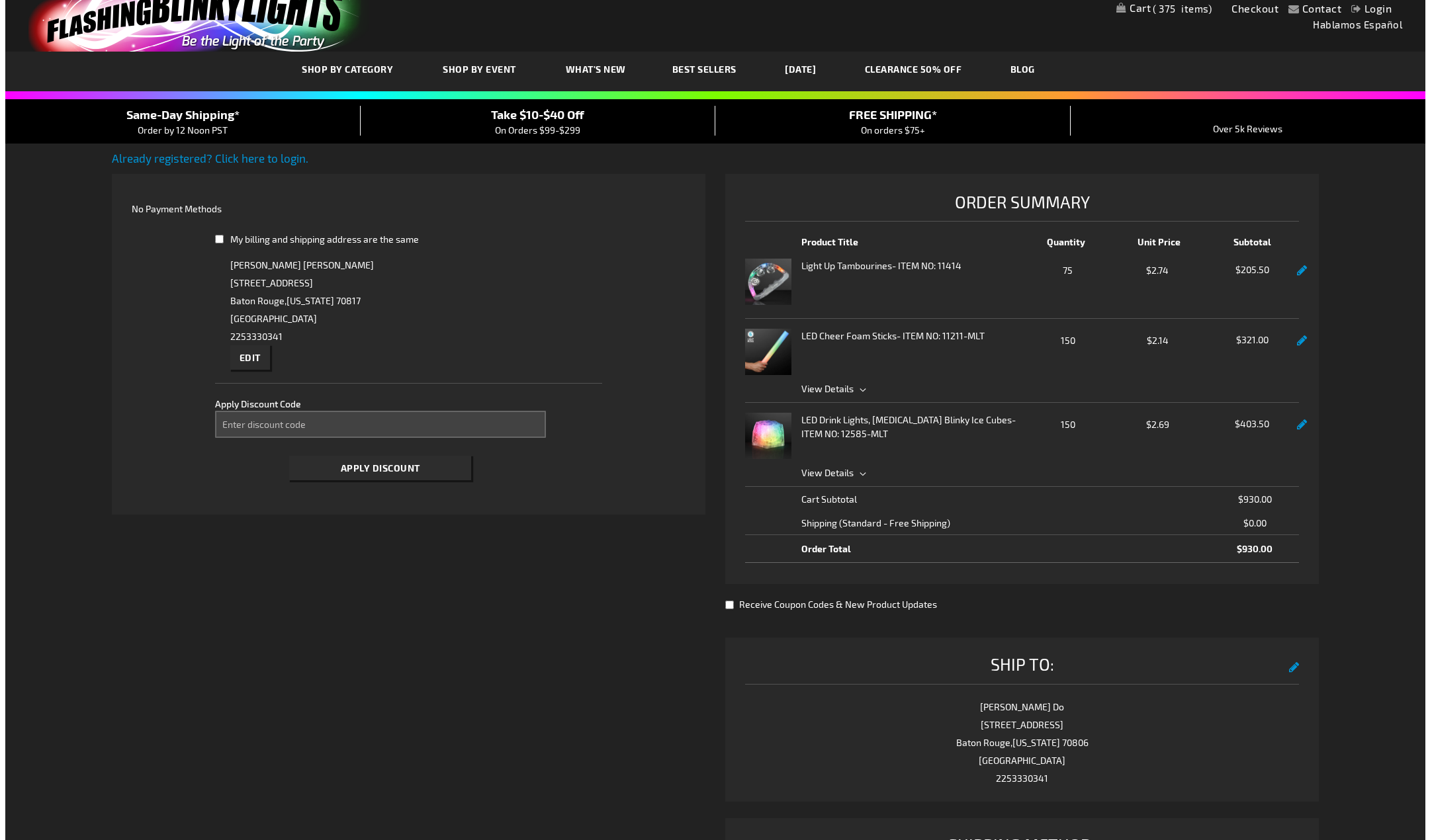
scroll to position [0, 0]
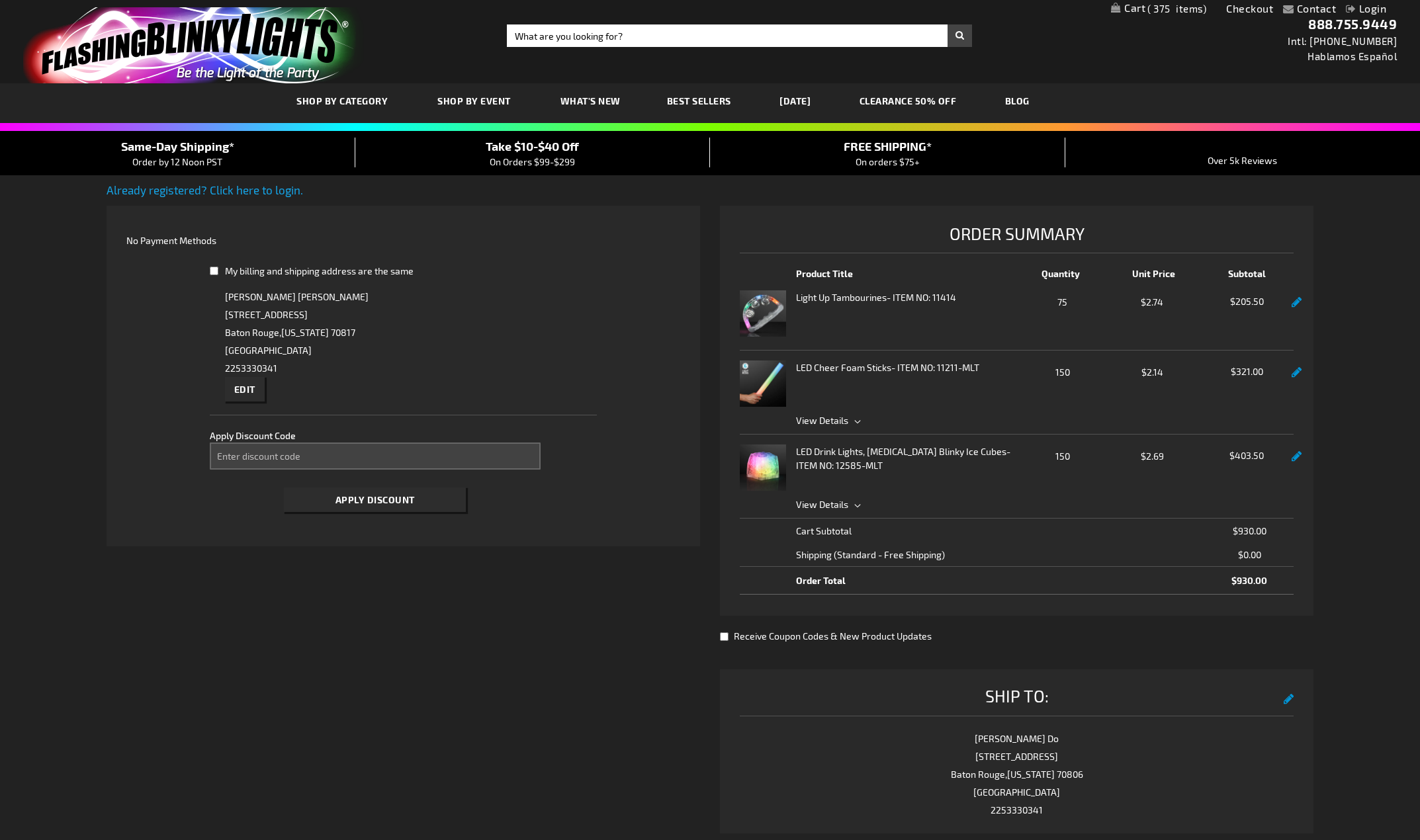
click at [231, 188] on link "Already registered? Click here to login." at bounding box center [205, 190] width 197 height 14
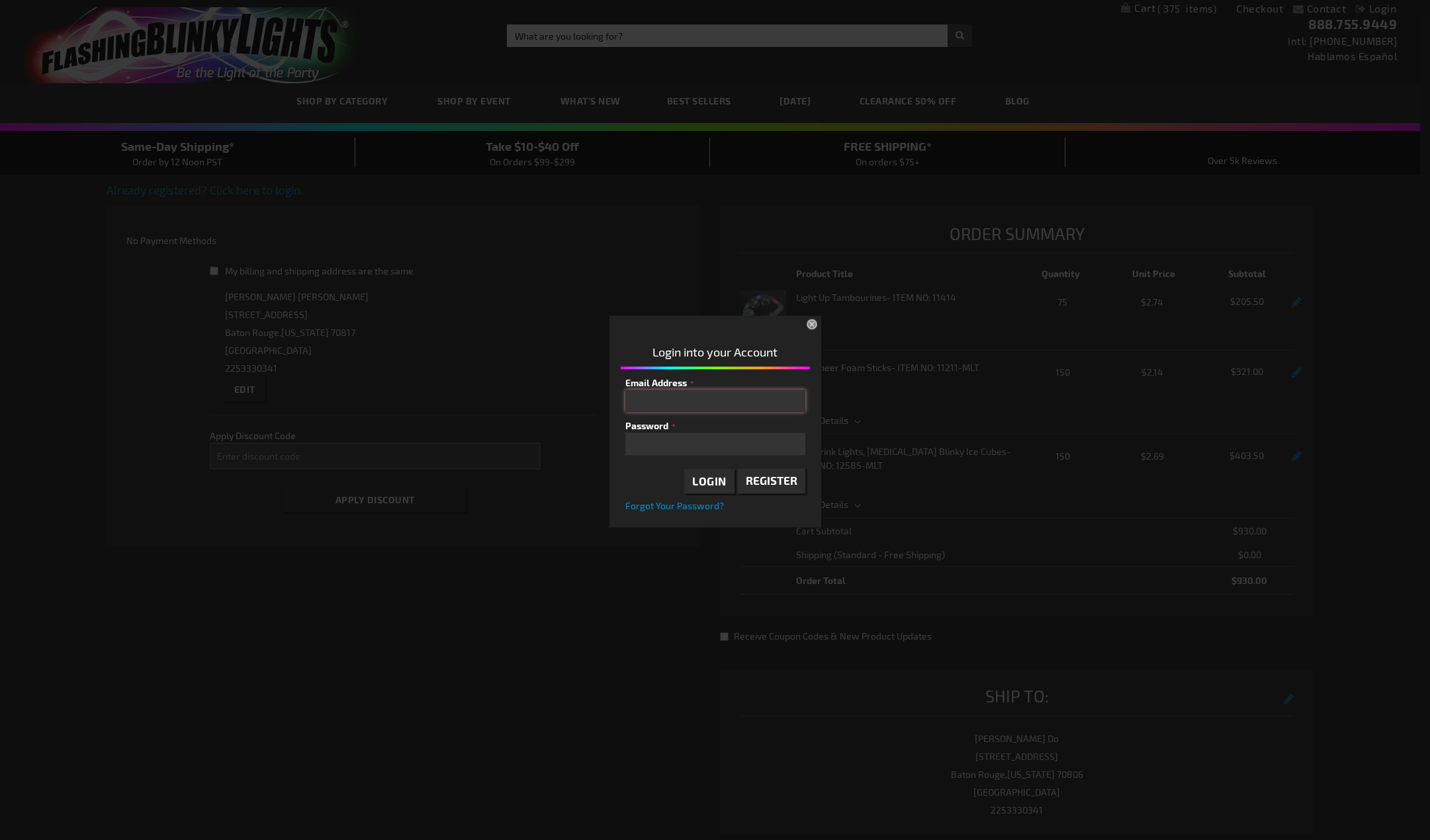
click at [718, 395] on input "Email Address" at bounding box center [715, 401] width 180 height 23
click at [784, 479] on span "Register" at bounding box center [771, 481] width 51 height 14
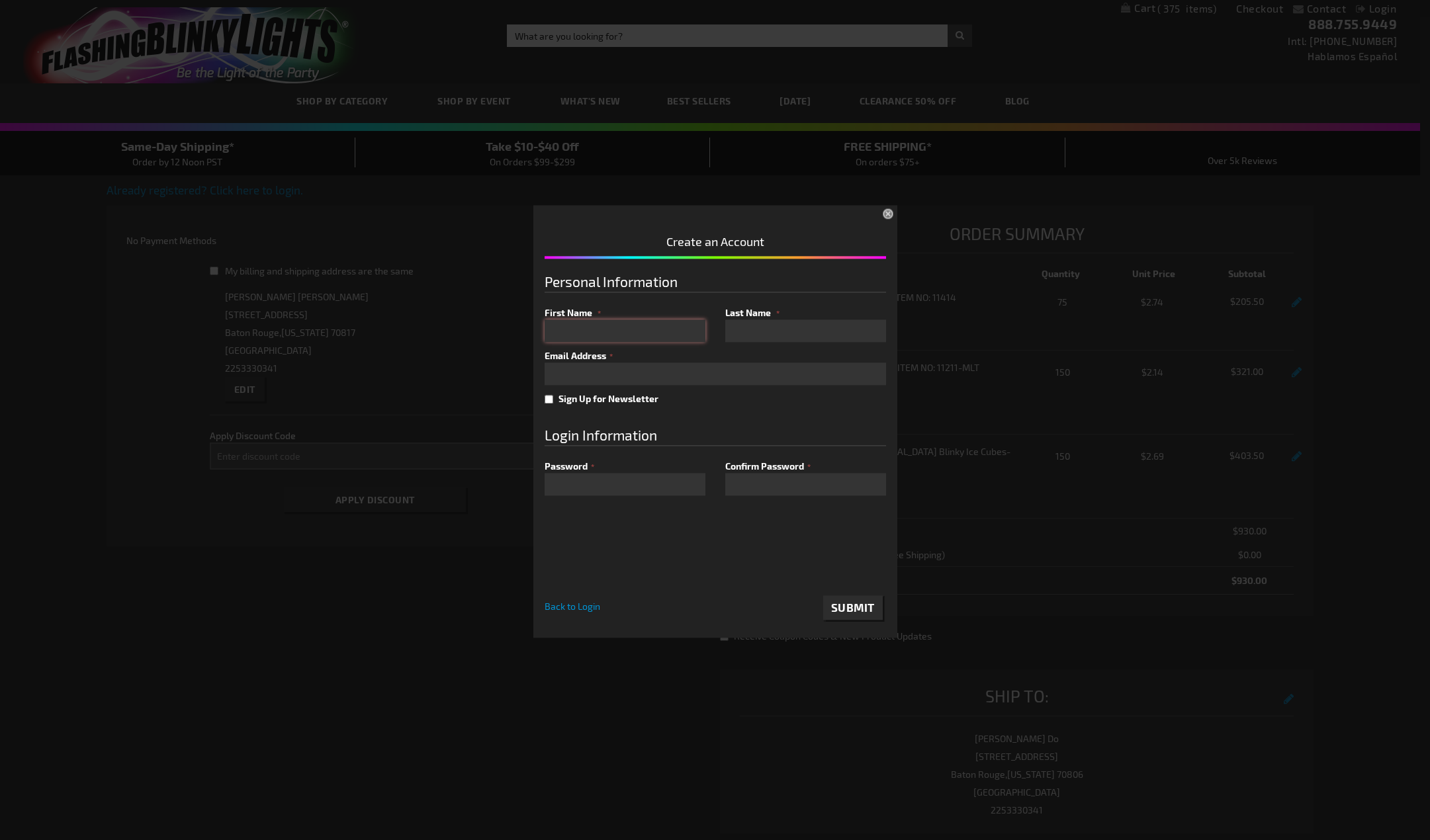
click at [665, 336] on input "First Name" at bounding box center [625, 331] width 161 height 23
type input "Rebecca"
type input "Johnson"
type input "rebecca.johnson@mmrgrp.com"
click at [836, 604] on span "Submit" at bounding box center [853, 608] width 44 height 14
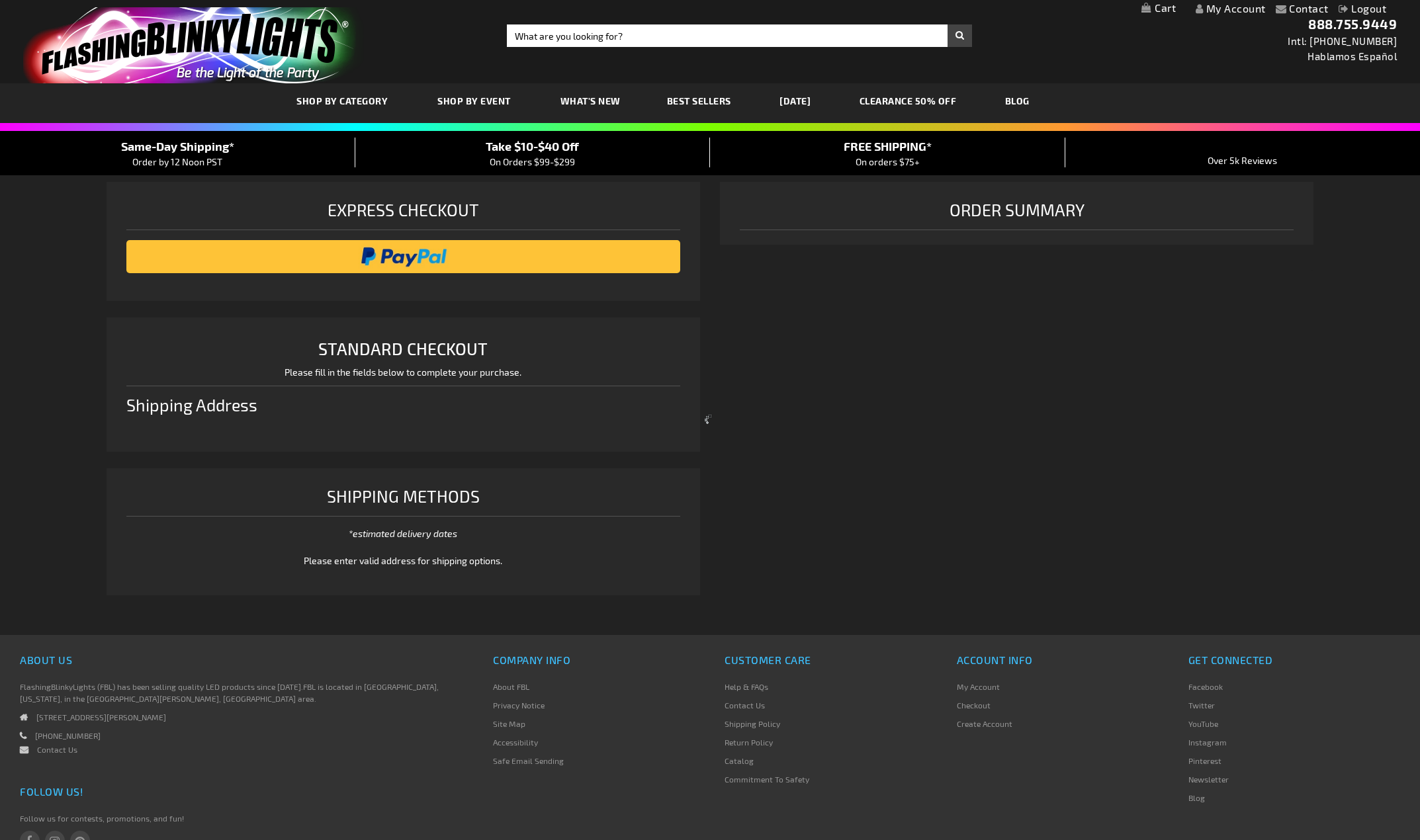
select select "US"
select select "28"
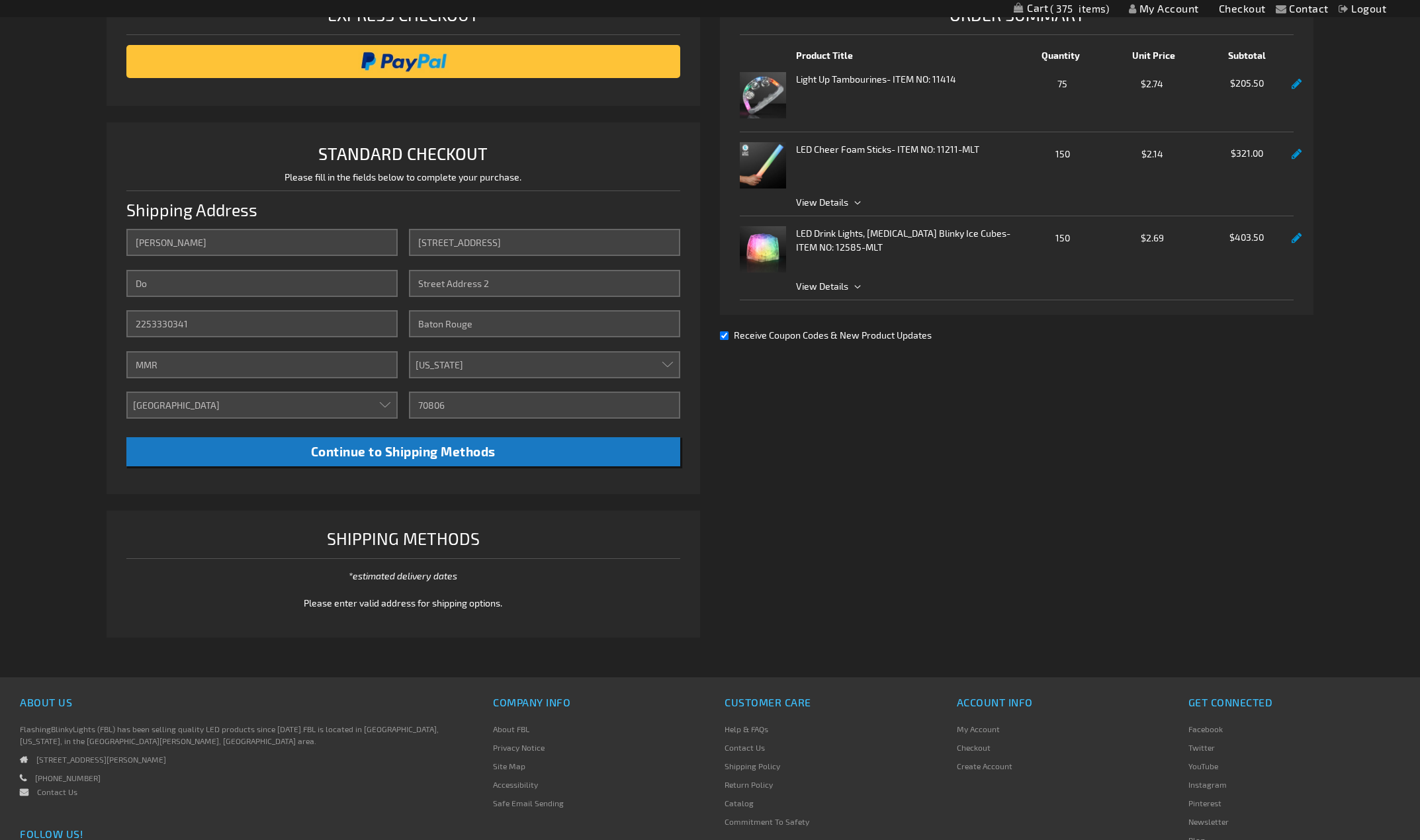
scroll to position [199, 0]
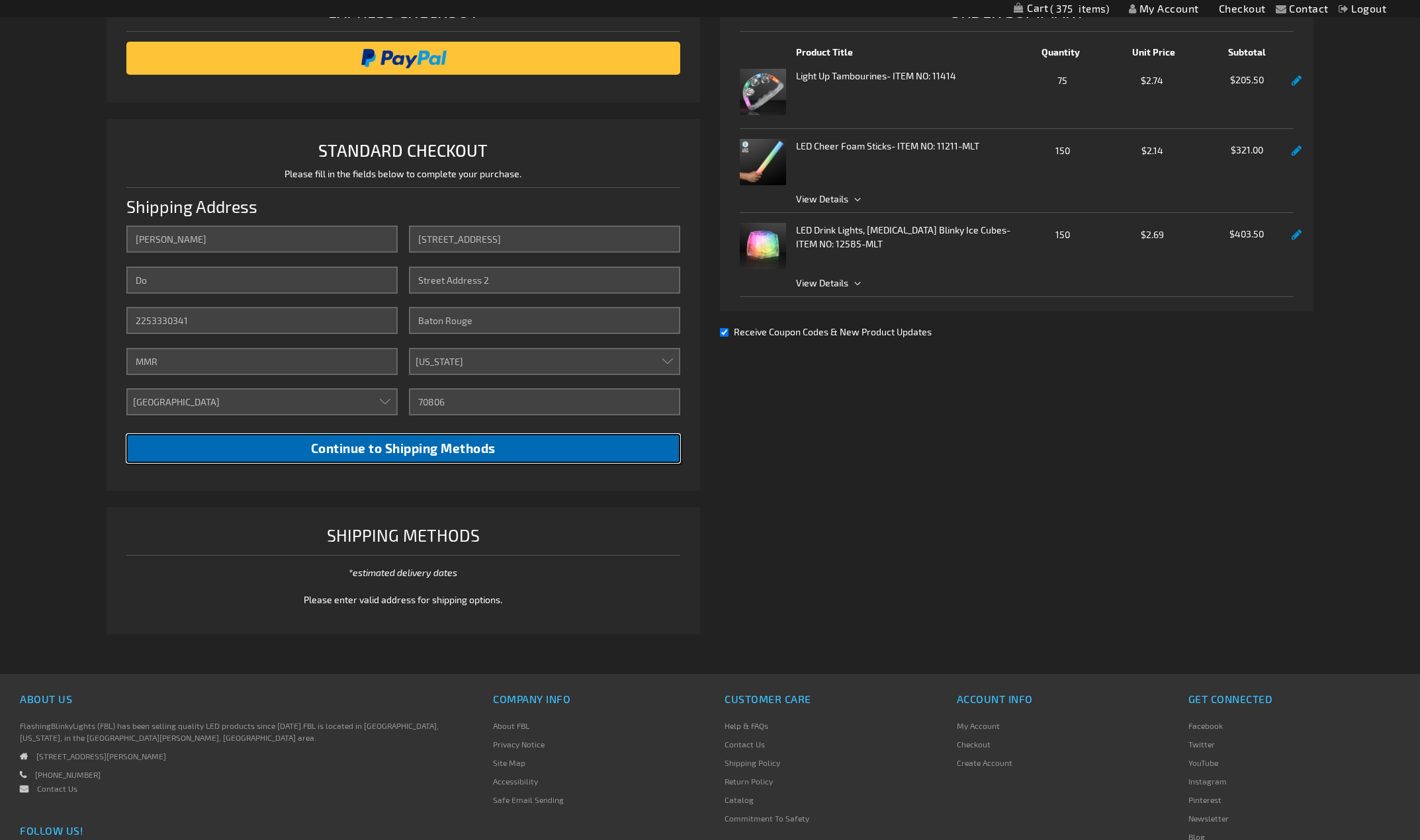
click at [456, 451] on span "Continue to Shipping Methods" at bounding box center [403, 448] width 184 height 15
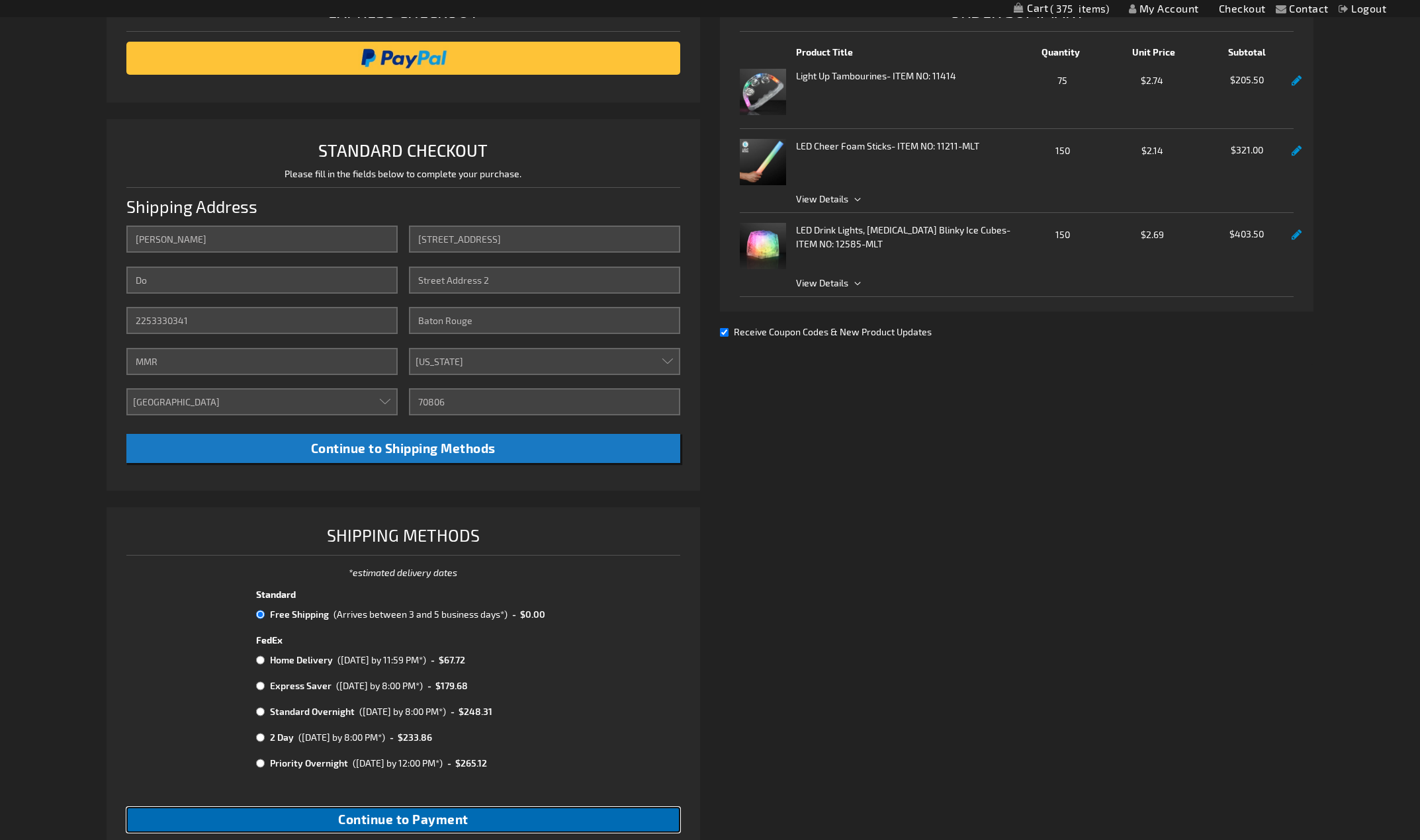
click at [414, 823] on span "Continue to Payment" at bounding box center [403, 820] width 130 height 15
click at [722, 333] on div "Please wait..." at bounding box center [710, 420] width 1420 height 840
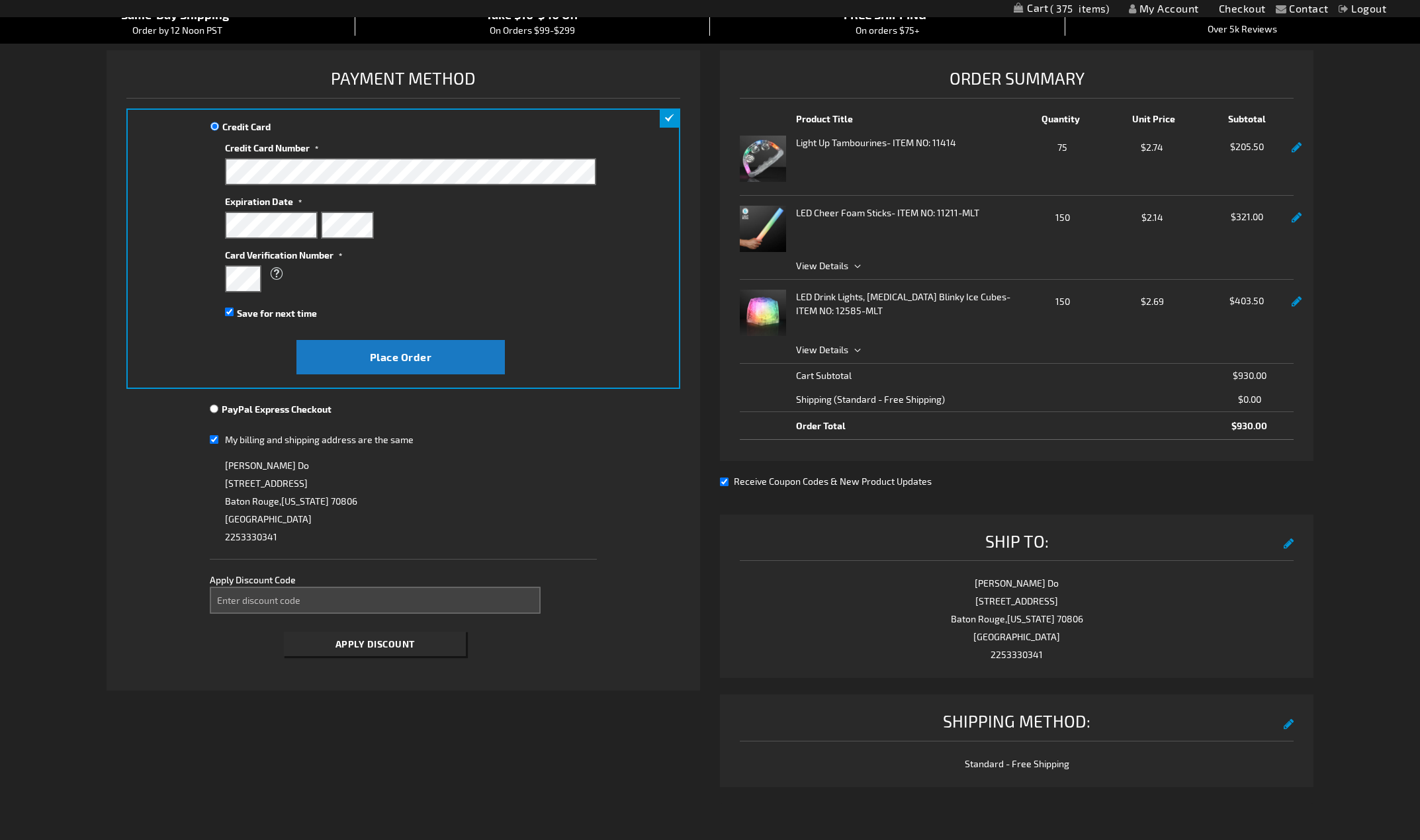
scroll to position [132, 0]
click at [1288, 545] on button "edit" at bounding box center [1289, 542] width 11 height 24
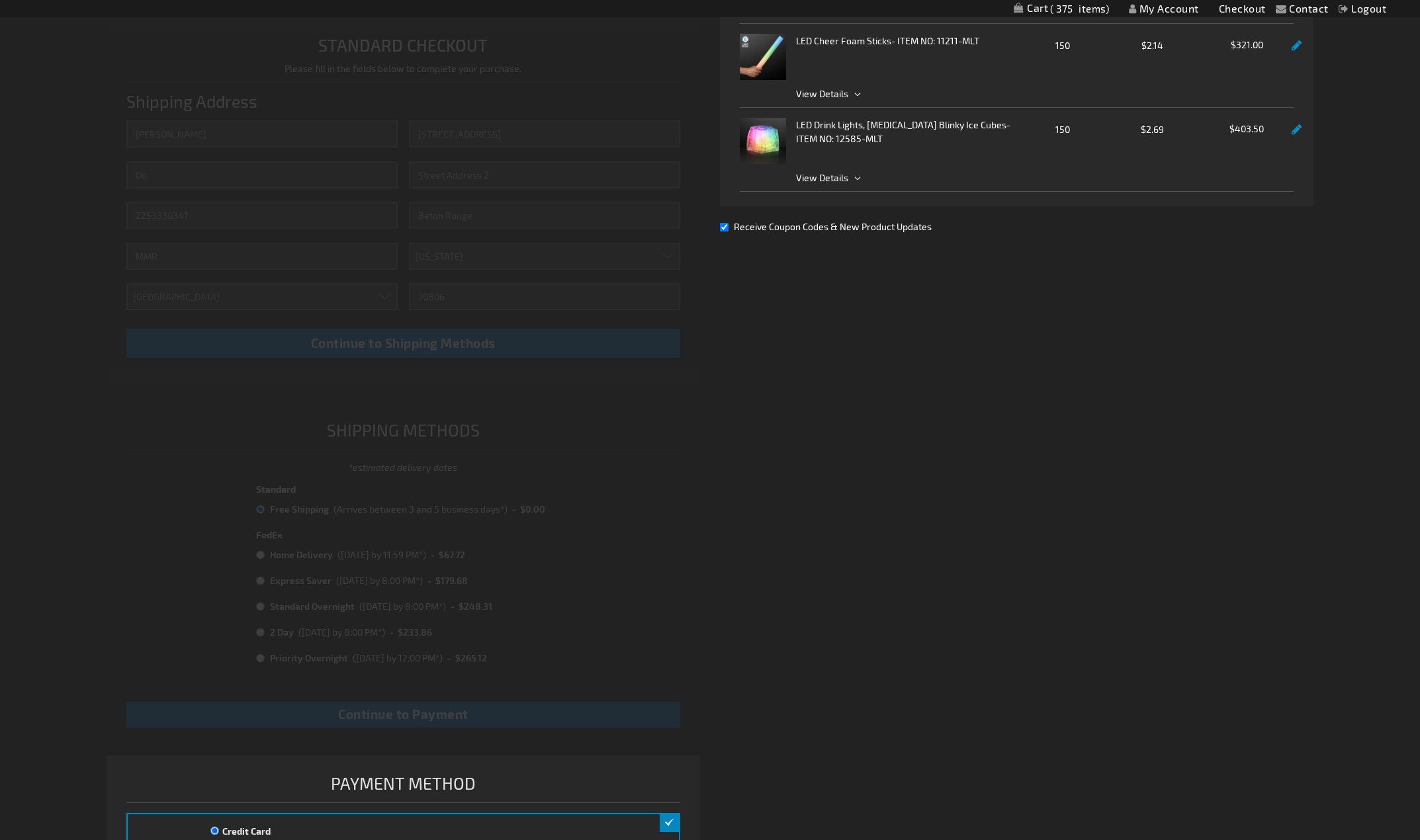
scroll to position [318, 0]
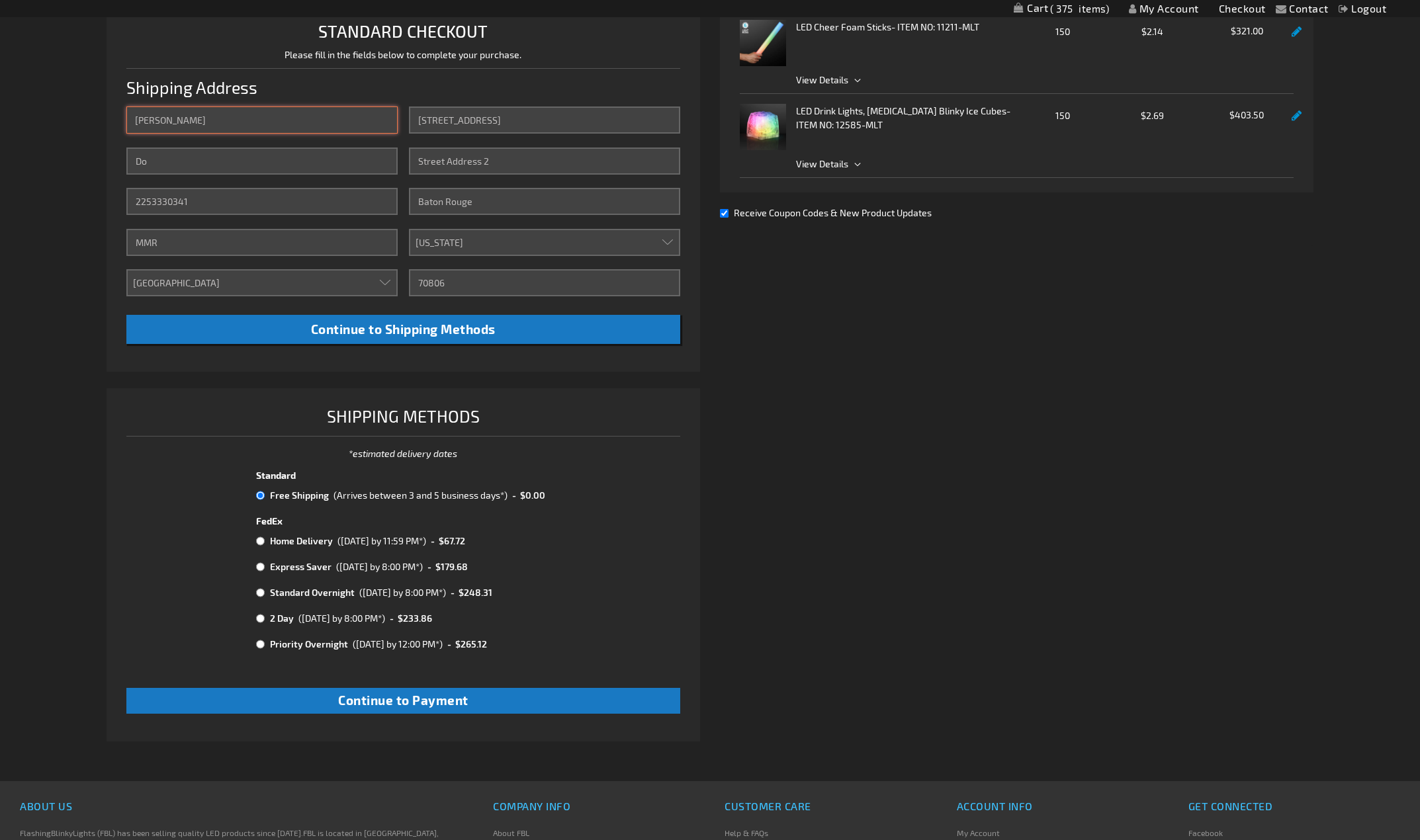
click at [250, 119] on input "Wendy" at bounding box center [262, 120] width 271 height 27
type input "Rebecca"
type input "Johnson"
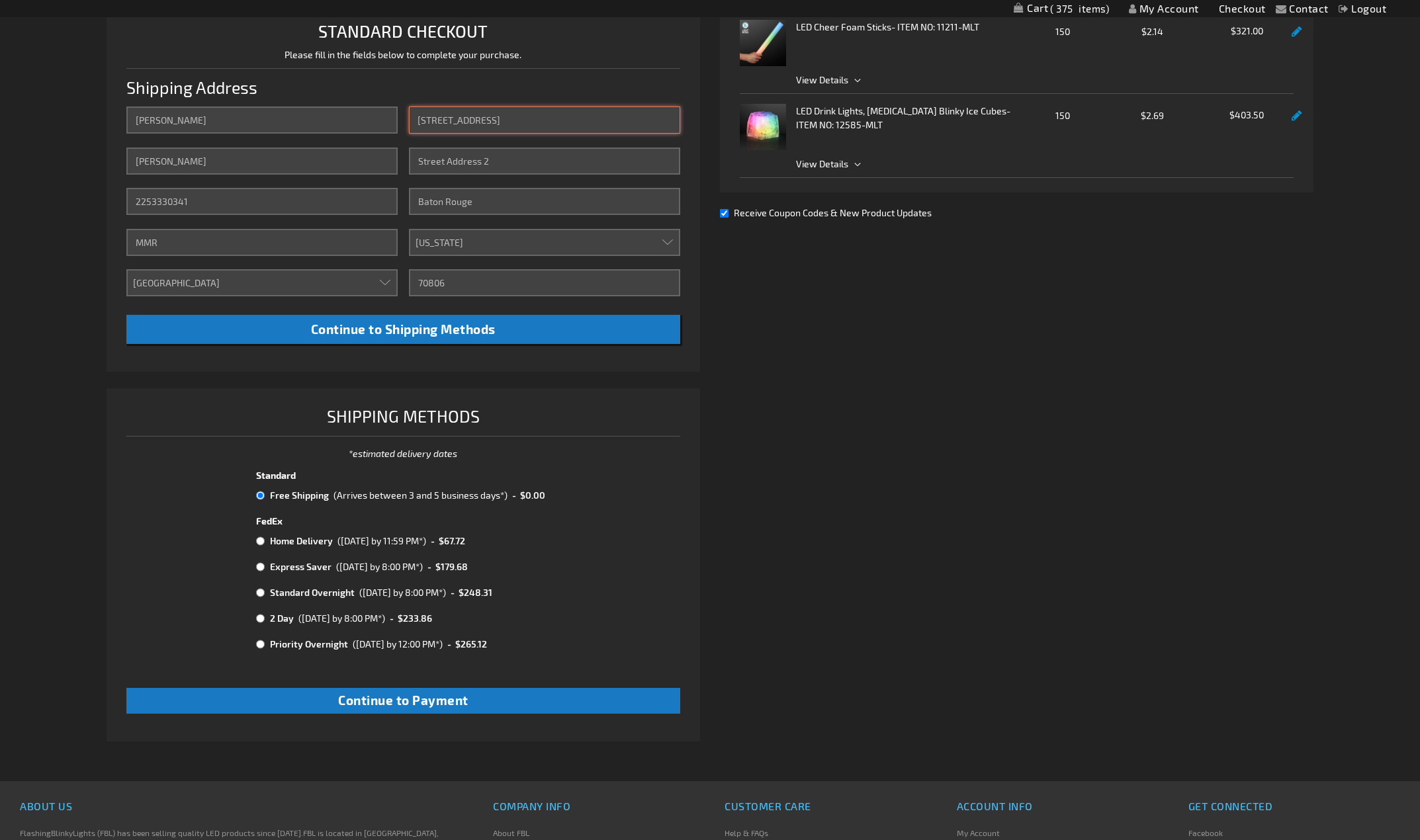
type input "15961 Airline Highway"
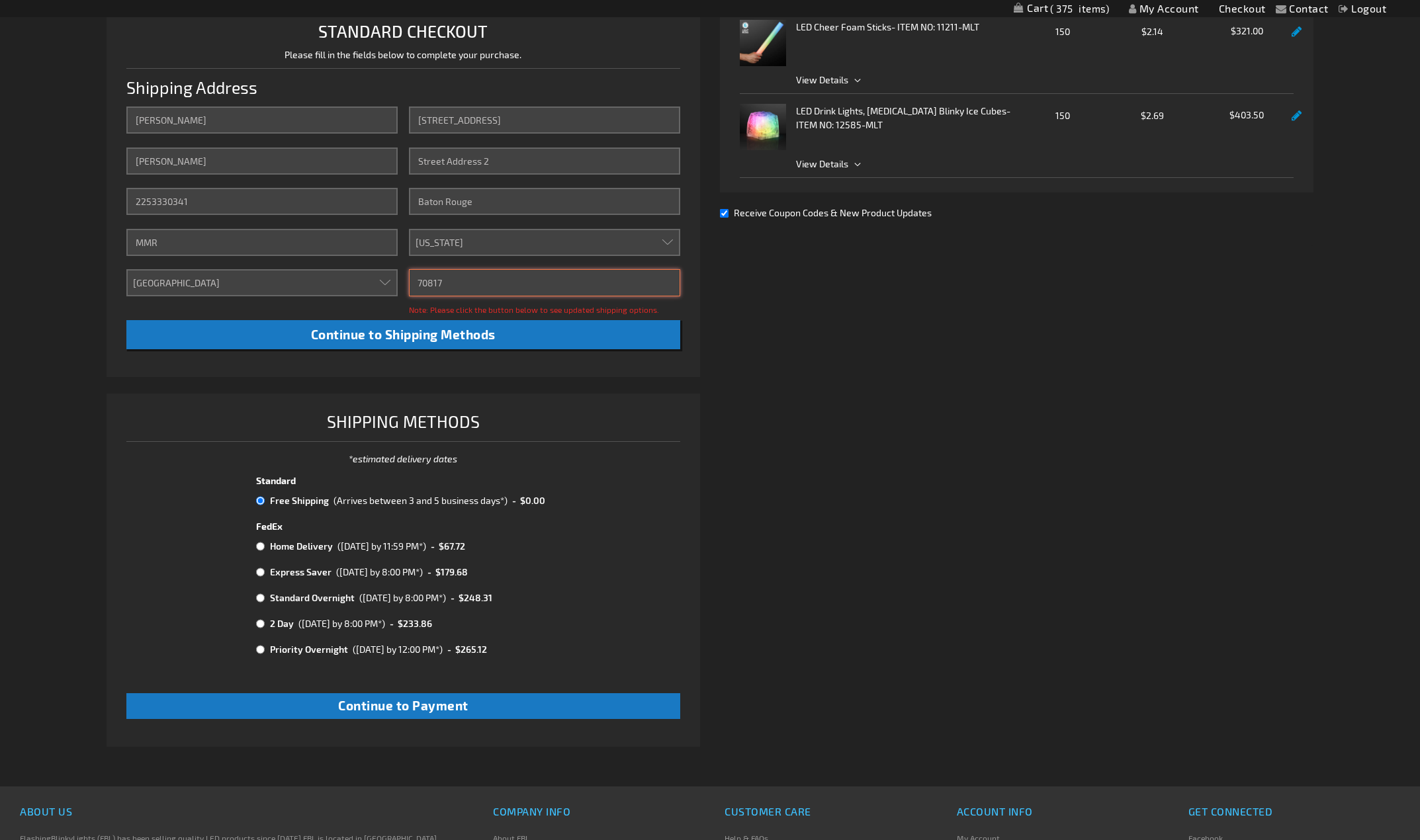
type input "70817"
click at [76, 382] on div "Contact Compare Products My Account Checkout Logout Skip to Content My Cart 375…" at bounding box center [710, 383] width 1420 height 1401
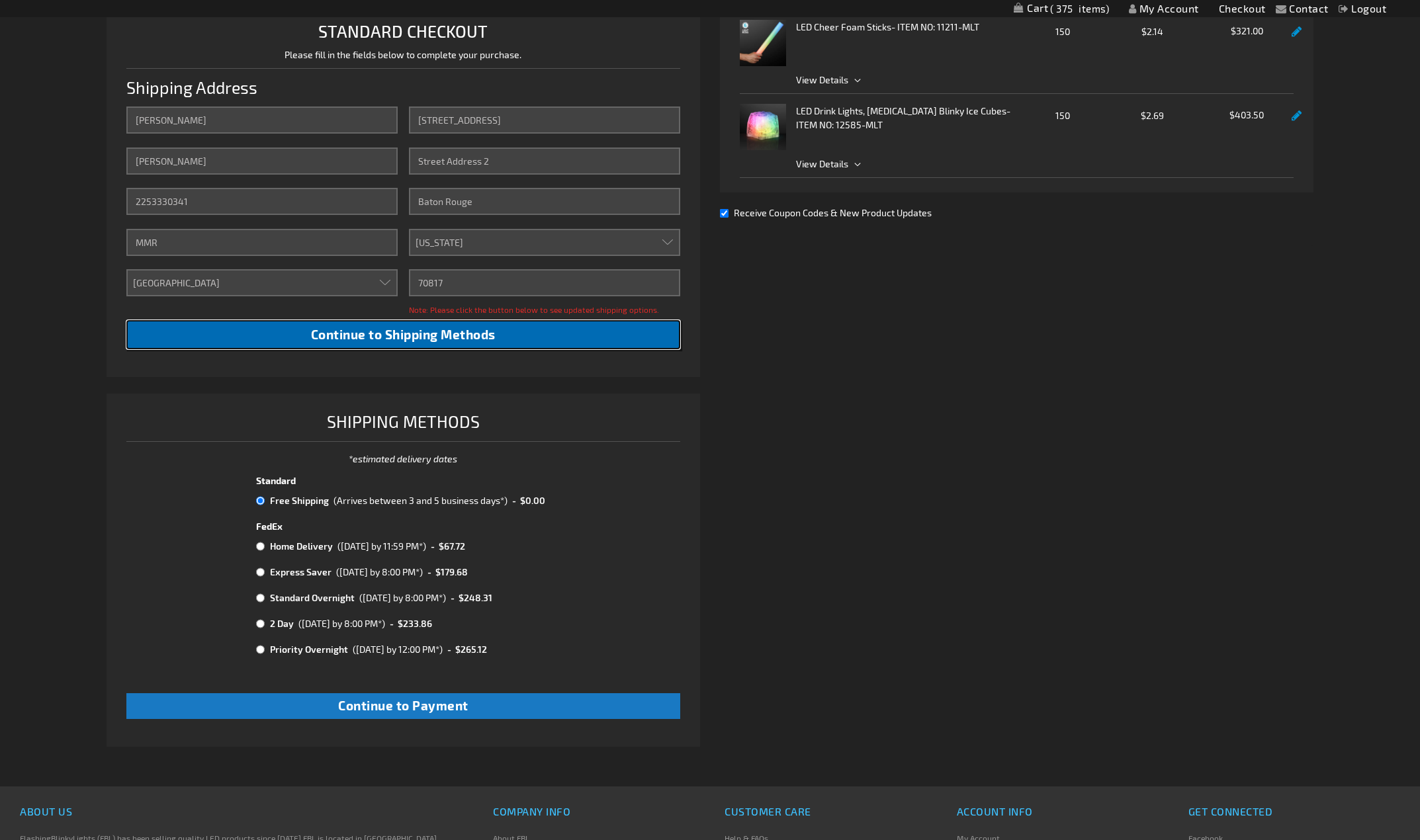
click at [425, 342] on button "Continue to Shipping Methods" at bounding box center [403, 335] width 553 height 29
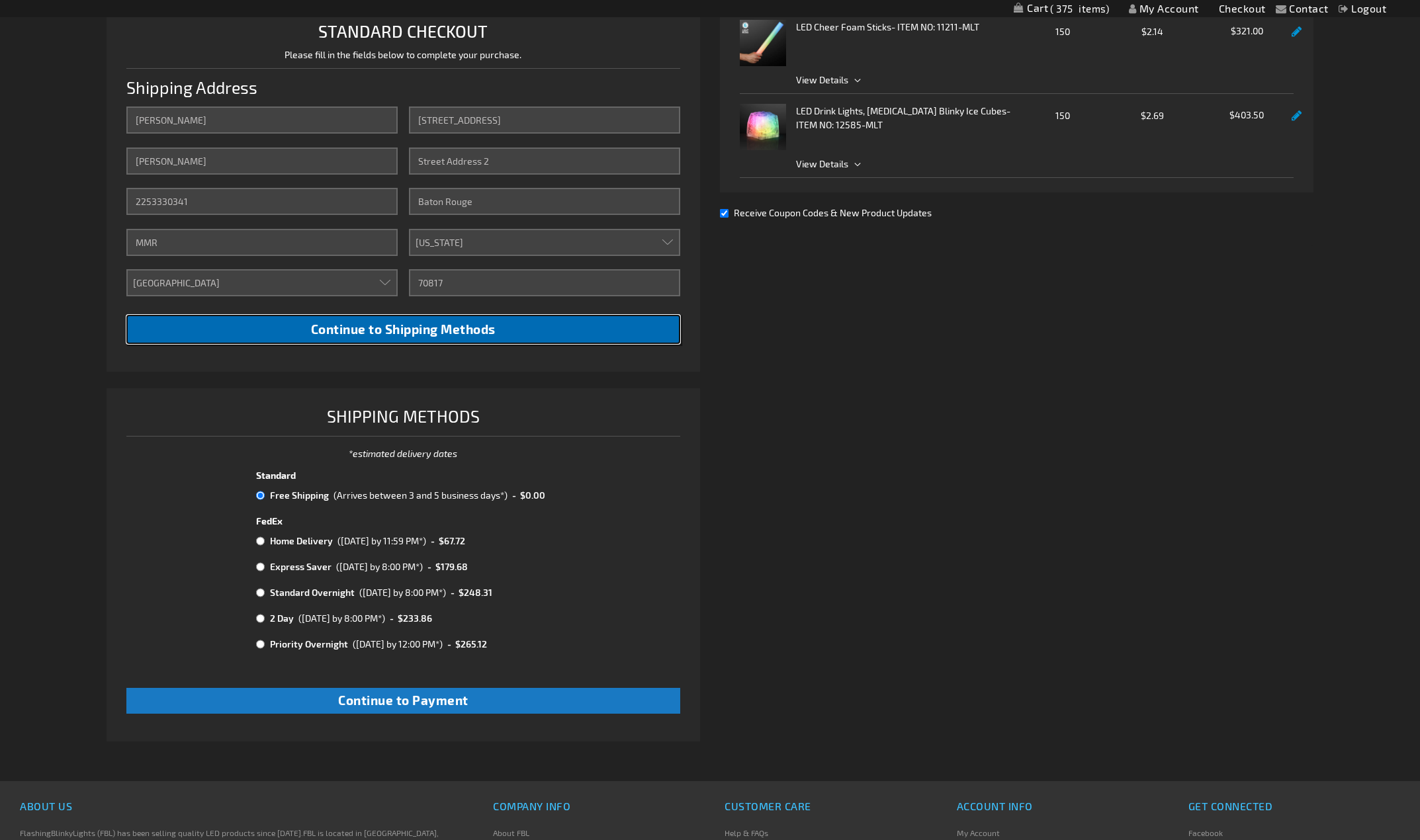
click at [452, 328] on span "Continue to Shipping Methods" at bounding box center [403, 329] width 184 height 15
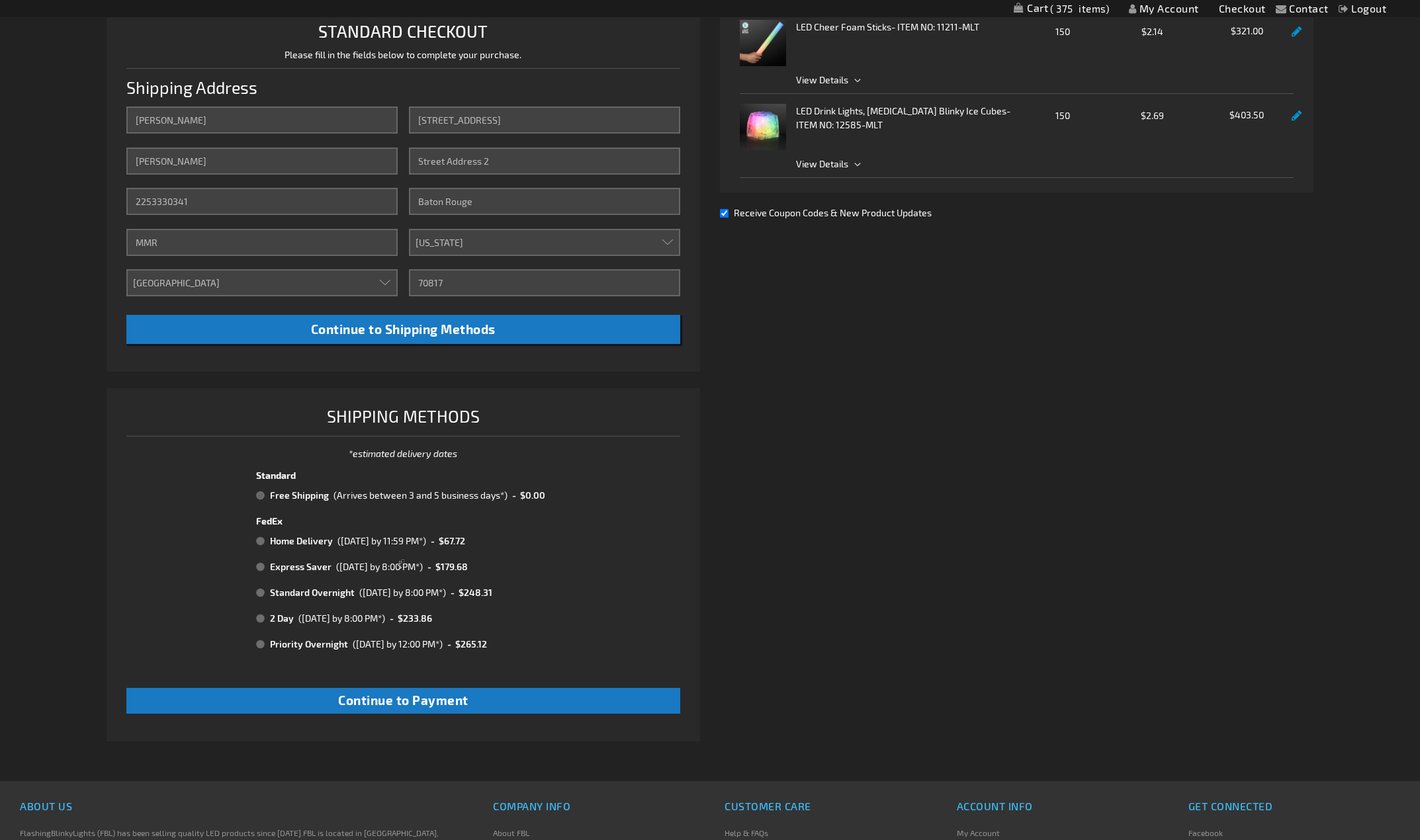
click at [498, 698] on div at bounding box center [403, 565] width 594 height 353
click at [420, 500] on div at bounding box center [403, 565] width 594 height 353
click at [420, 495] on div at bounding box center [403, 565] width 594 height 353
click at [727, 211] on input "Receive Coupon Codes & New Product Updates" at bounding box center [724, 213] width 8 height 8
checkbox input "false"
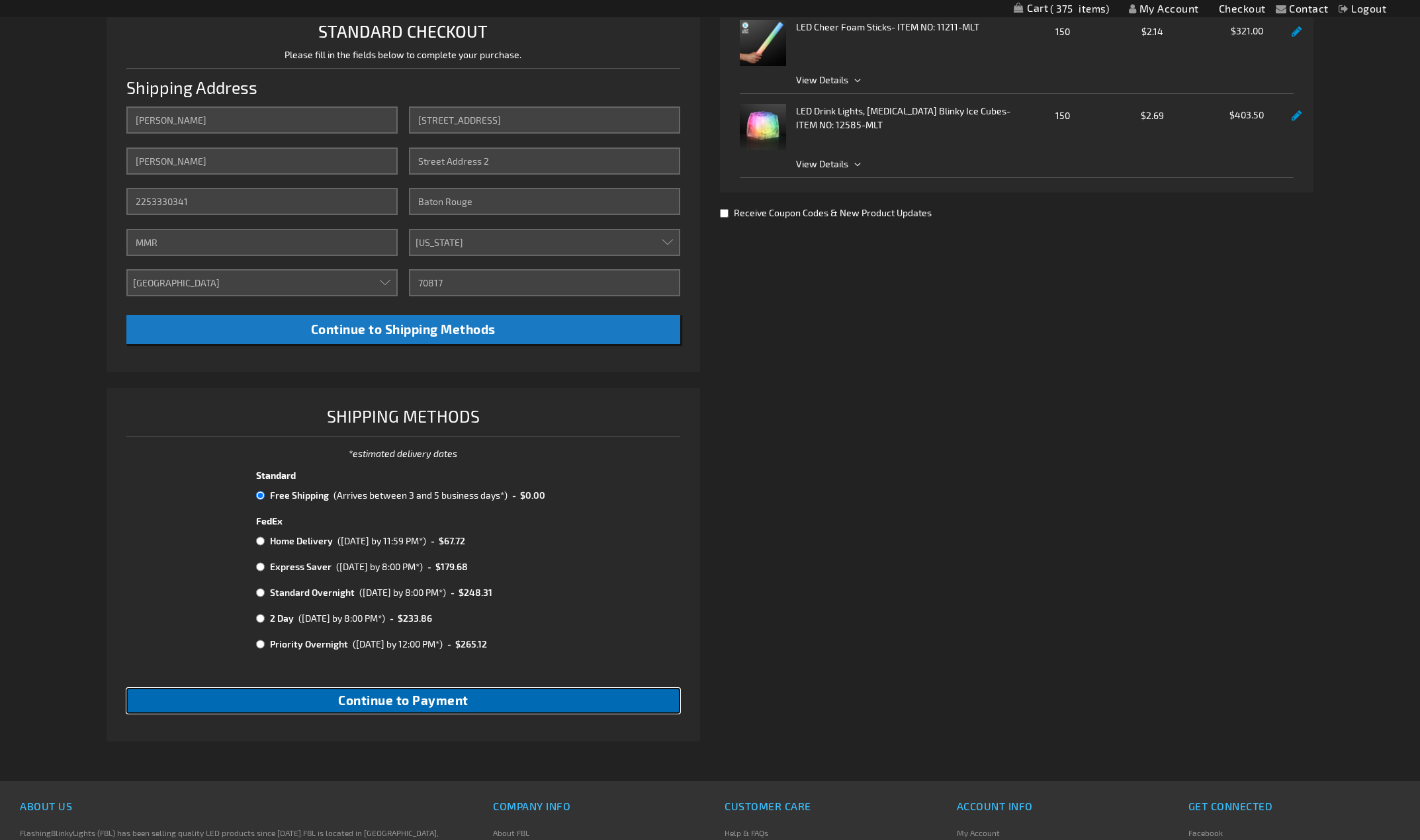
click at [405, 702] on span "Continue to Payment" at bounding box center [403, 700] width 130 height 15
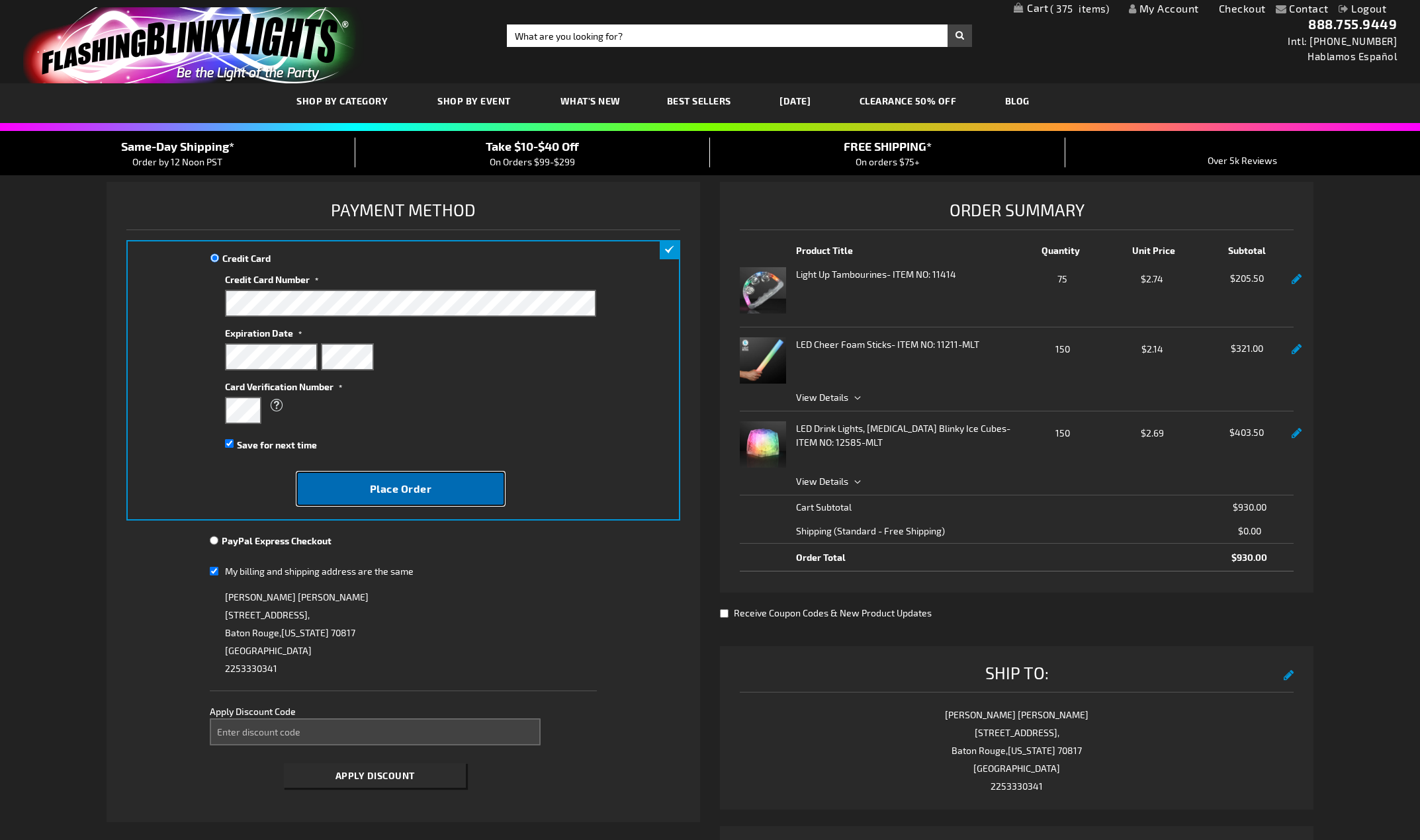
click at [367, 485] on button "Place Order" at bounding box center [400, 489] width 208 height 35
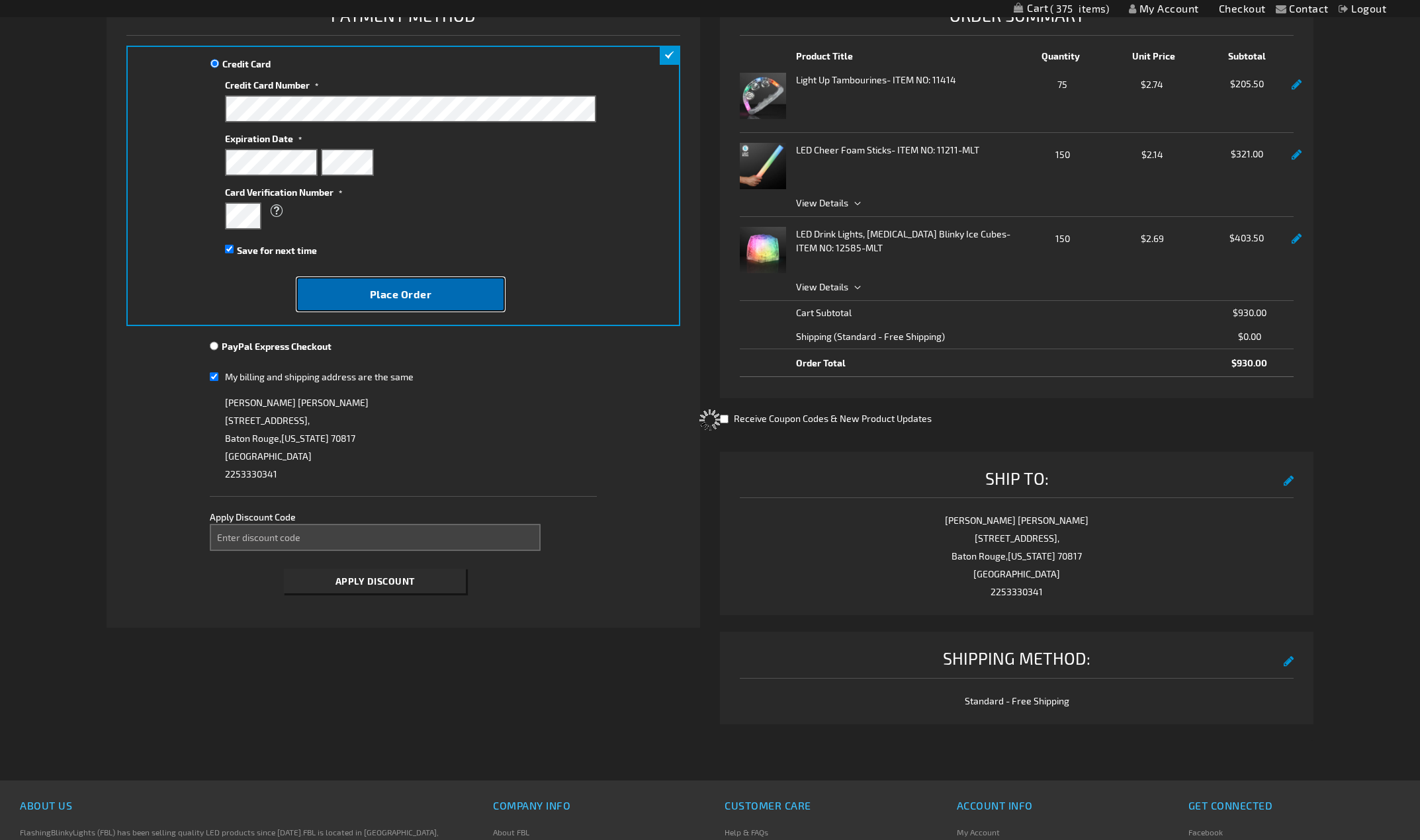
scroll to position [199, 0]
